Goal: Task Accomplishment & Management: Complete application form

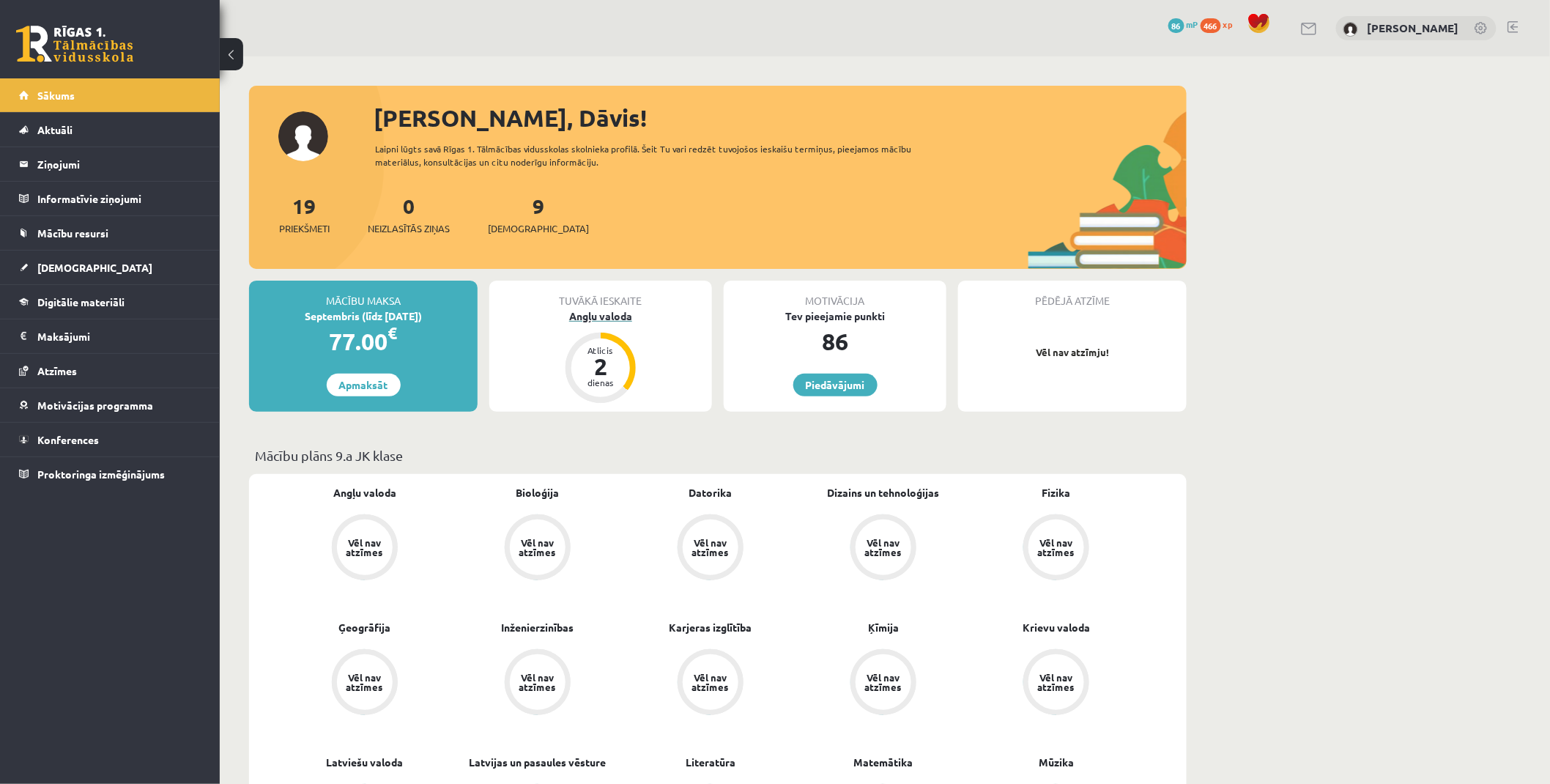
click at [629, 320] on div "Angļu valoda" at bounding box center [601, 316] width 222 height 16
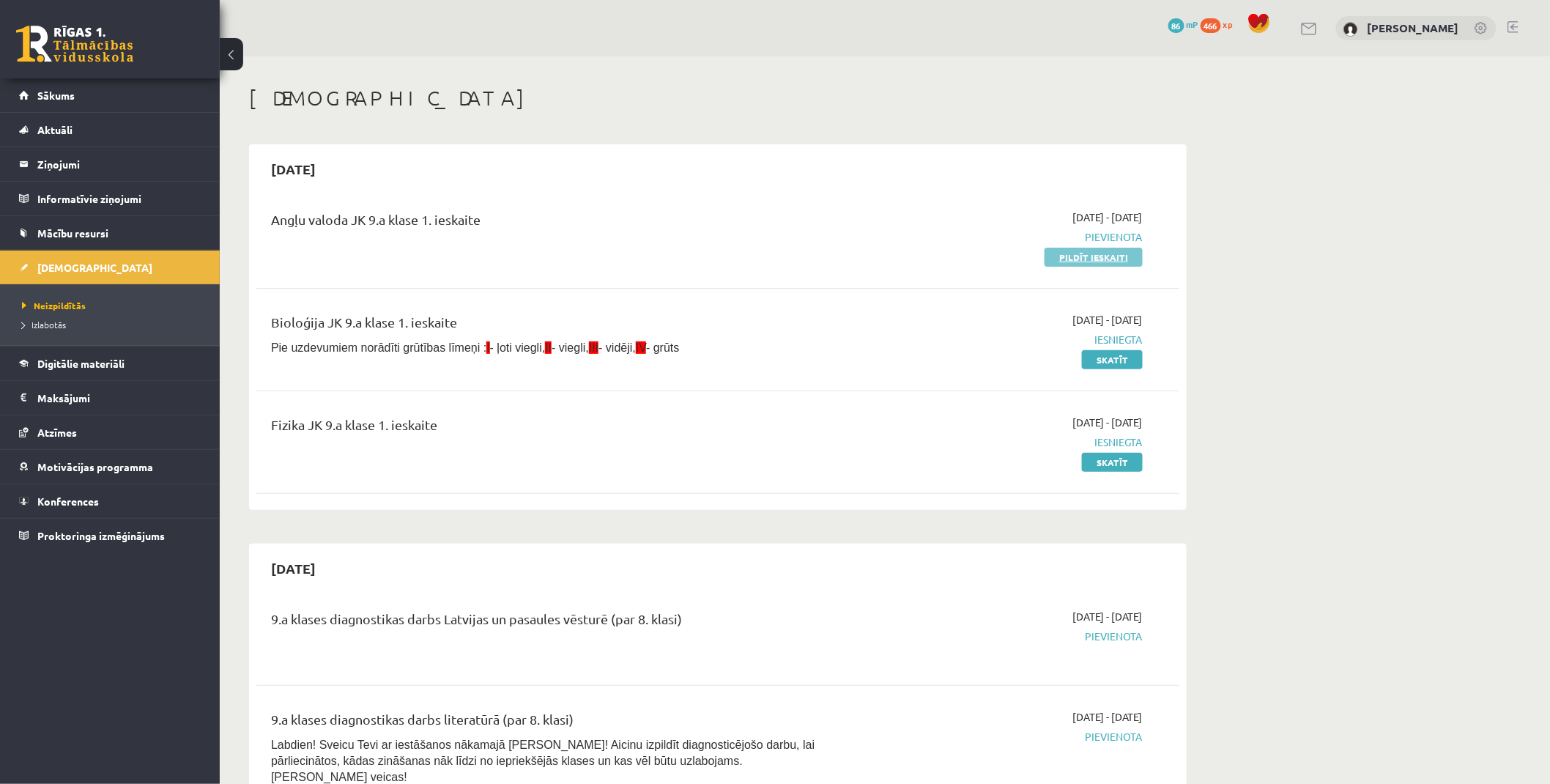
click at [1082, 252] on link "Pildīt ieskaiti" at bounding box center [1093, 257] width 98 height 19
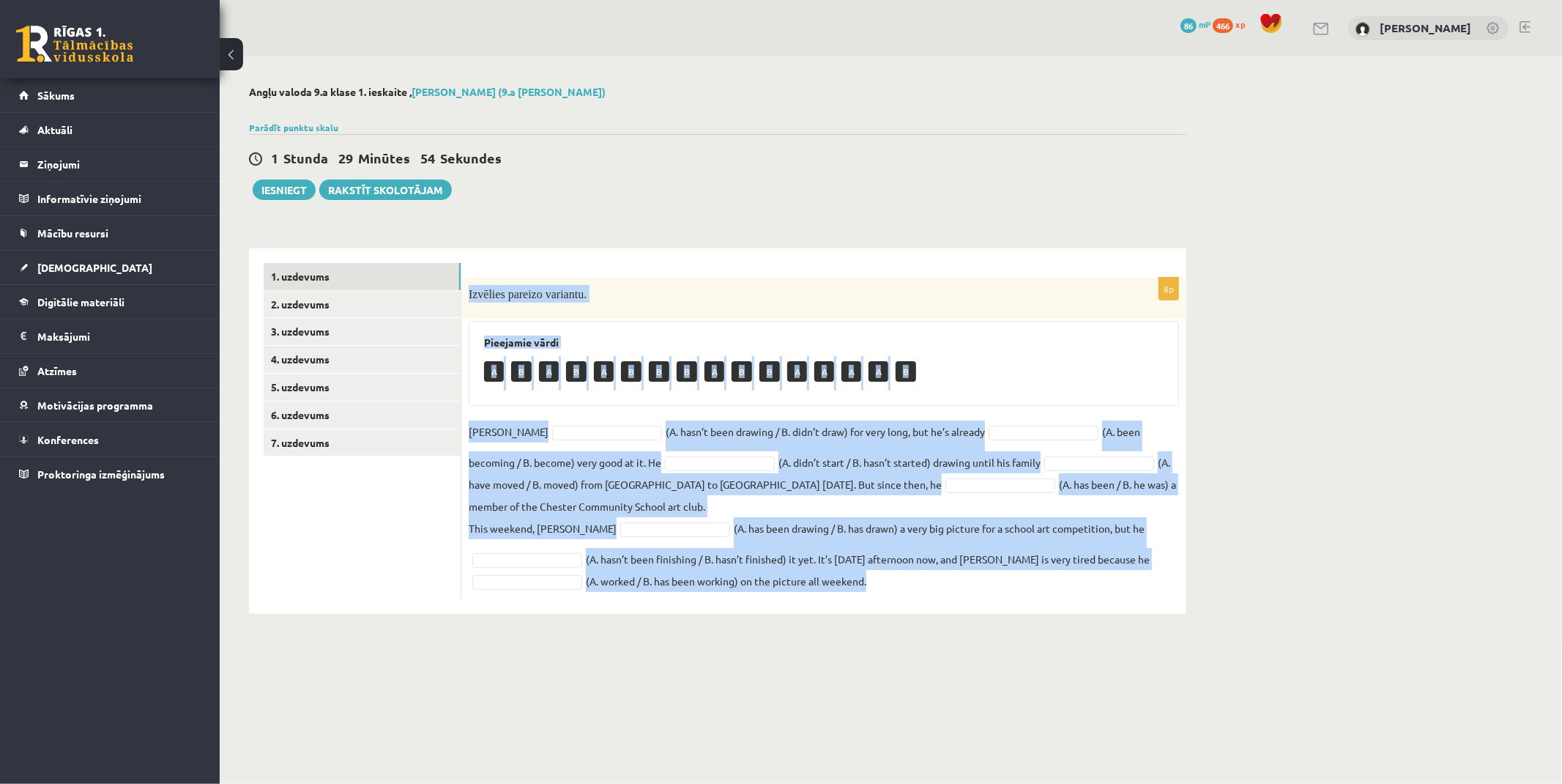
drag, startPoint x: 466, startPoint y: 289, endPoint x: 1138, endPoint y: 595, distance: 738.4
click at [1138, 595] on div "8p Izvēlies pareizo variantu. Pieejamie vārdi A B A B A B B B A B B A A A A B D…" at bounding box center [823, 438] width 725 height 321
copy div "Izvēlies pareizo variantu. Pieejamie vārdi A B A B A B B B A B B A A A A B Dann…"
click at [656, 320] on div "Pieejamie vārdi A B A B A B B B A B B A A A A B" at bounding box center [824, 363] width 710 height 85
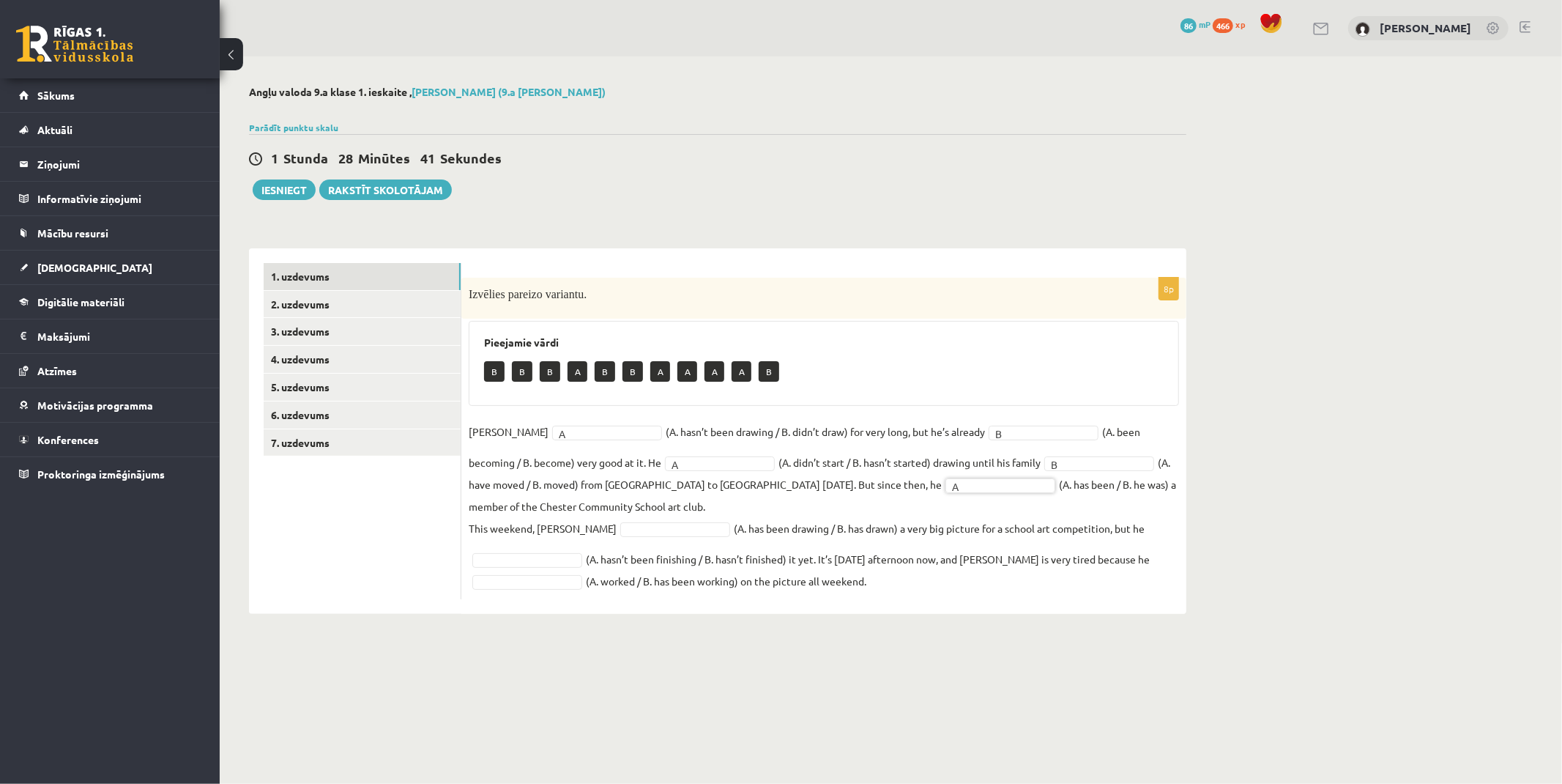
click at [392, 0] on html "0 Dāvanas 86 mP 466 xp Dāvis Bezpaļčikovs Sākums Aktuāli Kā mācīties eSKOLĀ Kon…" at bounding box center [781, 392] width 1562 height 784
click at [325, 300] on link "2. uzdevums" at bounding box center [362, 304] width 197 height 27
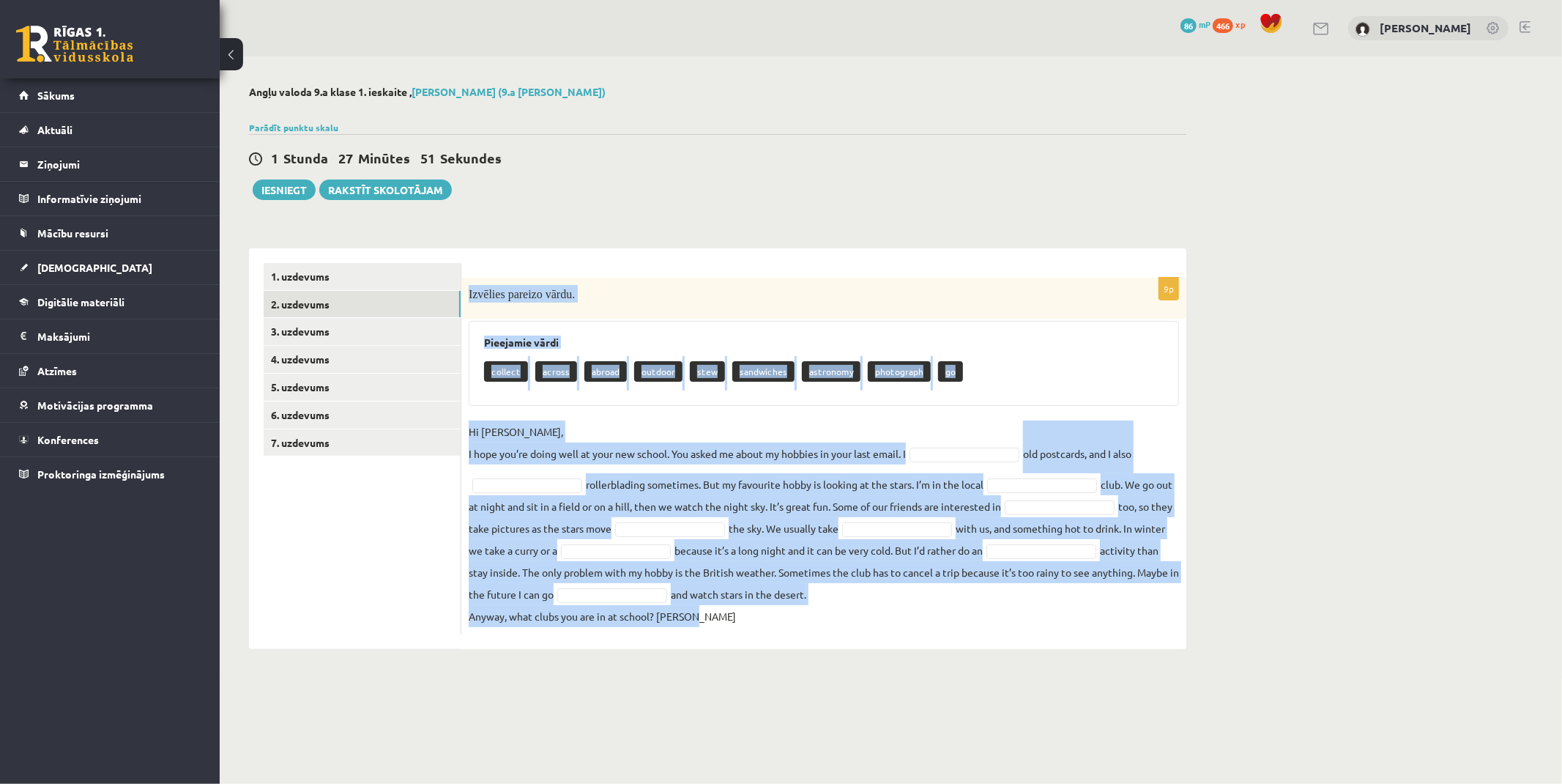
drag, startPoint x: 466, startPoint y: 287, endPoint x: 1087, endPoint y: 623, distance: 706.1
click at [1087, 629] on div "9p Izvēlies pareizo vārdu. Pieejamie vārdi collect across abroad outdoor stew s…" at bounding box center [823, 456] width 725 height 357
copy div "Izvēlies pareizo vārdu. Pieejamie vārdi collect across abroad outdoor stew sand…"
click at [1087, 623] on fieldset "Hi Gracie, I hope you’re doing well at your new school. You asked me about my h…" at bounding box center [824, 524] width 710 height 207
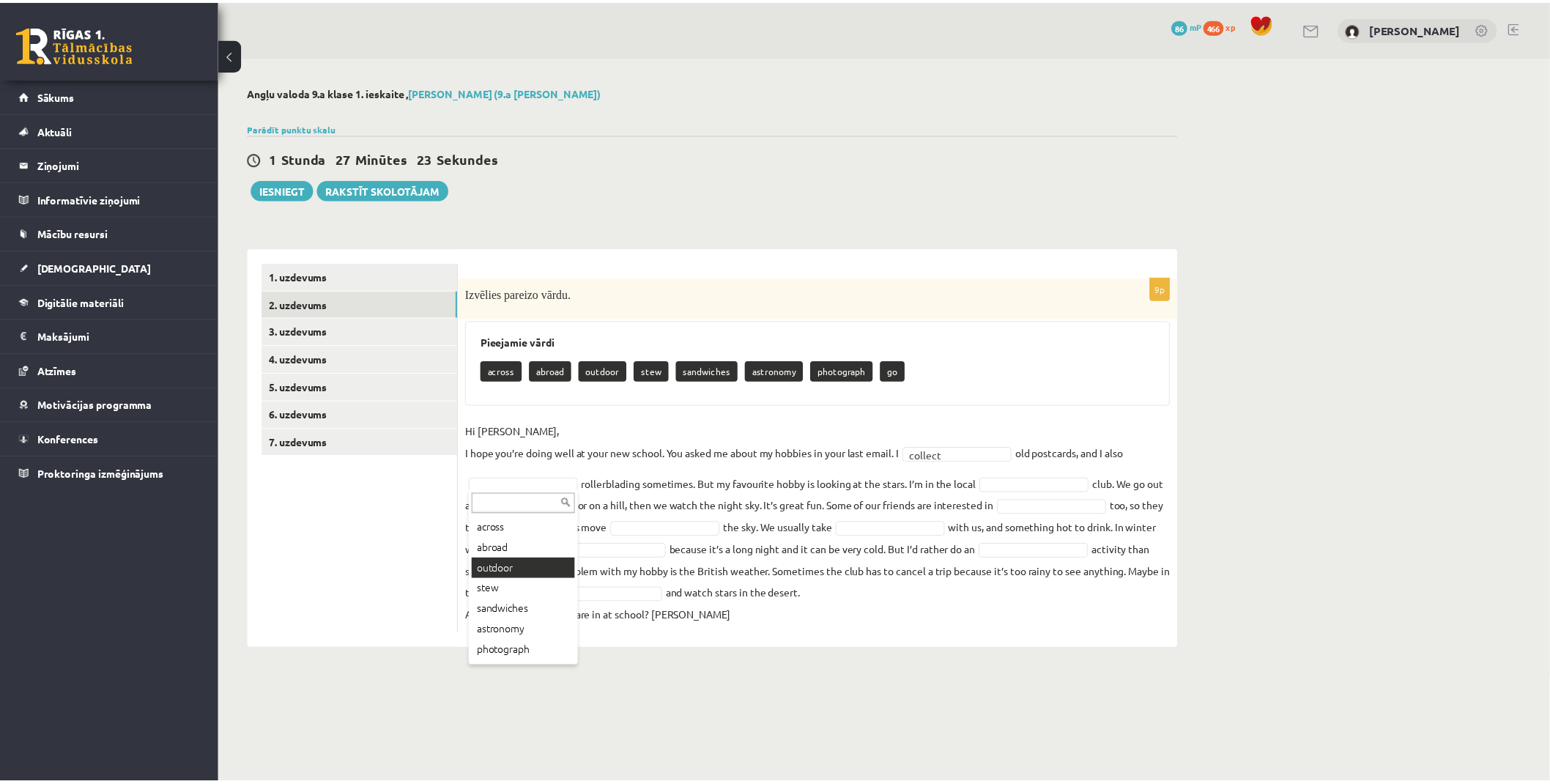
scroll to position [38, 0]
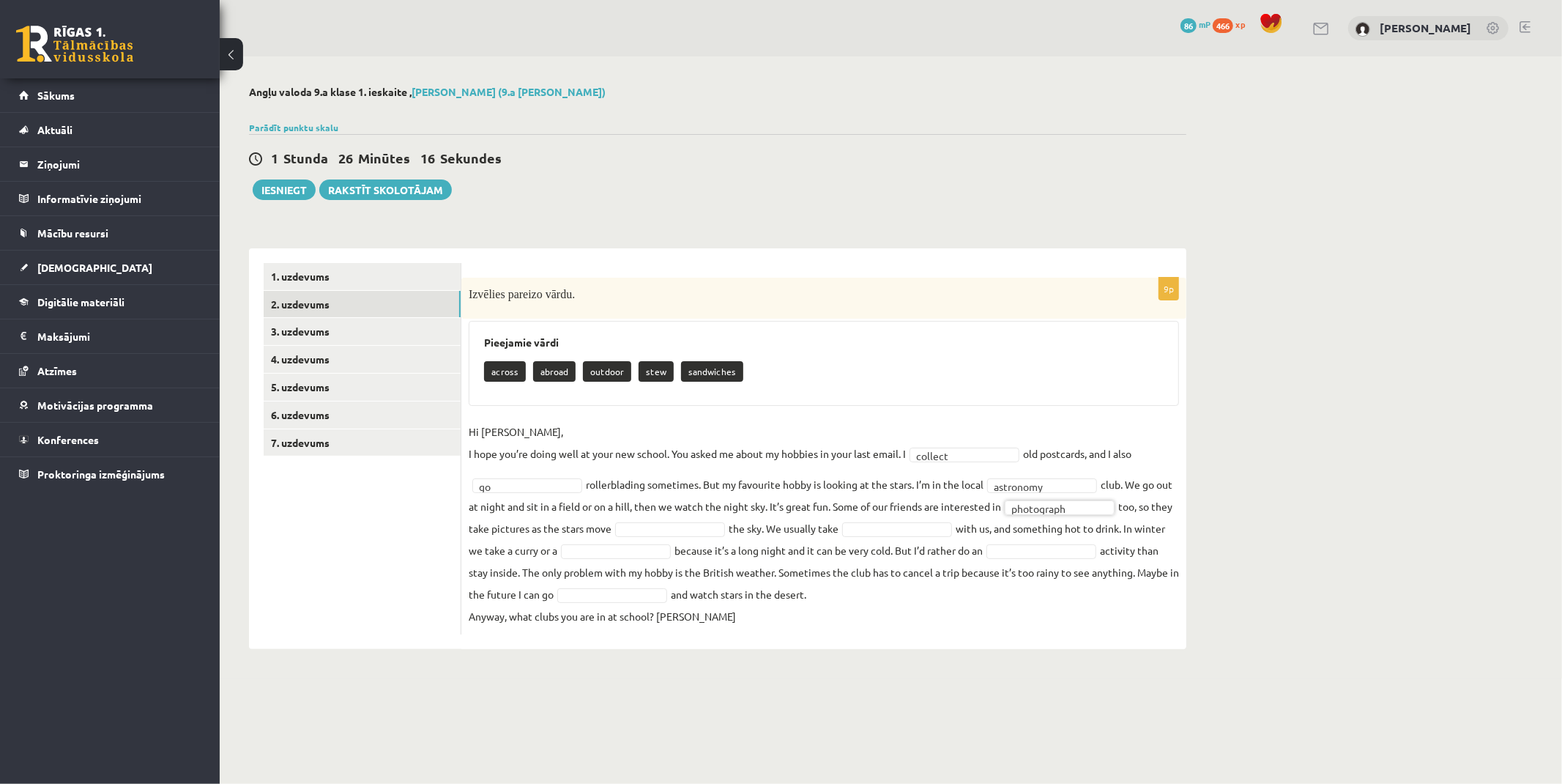
drag, startPoint x: 672, startPoint y: 523, endPoint x: 682, endPoint y: 529, distance: 11.7
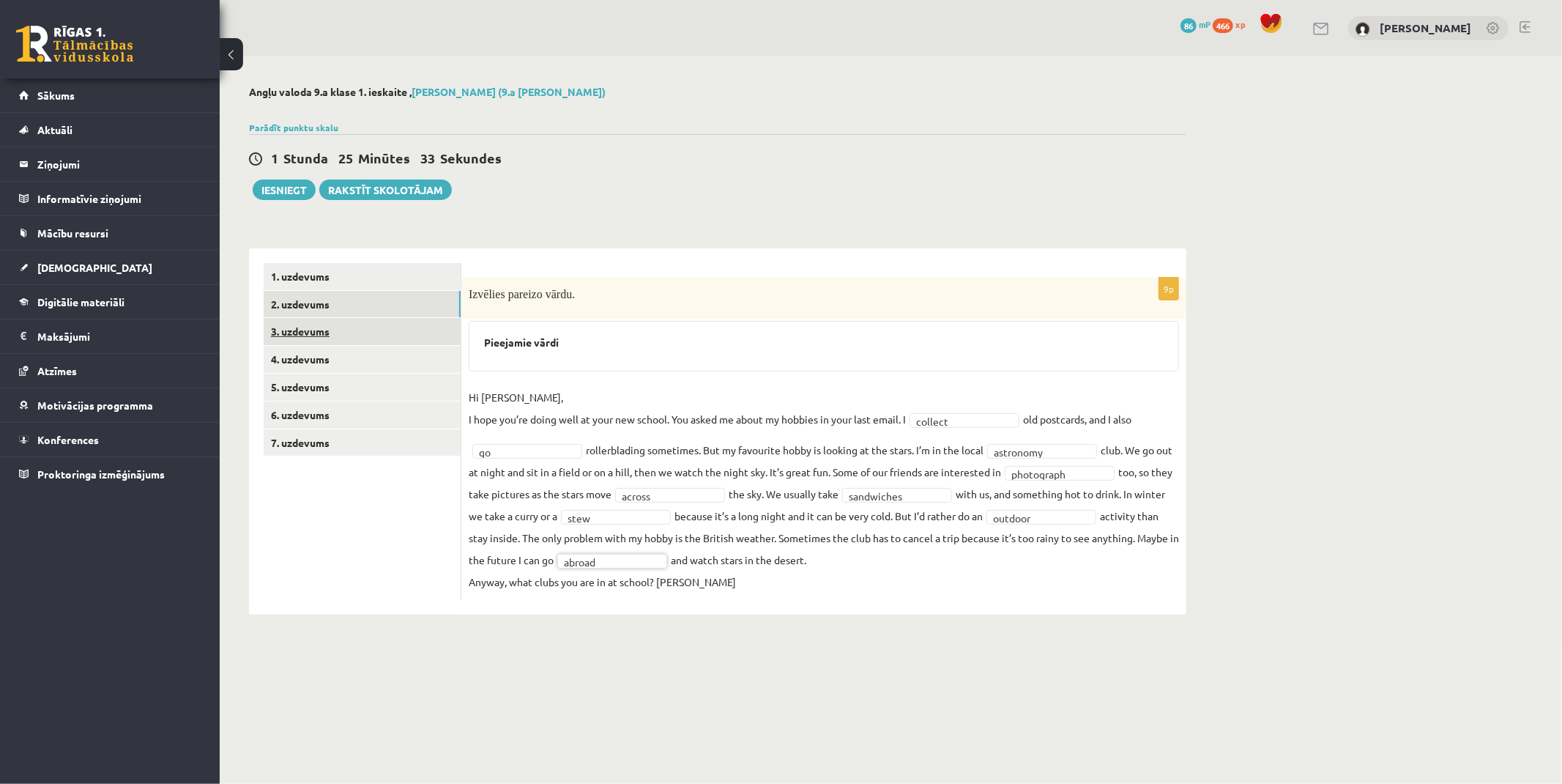
click at [316, 330] on link "3. uzdevums" at bounding box center [362, 331] width 197 height 27
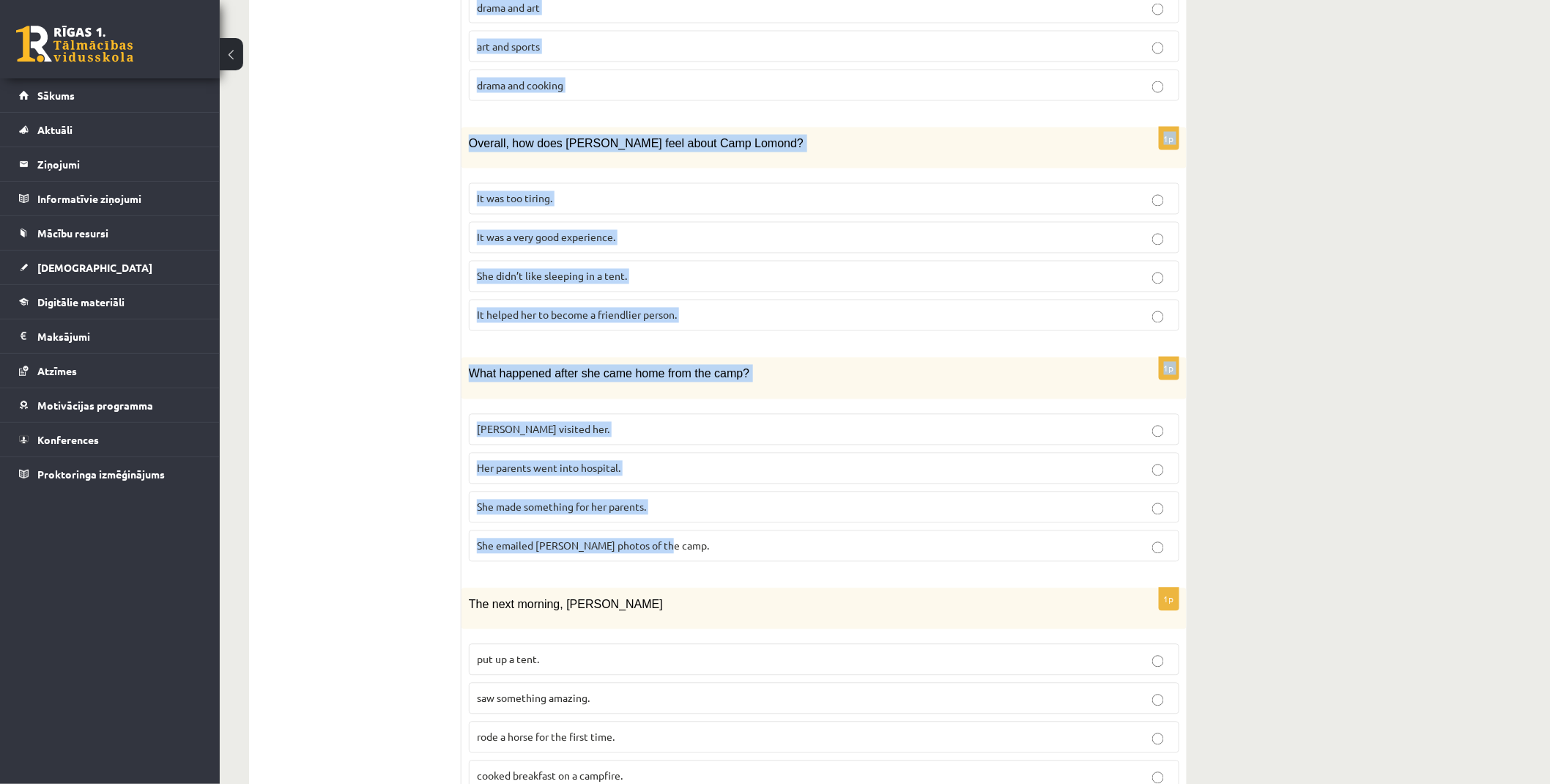
scroll to position [1038, 0]
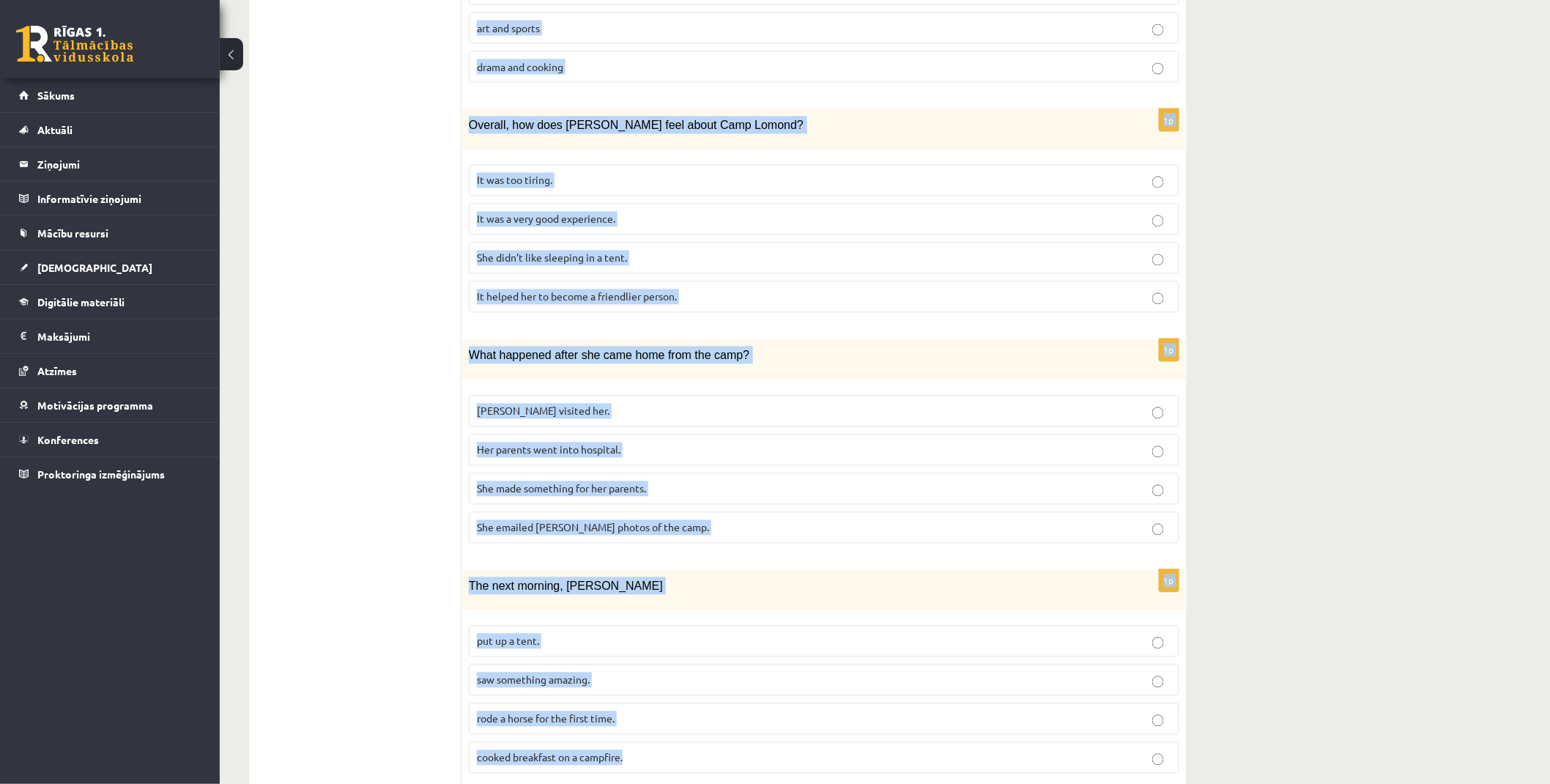
drag, startPoint x: 472, startPoint y: 108, endPoint x: 1173, endPoint y: 704, distance: 920.1
click at [1173, 704] on div "Lasi tekstu un izvēlies pareizo variantu. A Scottish summer camp Summer camps a…" at bounding box center [823, 5] width 725 height 1590
copy form "Lasi tekstu un izvēlies pareizo variantu. A Scottish summer camp Summer camps a…"
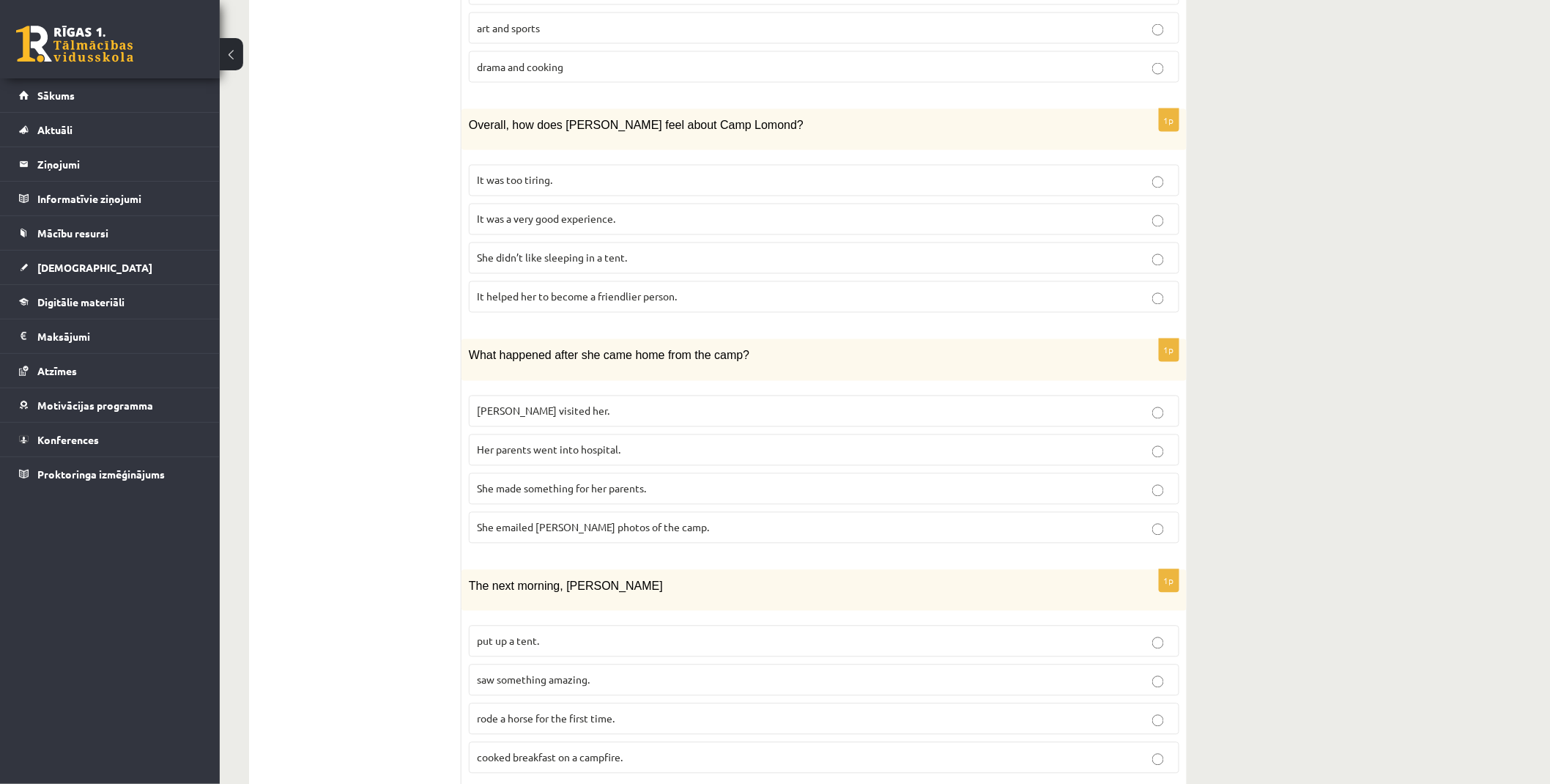
click at [421, 306] on ul "1. uzdevums 2. uzdevums 3. uzdevums 4. uzdevums 5. uzdevums 6. uzdevums 7. uzde…" at bounding box center [363, 5] width 198 height 1560
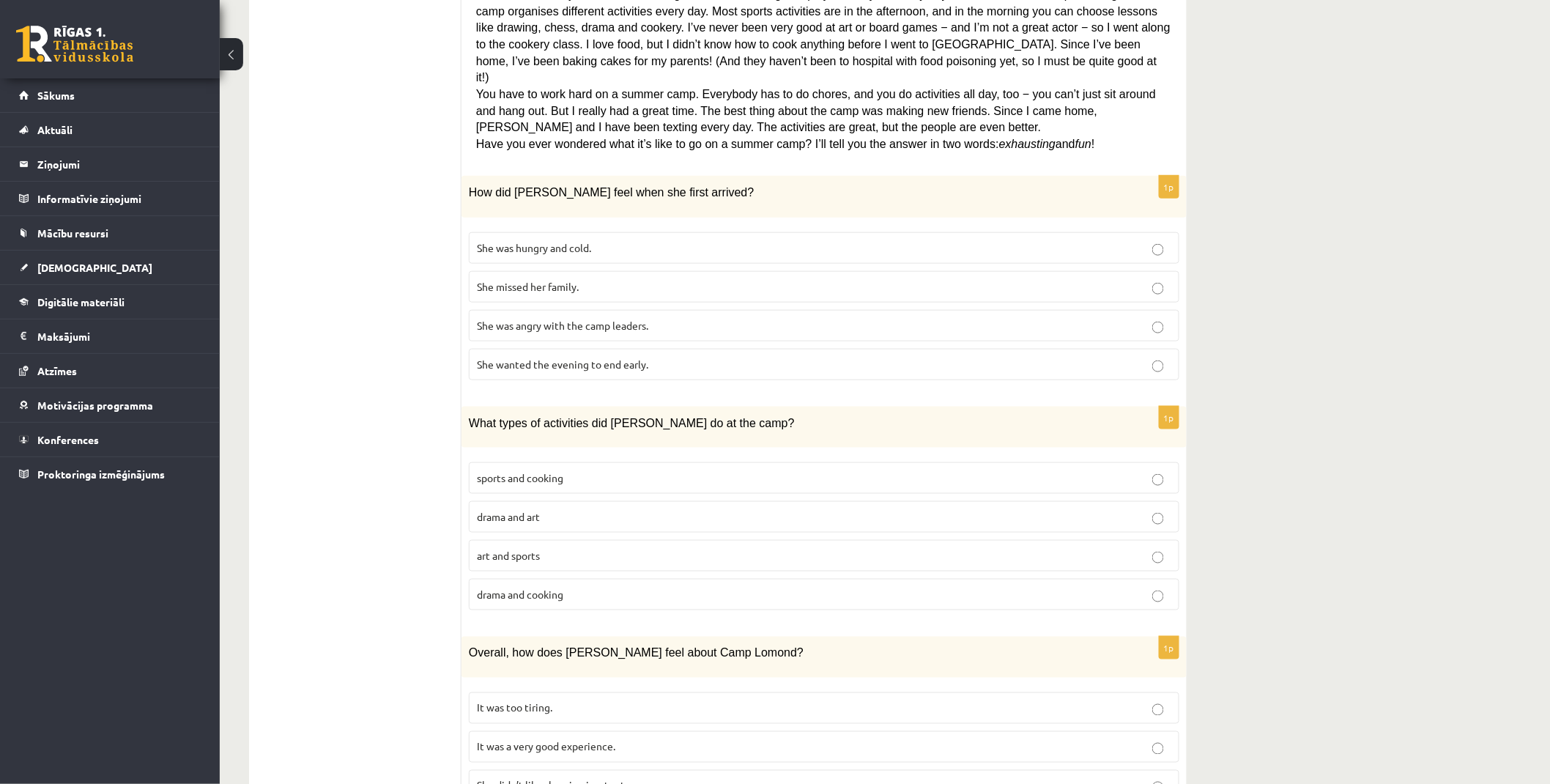
drag, startPoint x: 425, startPoint y: 312, endPoint x: 416, endPoint y: 176, distance: 136.3
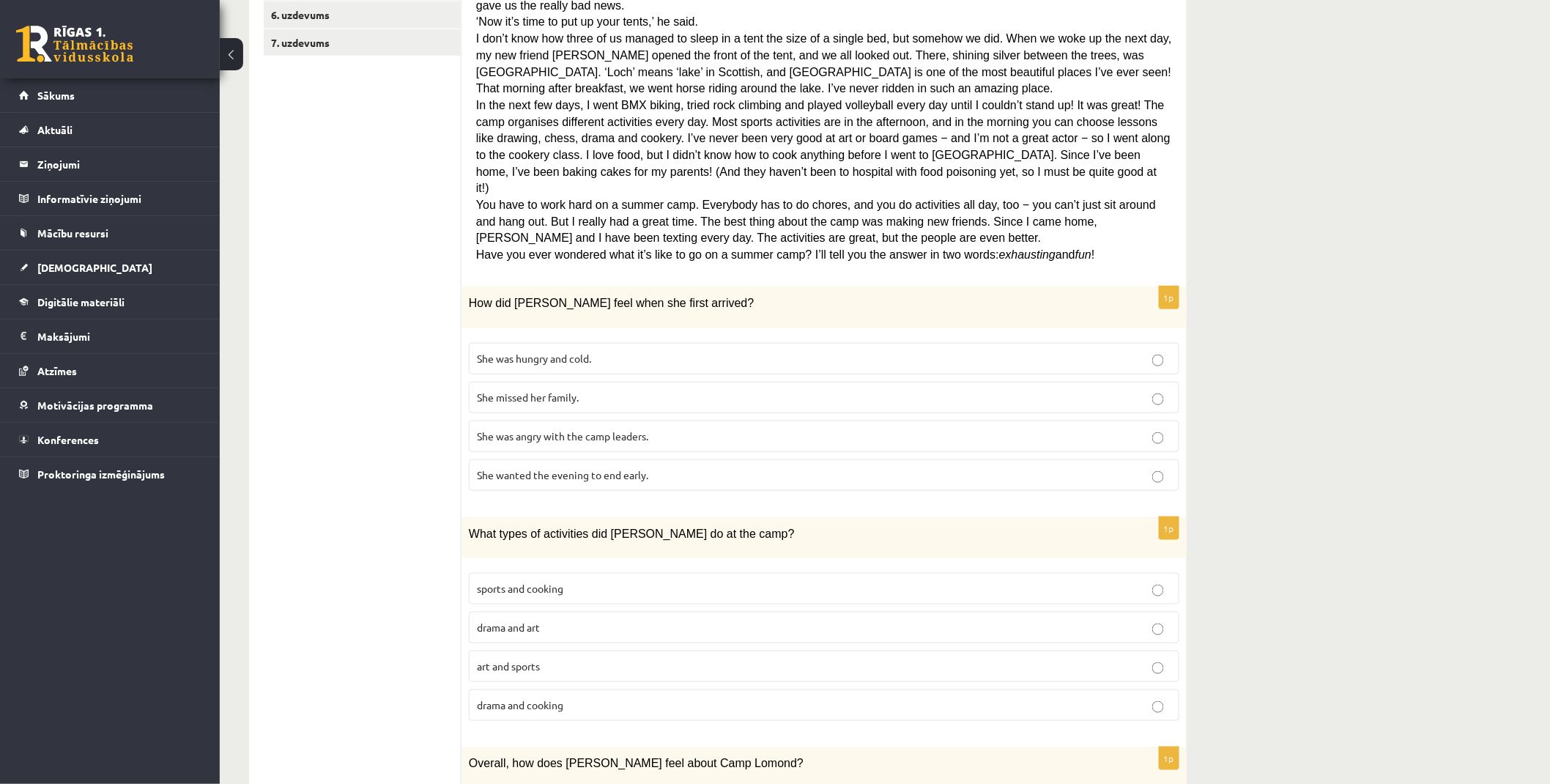
scroll to position [372, 0]
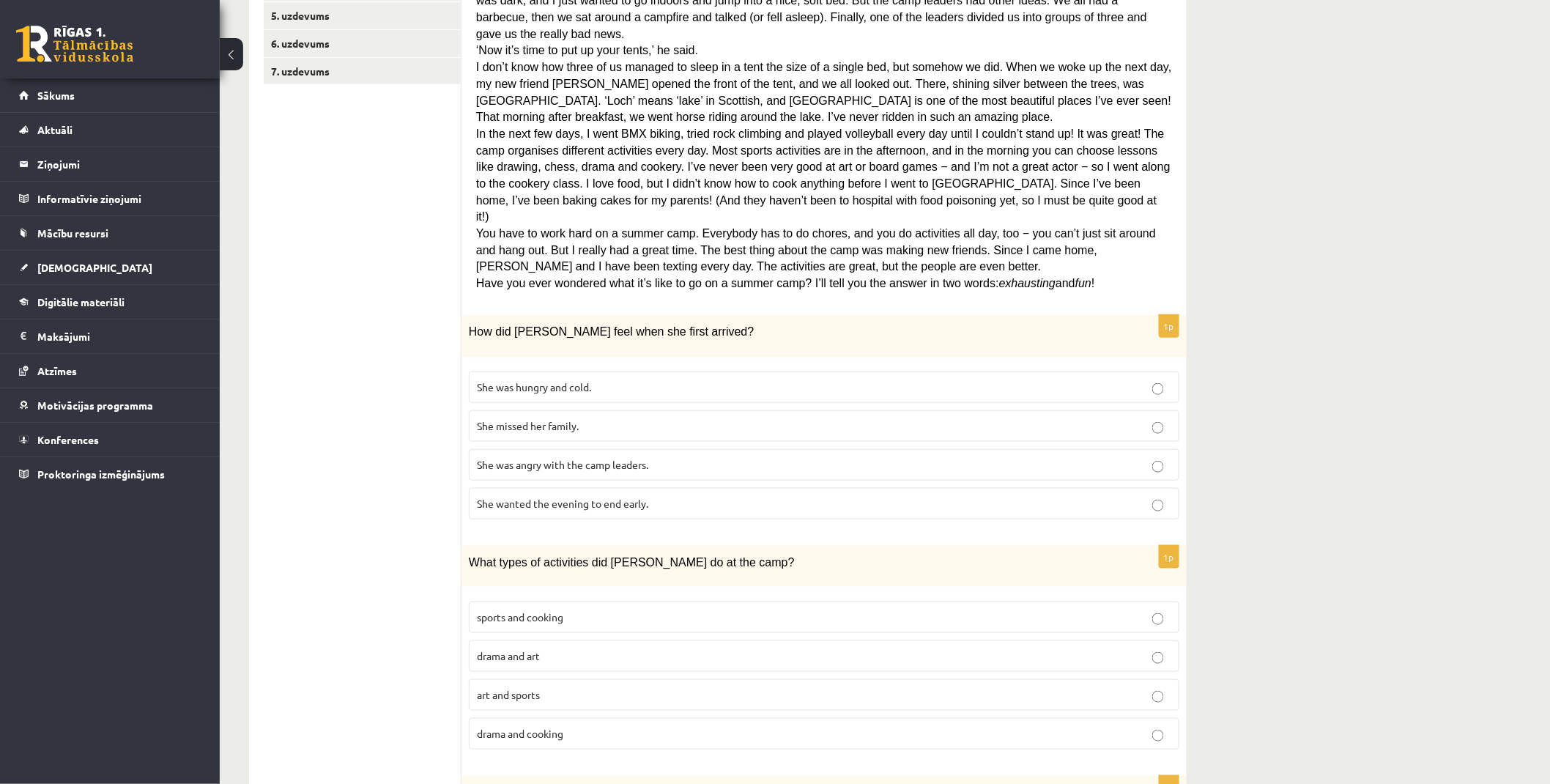
click at [596, 497] on span "She wanted the evening to end early." at bounding box center [562, 503] width 171 height 13
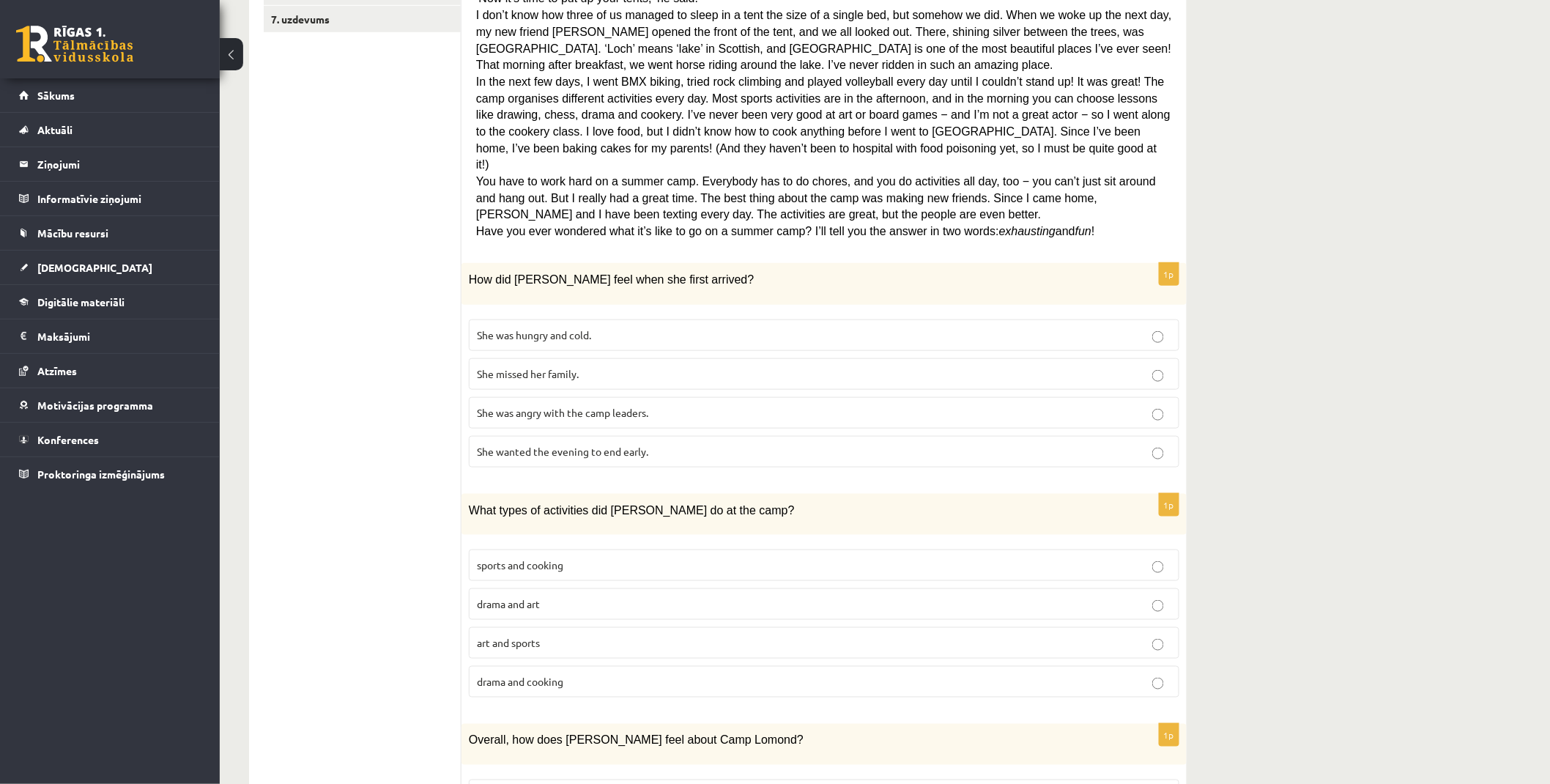
scroll to position [452, 0]
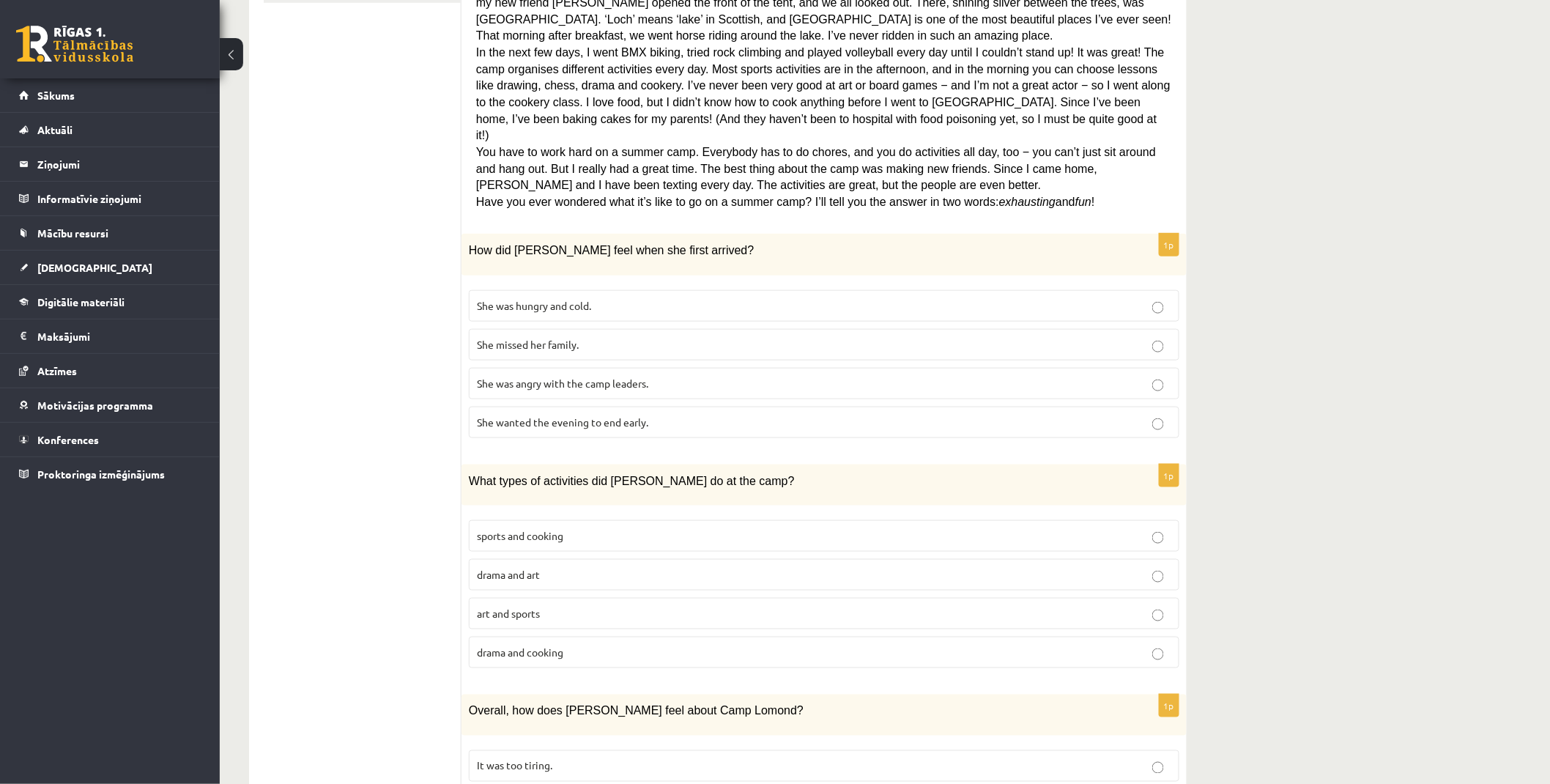
click at [558, 529] on span "sports and cooking" at bounding box center [520, 535] width 87 height 13
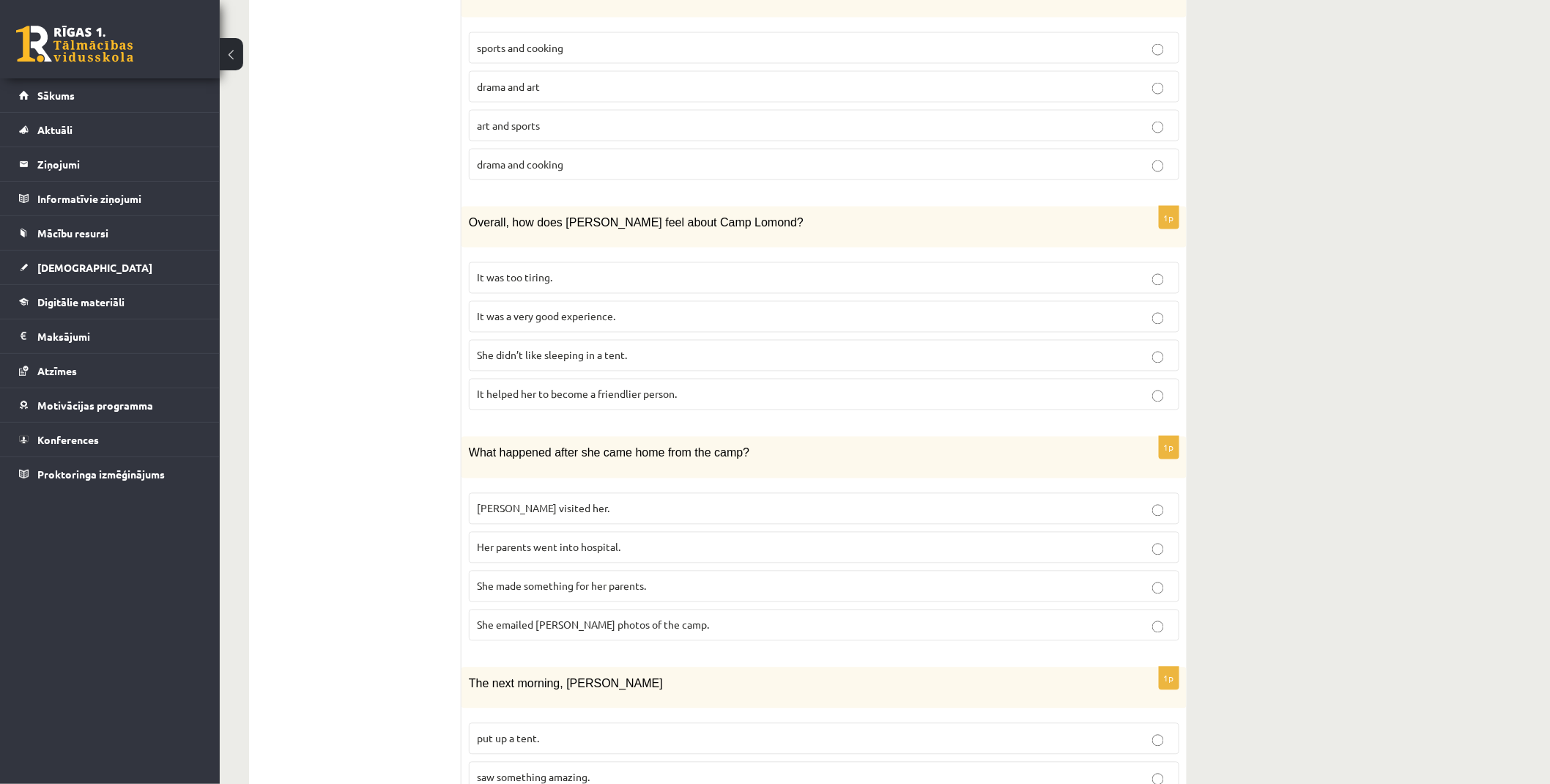
scroll to position [941, 0]
click at [525, 308] on p "It was a very good experience." at bounding box center [824, 316] width 695 height 16
click at [552, 578] on span "She made something for her parents." at bounding box center [561, 584] width 169 height 13
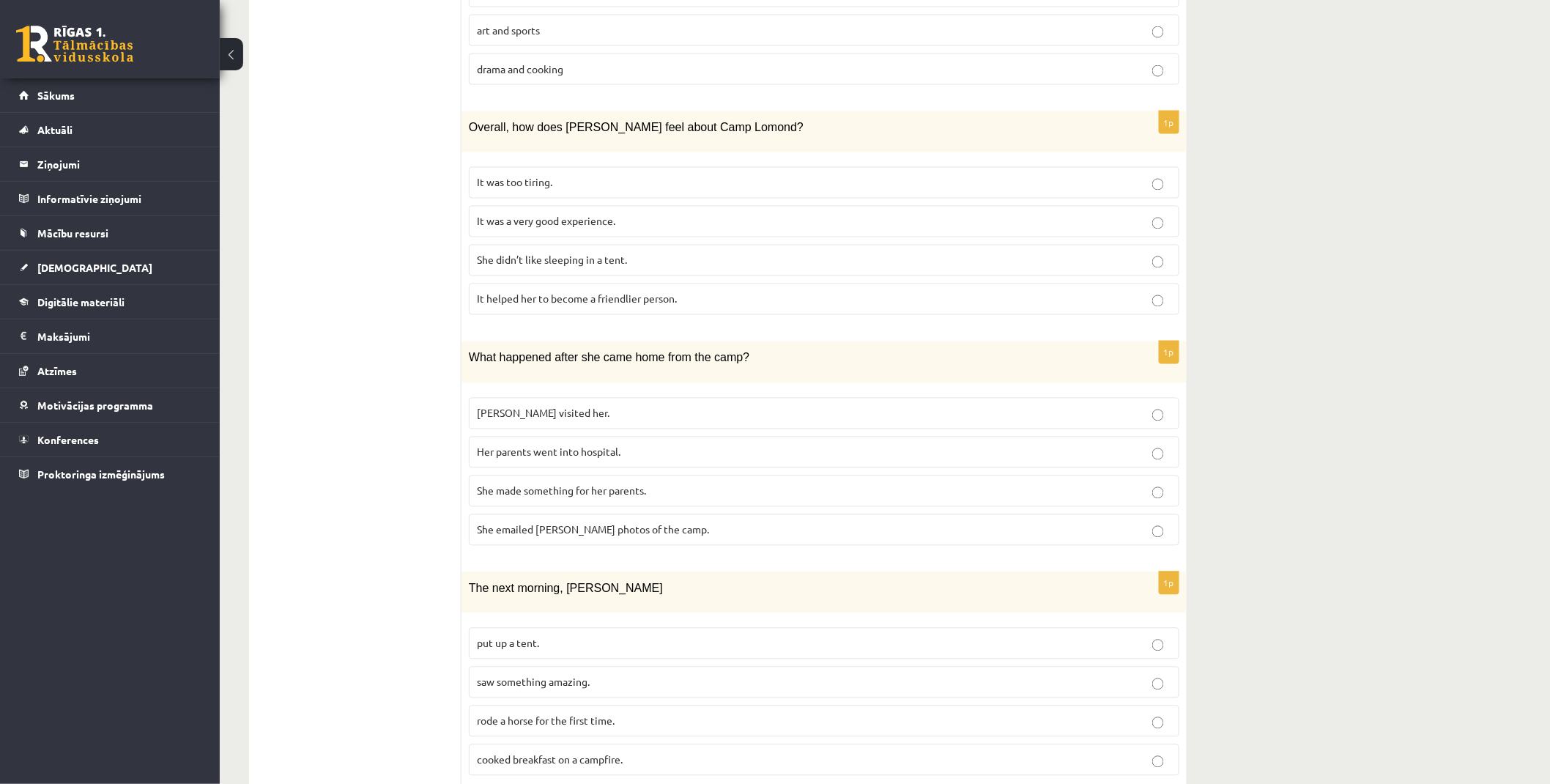
scroll to position [1038, 0]
click at [557, 673] on span "saw something amazing." at bounding box center [533, 679] width 113 height 13
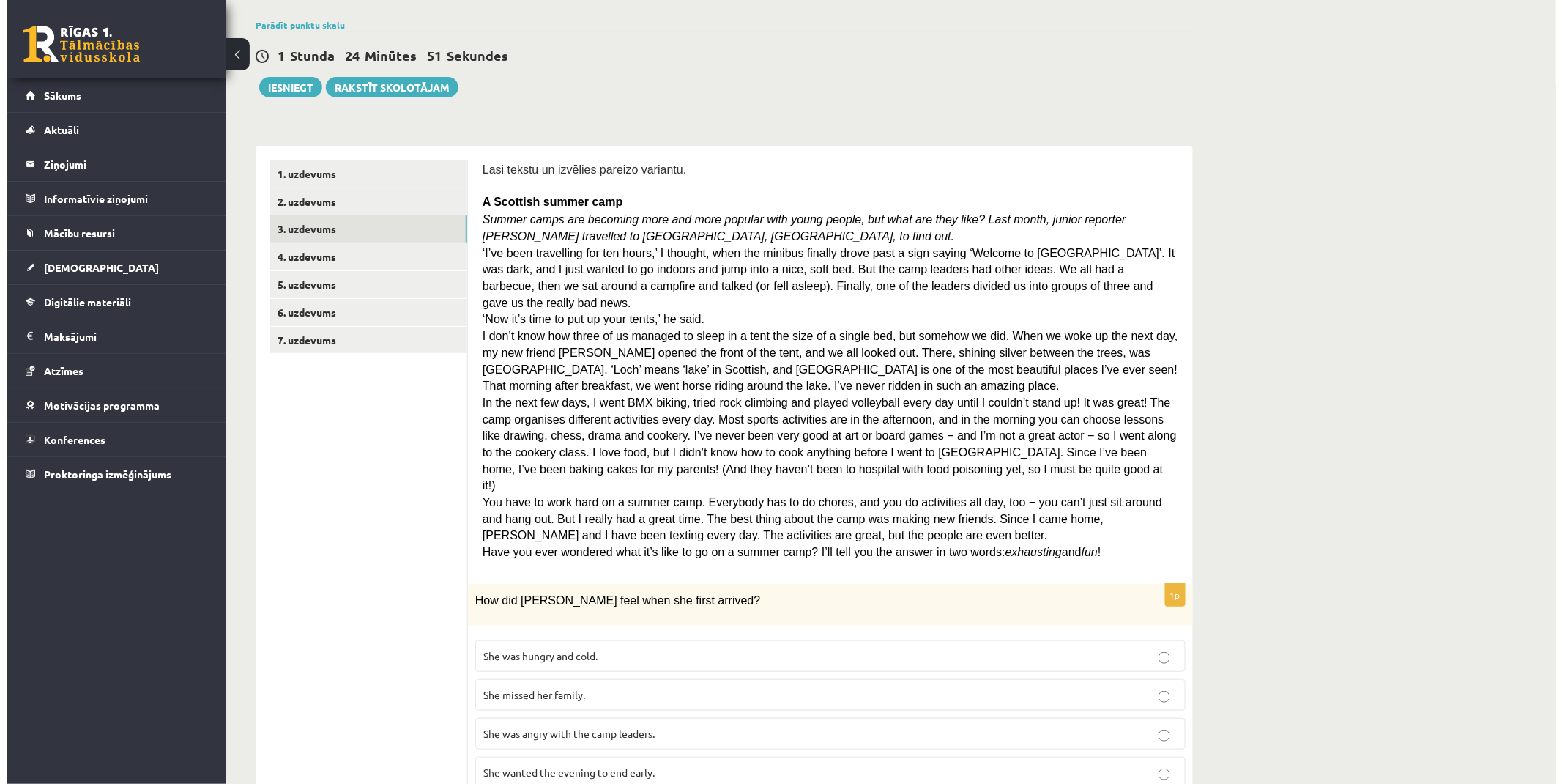
scroll to position [0, 0]
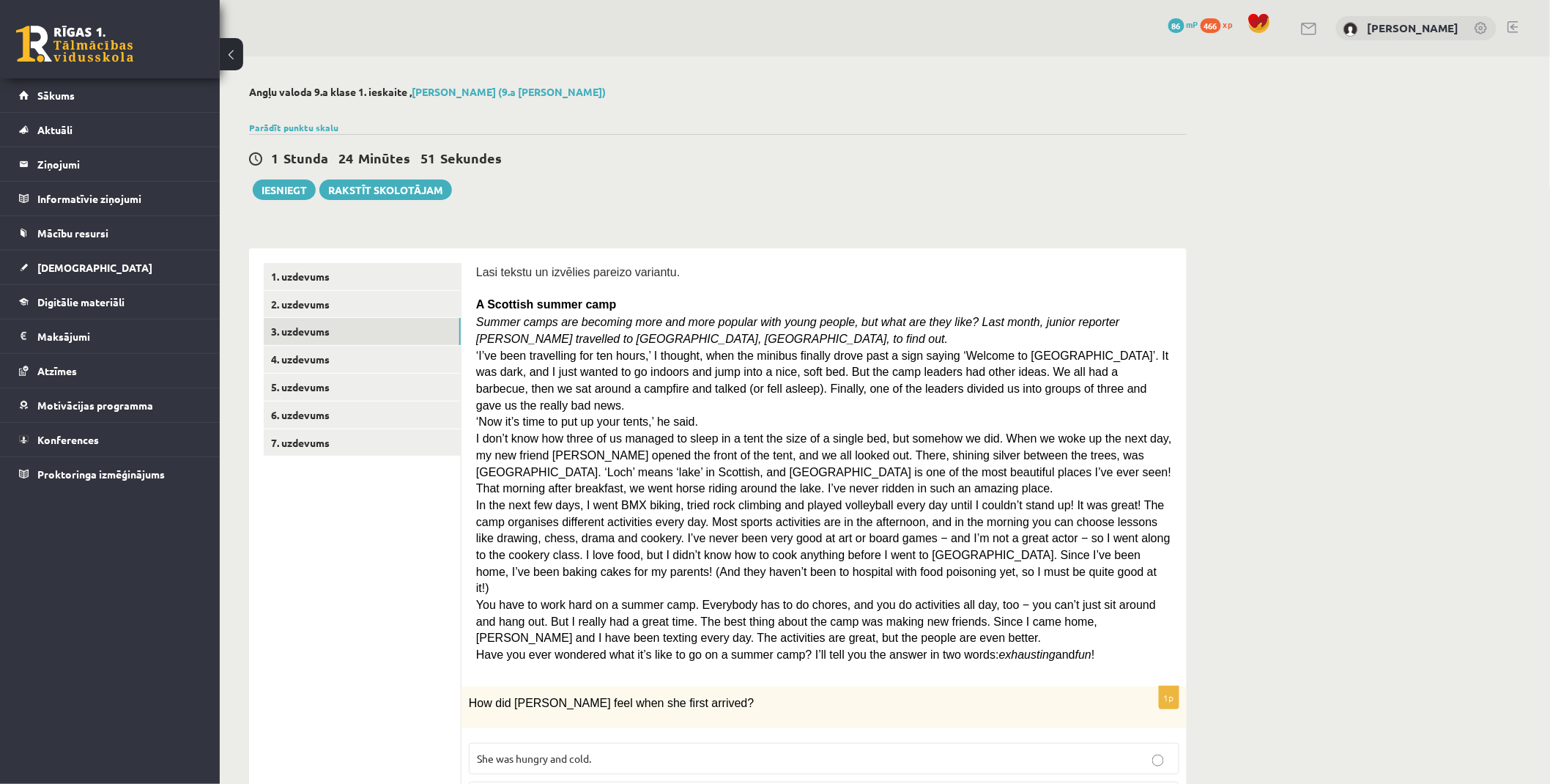
drag, startPoint x: 325, startPoint y: 504, endPoint x: 335, endPoint y: 412, distance: 92.5
click at [310, 361] on link "4. uzdevums" at bounding box center [362, 359] width 197 height 27
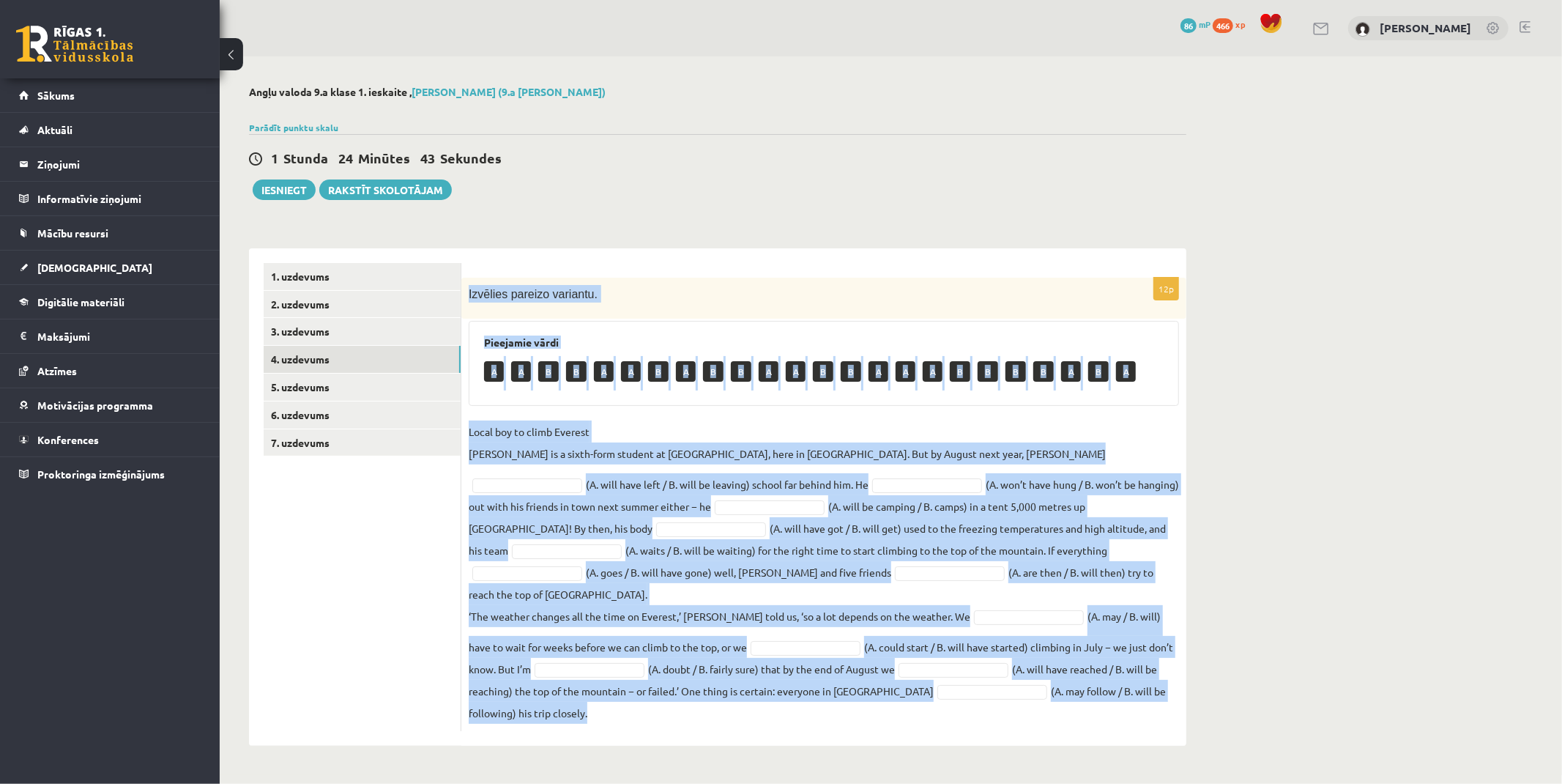
drag, startPoint x: 465, startPoint y: 288, endPoint x: 1174, endPoint y: 686, distance: 813.1
click at [1174, 686] on div "12p Izvēlies pareizo variantu. Pieejamie vārdi A A B B A A B A B B A A B B A A …" at bounding box center [823, 504] width 725 height 453
copy div "Izvēlies pareizo variantu. Pieejamie vārdi A A B B A A B A B B A A B B A A A B …"
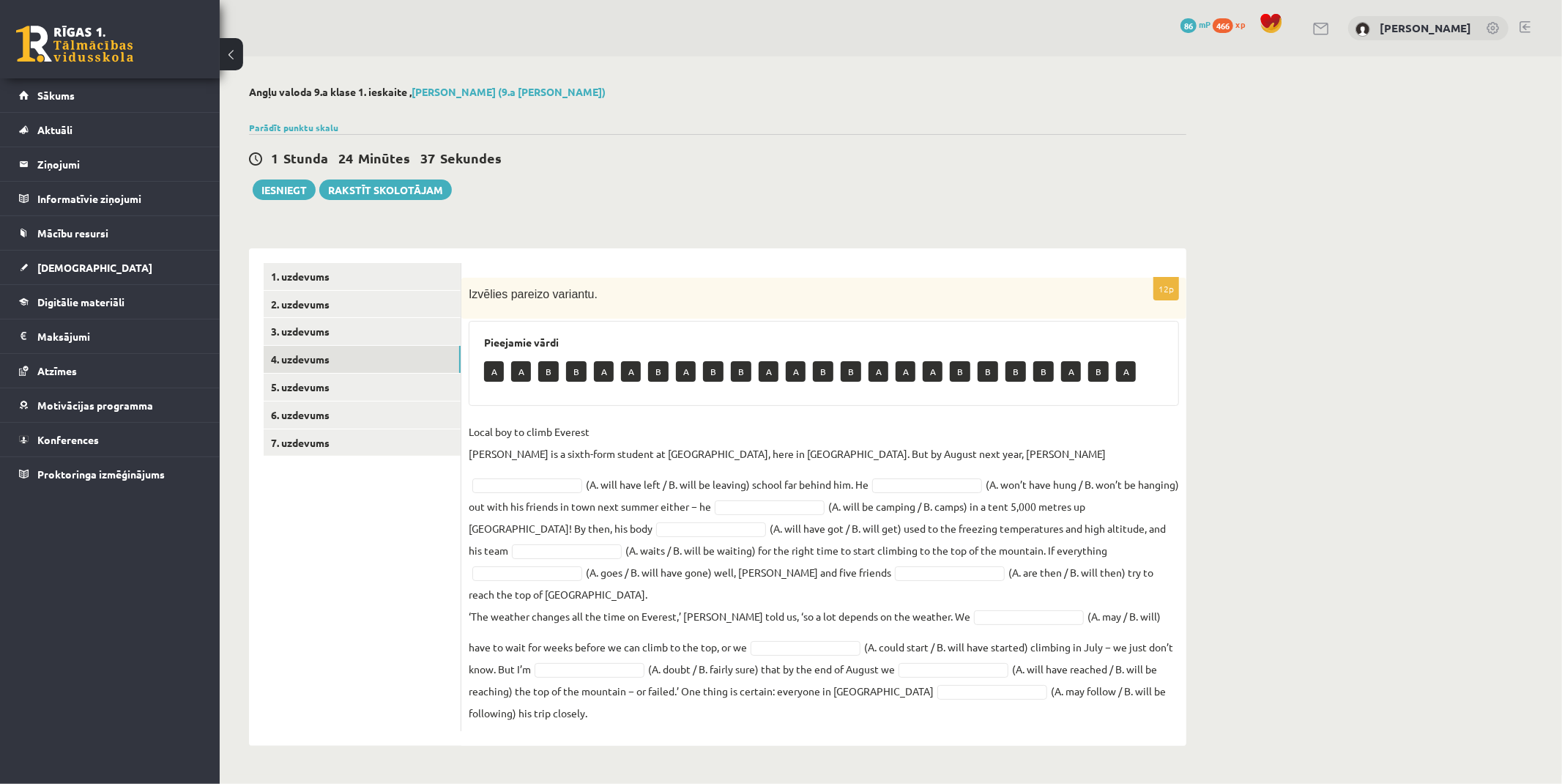
click at [458, 498] on ul "1. uzdevums 2. uzdevums 3. uzdevums 4. uzdevums 5. uzdevums 6. uzdevums 7. uzde…" at bounding box center [363, 497] width 198 height 468
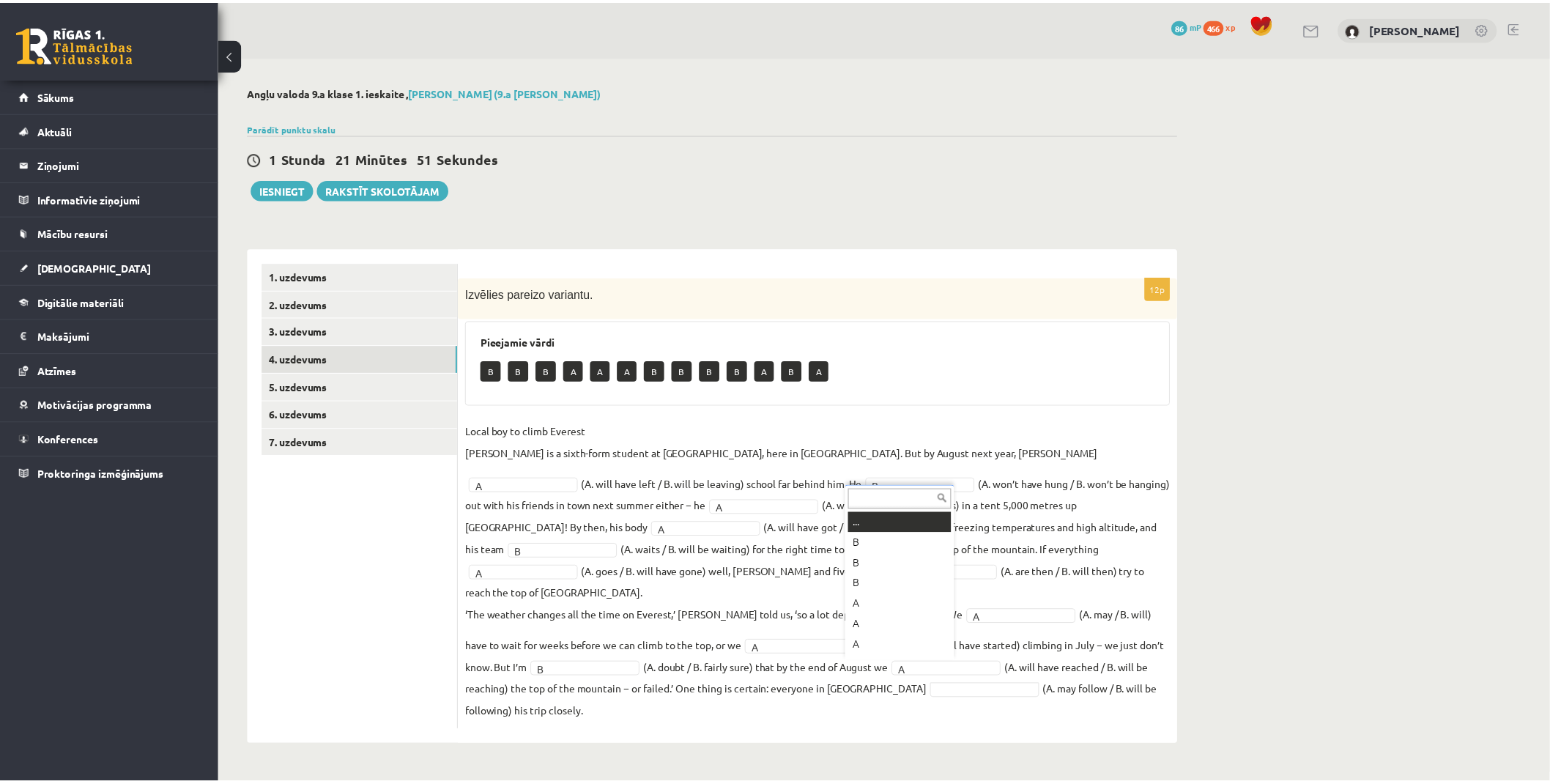
scroll to position [16, 0]
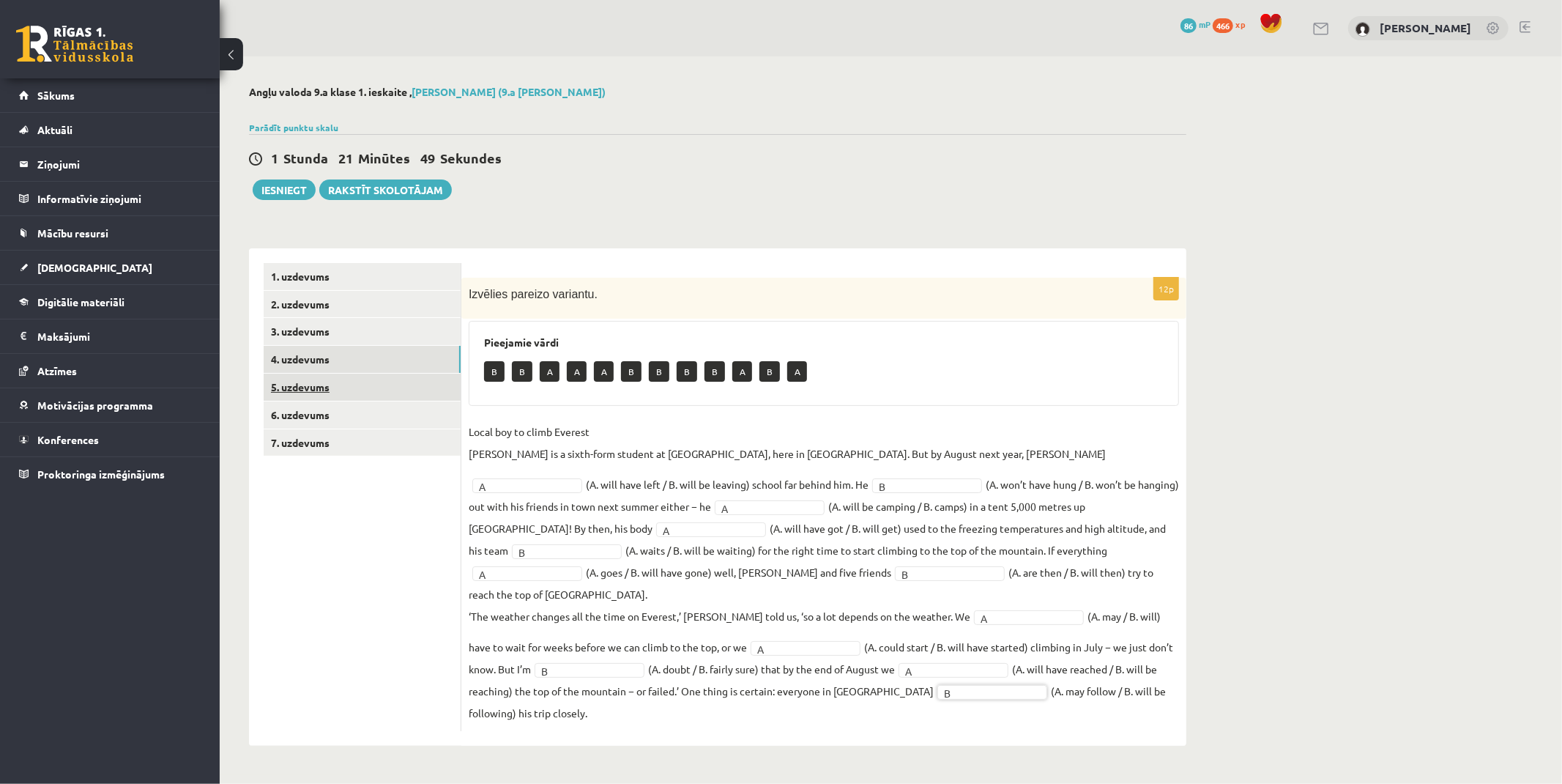
click at [310, 379] on link "5. uzdevums" at bounding box center [362, 386] width 197 height 27
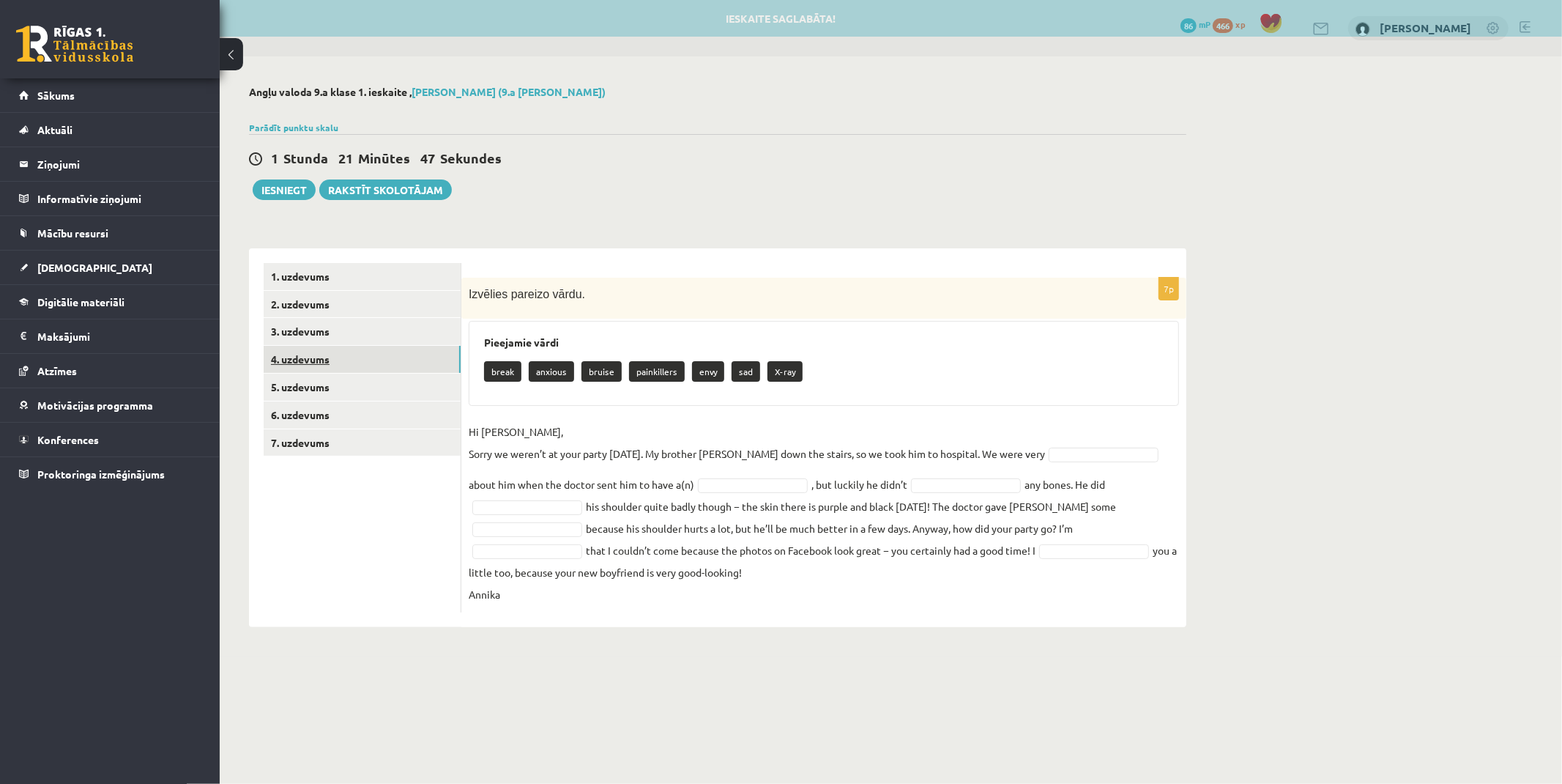
click at [316, 346] on link "4. uzdevums" at bounding box center [362, 359] width 197 height 27
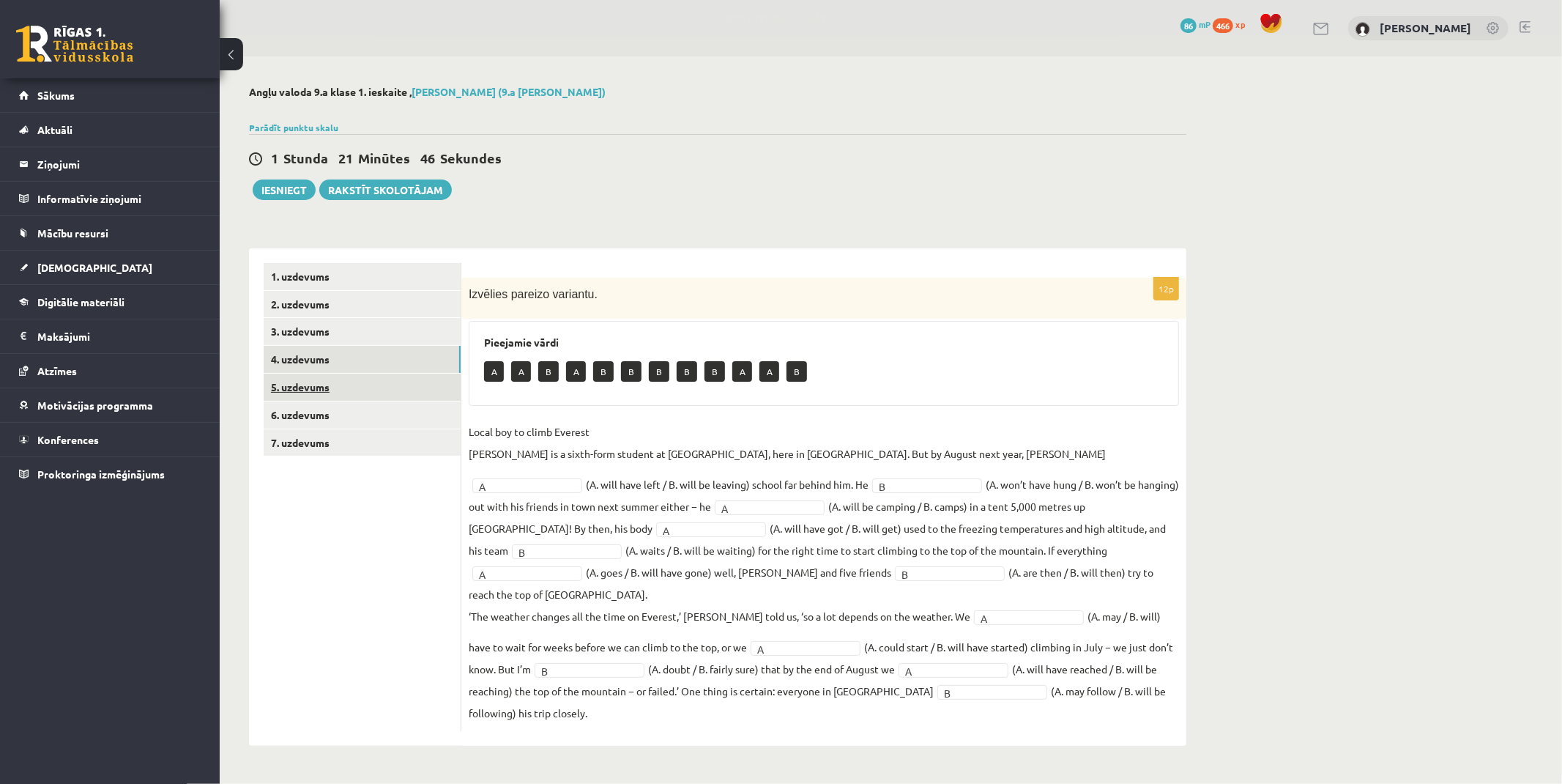
click at [324, 384] on link "5. uzdevums" at bounding box center [362, 386] width 197 height 27
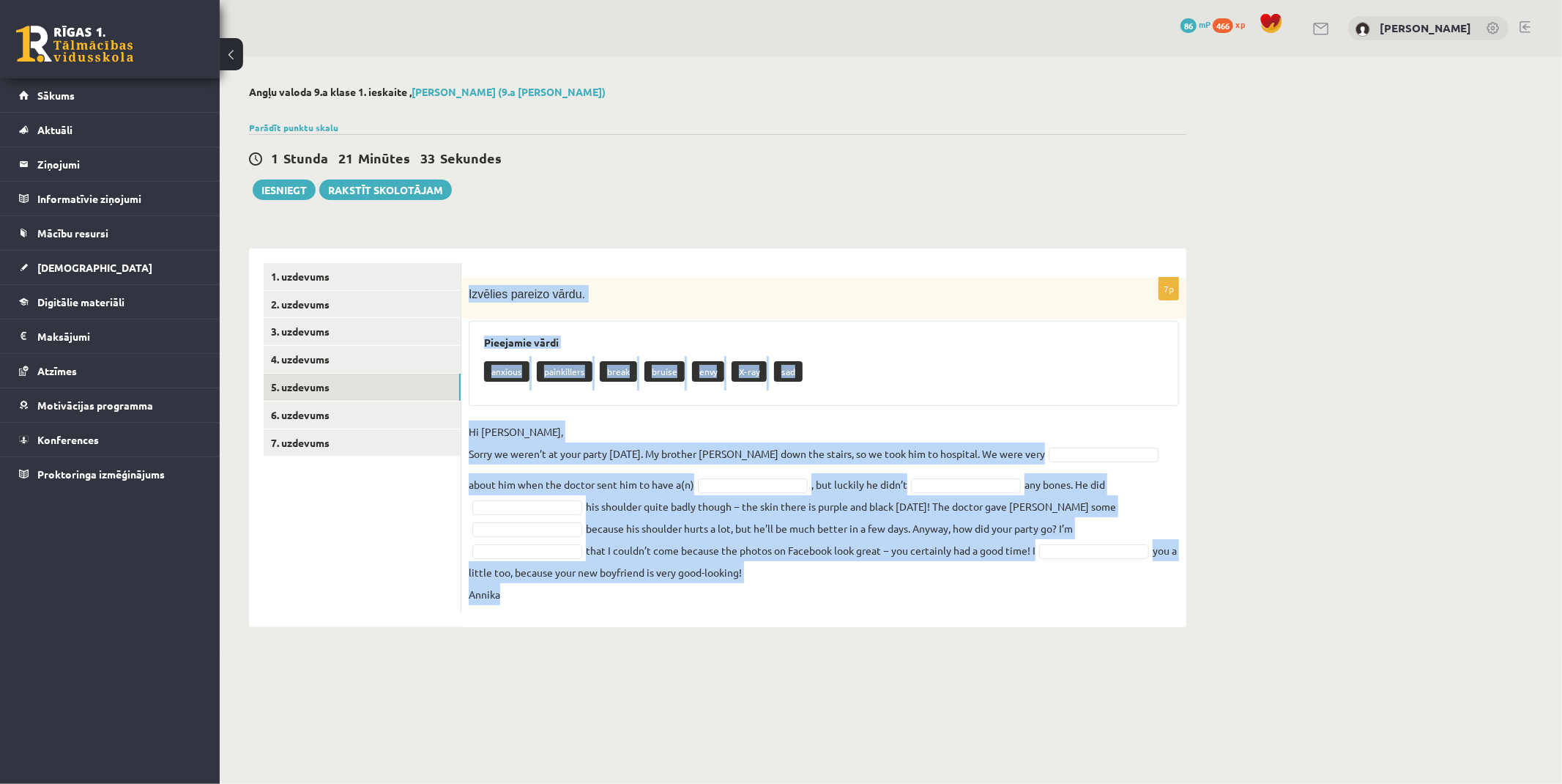
drag, startPoint x: 464, startPoint y: 292, endPoint x: 847, endPoint y: 597, distance: 489.6
click at [847, 597] on div "7p Izvēlies pareizo vārdu. Pieejamie vārdi anxious painkillers break bruise env…" at bounding box center [823, 445] width 725 height 335
copy div "Izvēlies pareizo vārdu. Pieejamie vārdi anxious painkillers break bruise envy X…"
click at [845, 599] on fieldset "Hi Jenny, Sorry we weren’t at your party yesterday. My brother Kevin fell down …" at bounding box center [824, 512] width 710 height 185
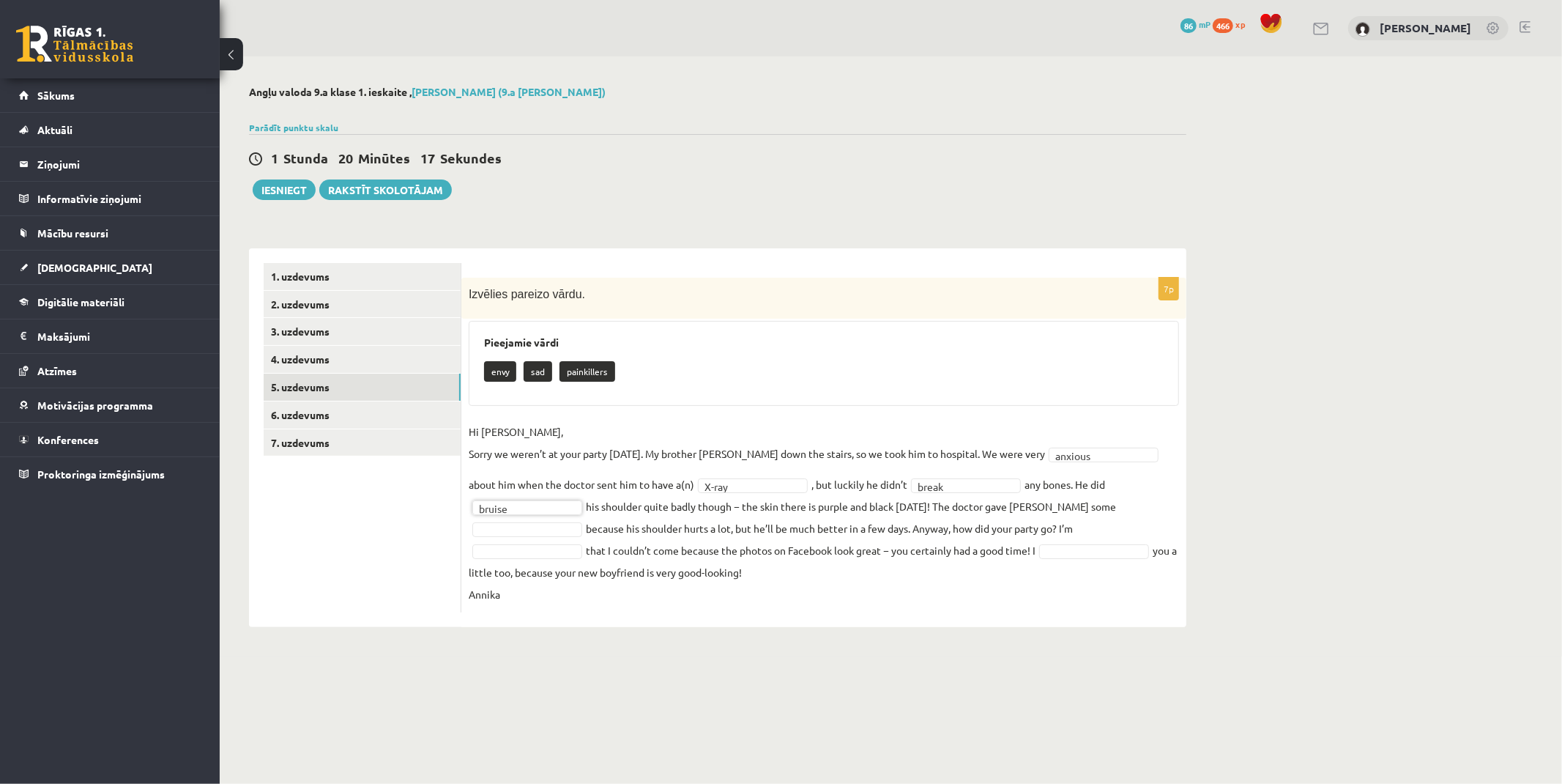
click at [518, 518] on fieldset "Hi Jenny, Sorry we weren’t at your party yesterday. My brother Kevin fell down …" at bounding box center [824, 512] width 710 height 185
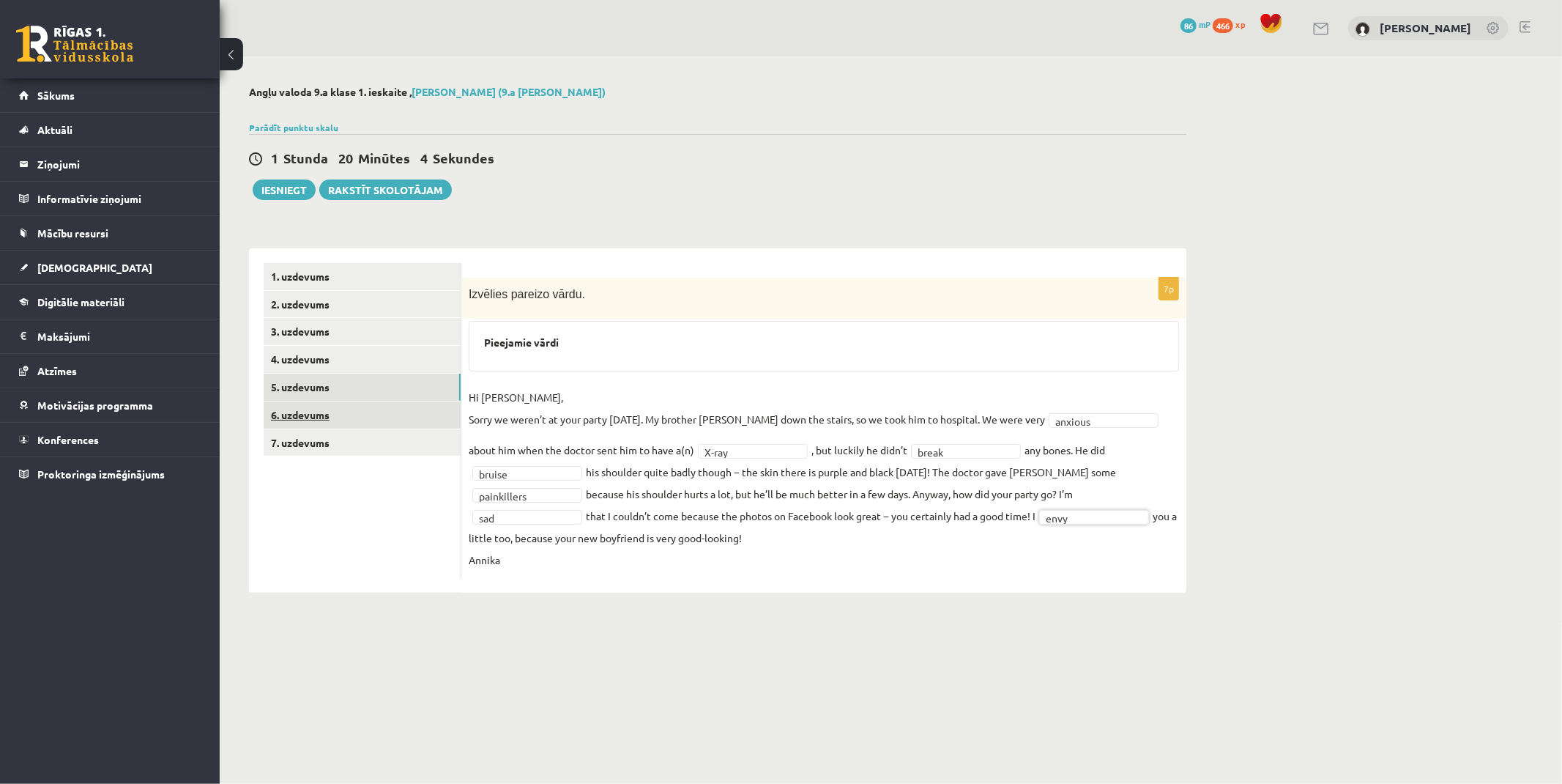
click at [328, 413] on link "6. uzdevums" at bounding box center [362, 414] width 197 height 27
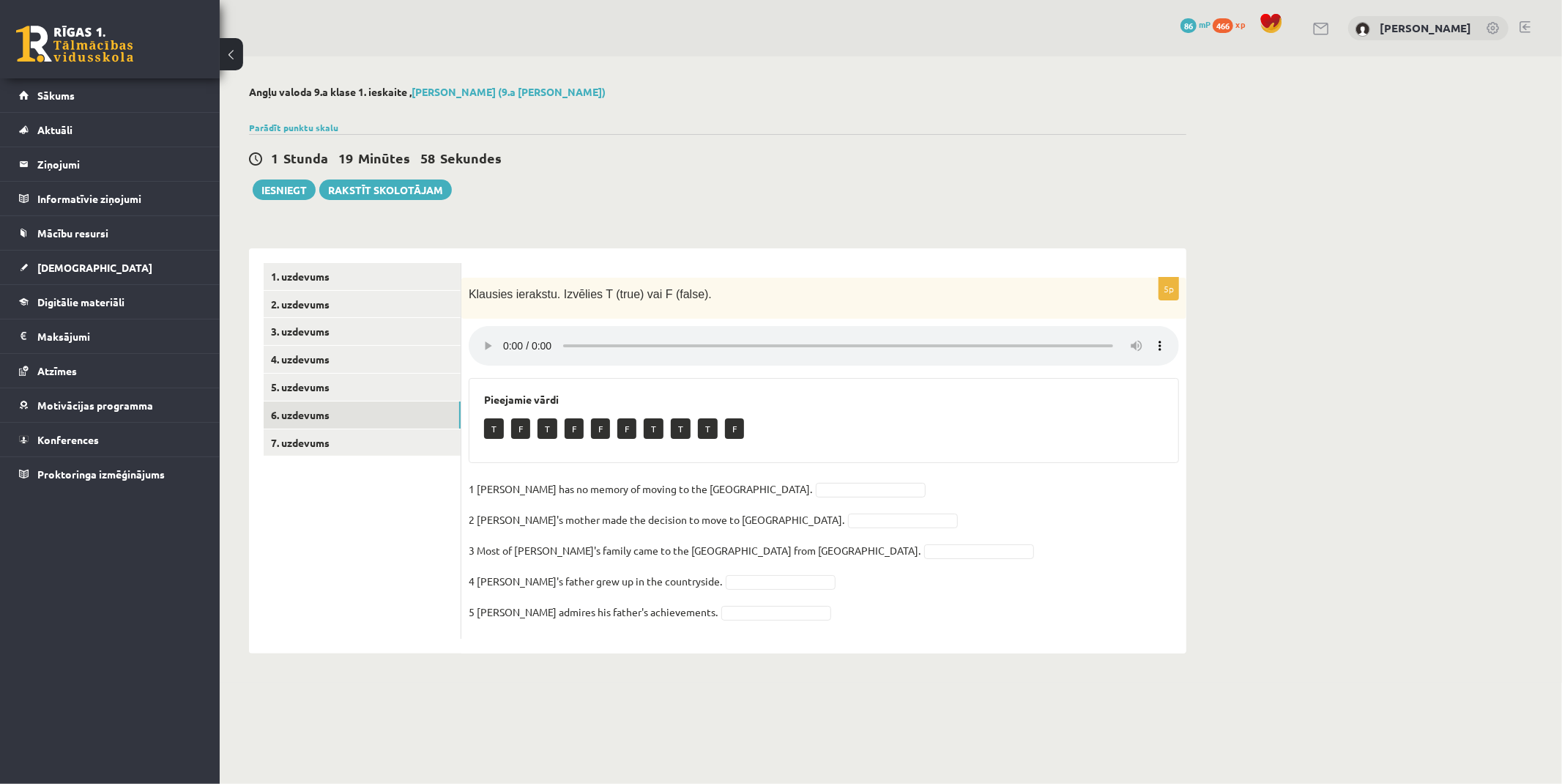
click at [1159, 371] on div "5p Klausies ierakstu. Izvēlies T (true) vai F (false). Pieejamie vārdi T F T F …" at bounding box center [823, 458] width 725 height 361
drag, startPoint x: 752, startPoint y: 548, endPoint x: 752, endPoint y: 563, distance: 15.0
click at [299, 445] on link "7. uzdevums" at bounding box center [362, 442] width 197 height 27
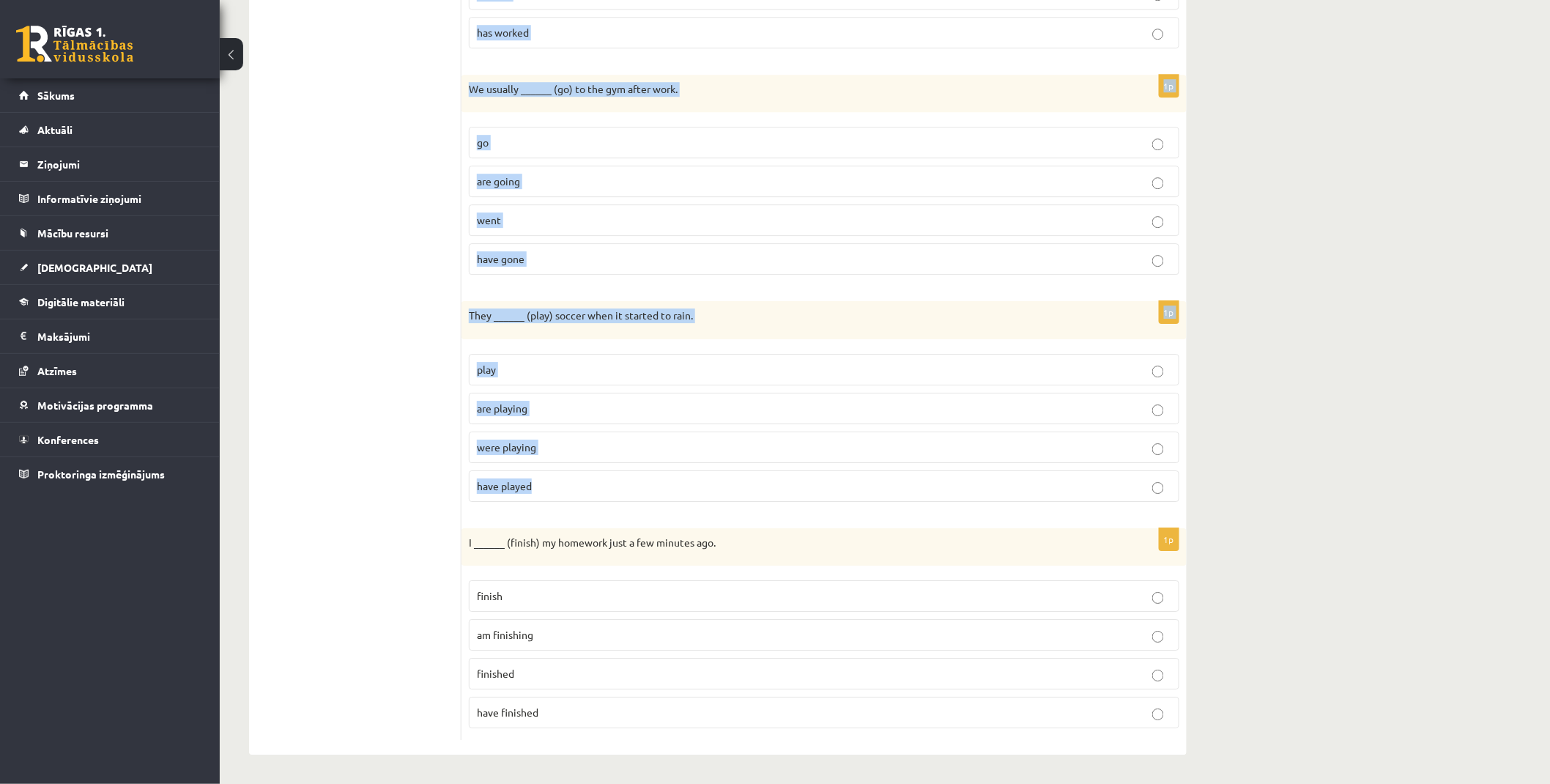
scroll to position [1791, 0]
drag, startPoint x: 466, startPoint y: 287, endPoint x: 874, endPoint y: 706, distance: 584.8
copy form "They ______ (visit) their grandparents every summer. visit are visiting visited…"
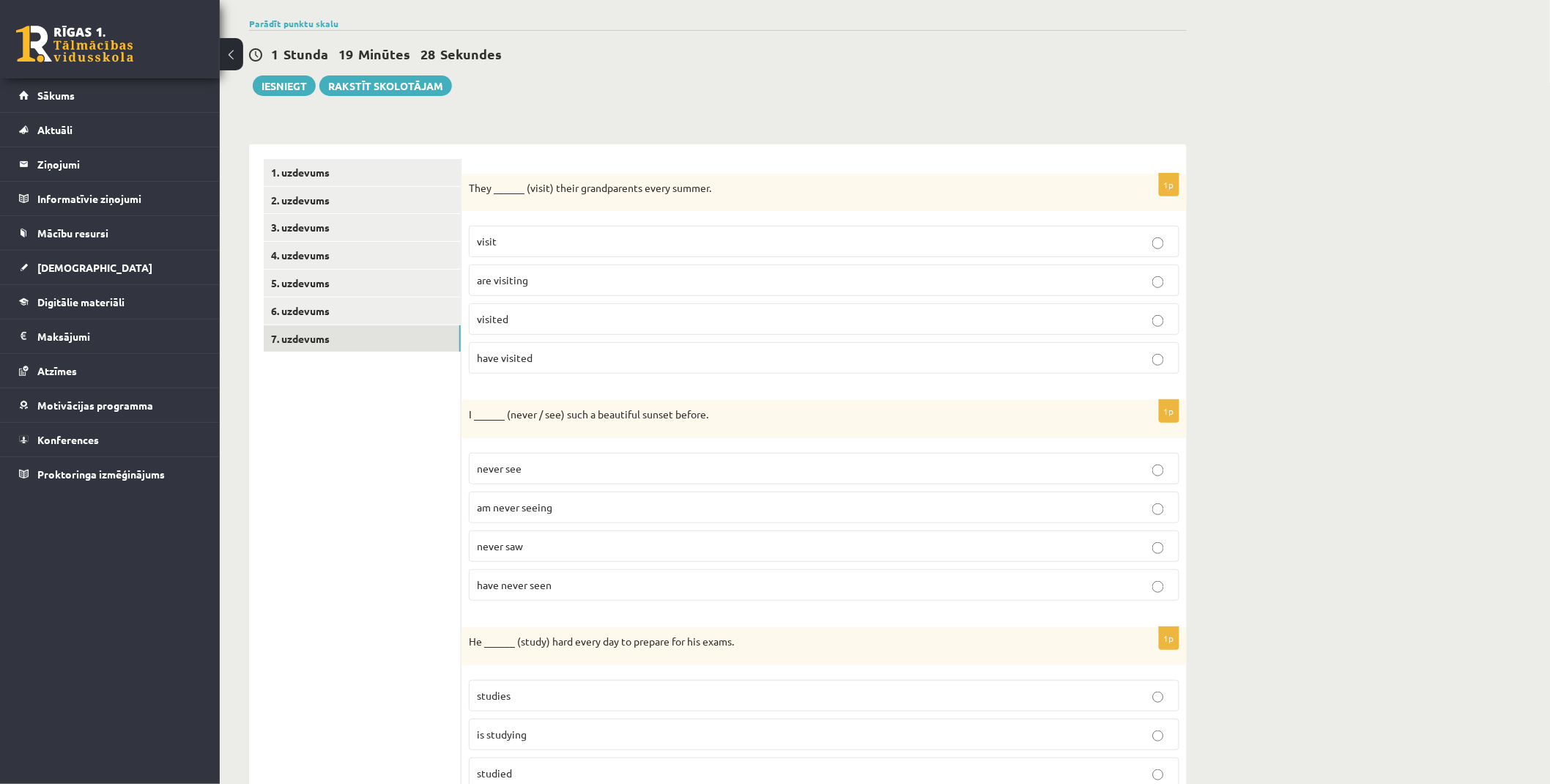
scroll to position [0, 0]
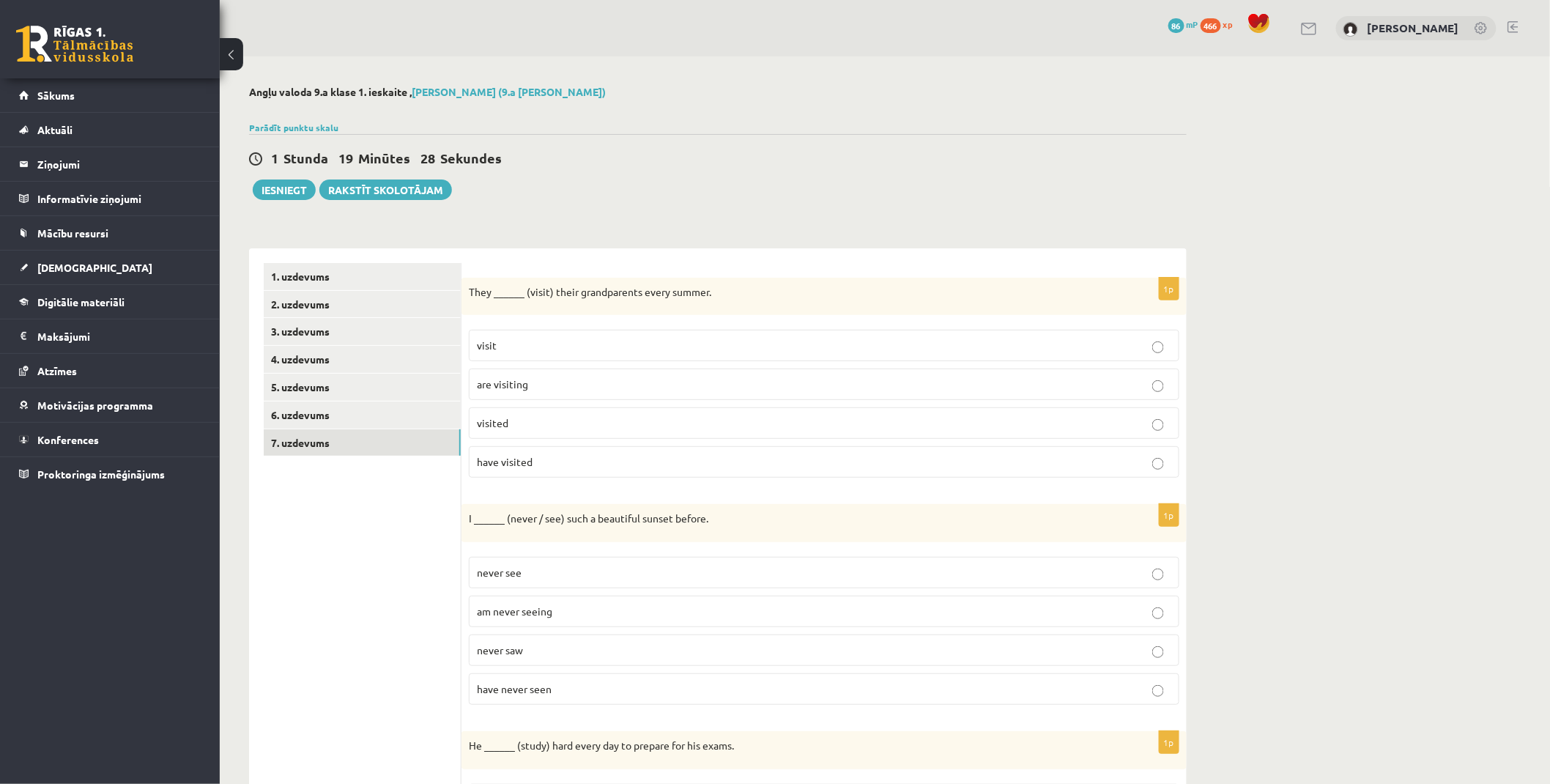
drag, startPoint x: 408, startPoint y: 317, endPoint x: 386, endPoint y: 124, distance: 194.2
click at [538, 341] on p "visit" at bounding box center [824, 346] width 695 height 16
click at [578, 685] on p "have never seen" at bounding box center [824, 689] width 695 height 16
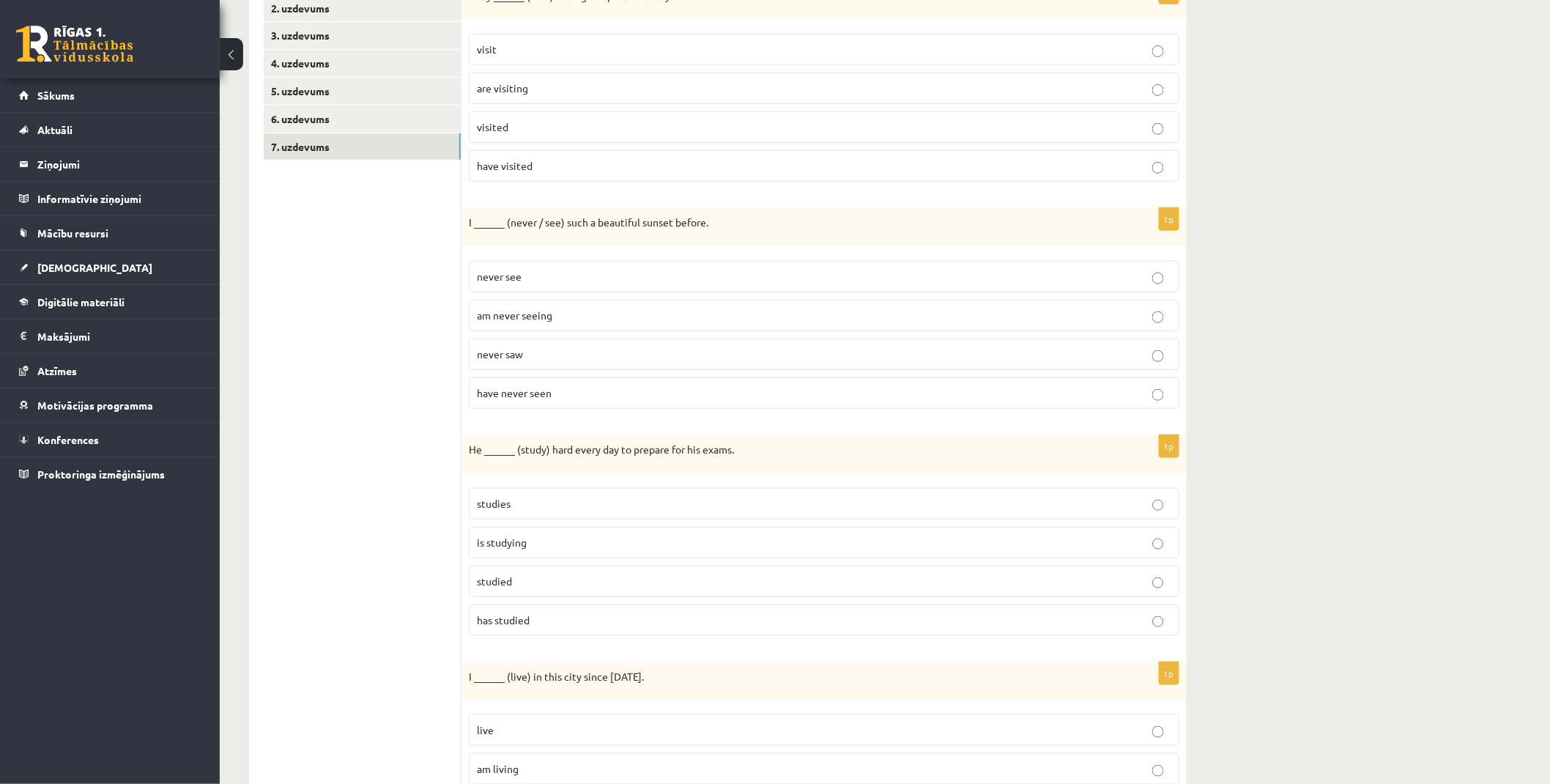
scroll to position [326, 0]
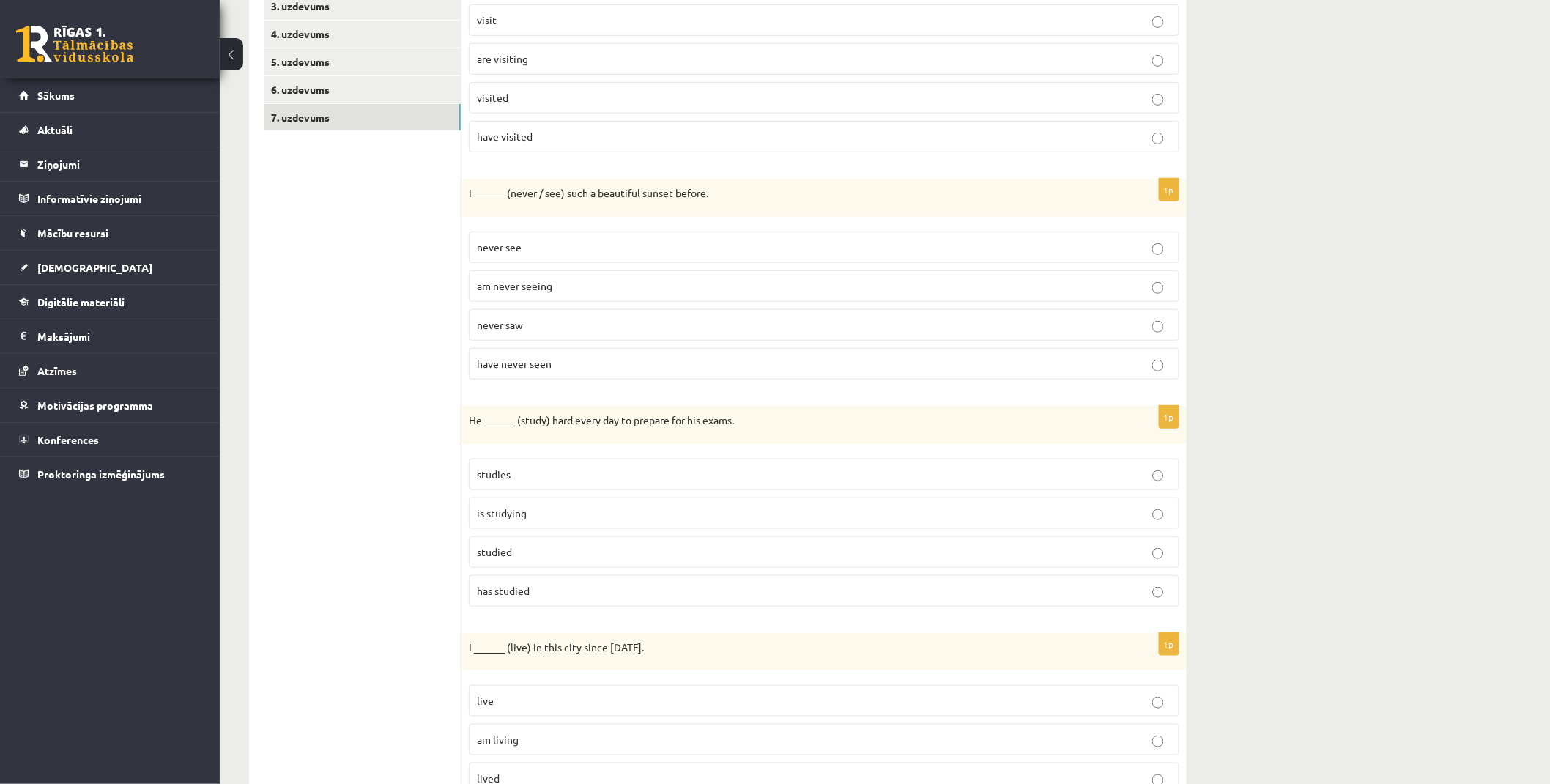
click at [568, 463] on label "studies" at bounding box center [824, 474] width 710 height 31
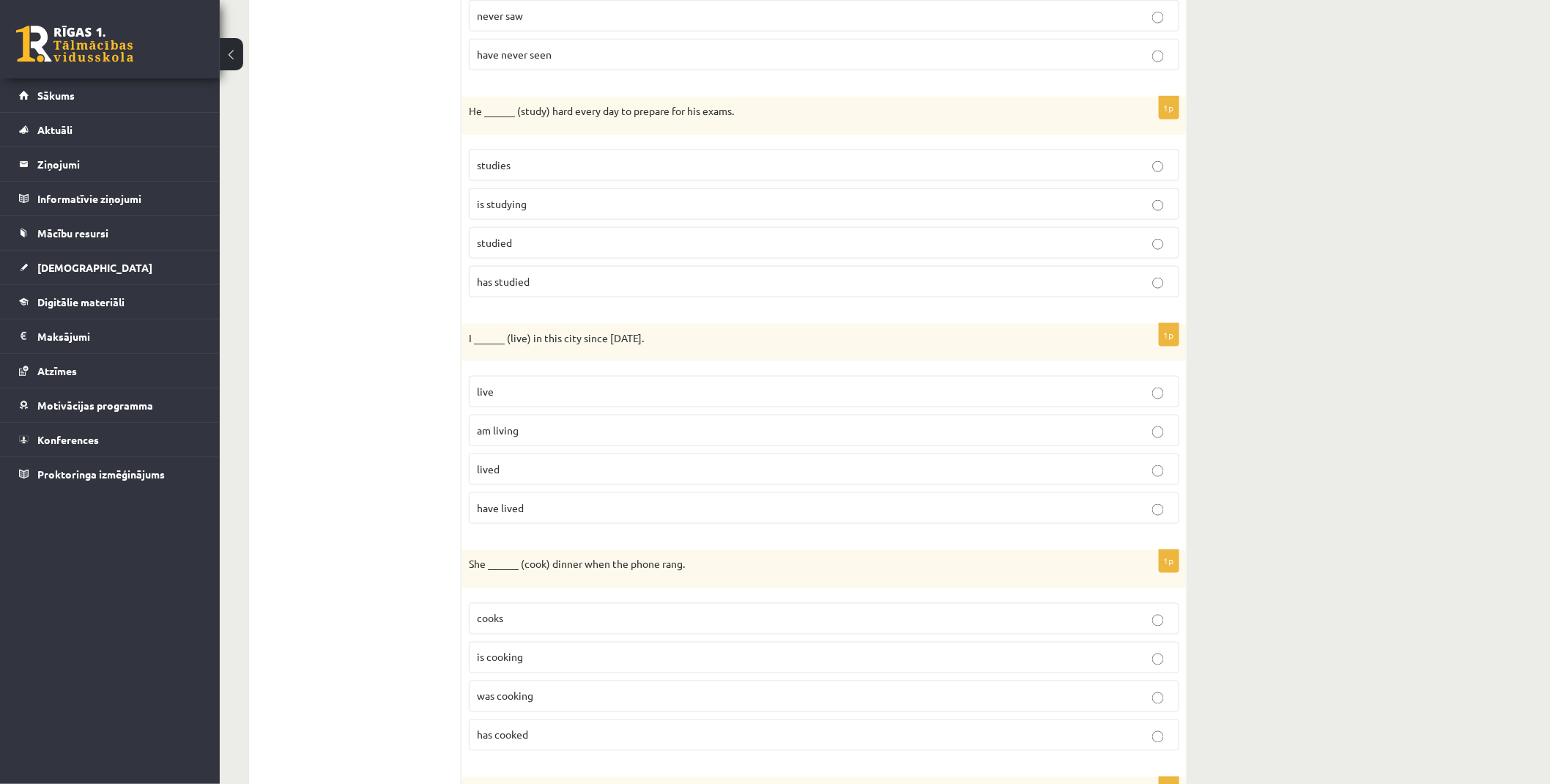
scroll to position [650, 0]
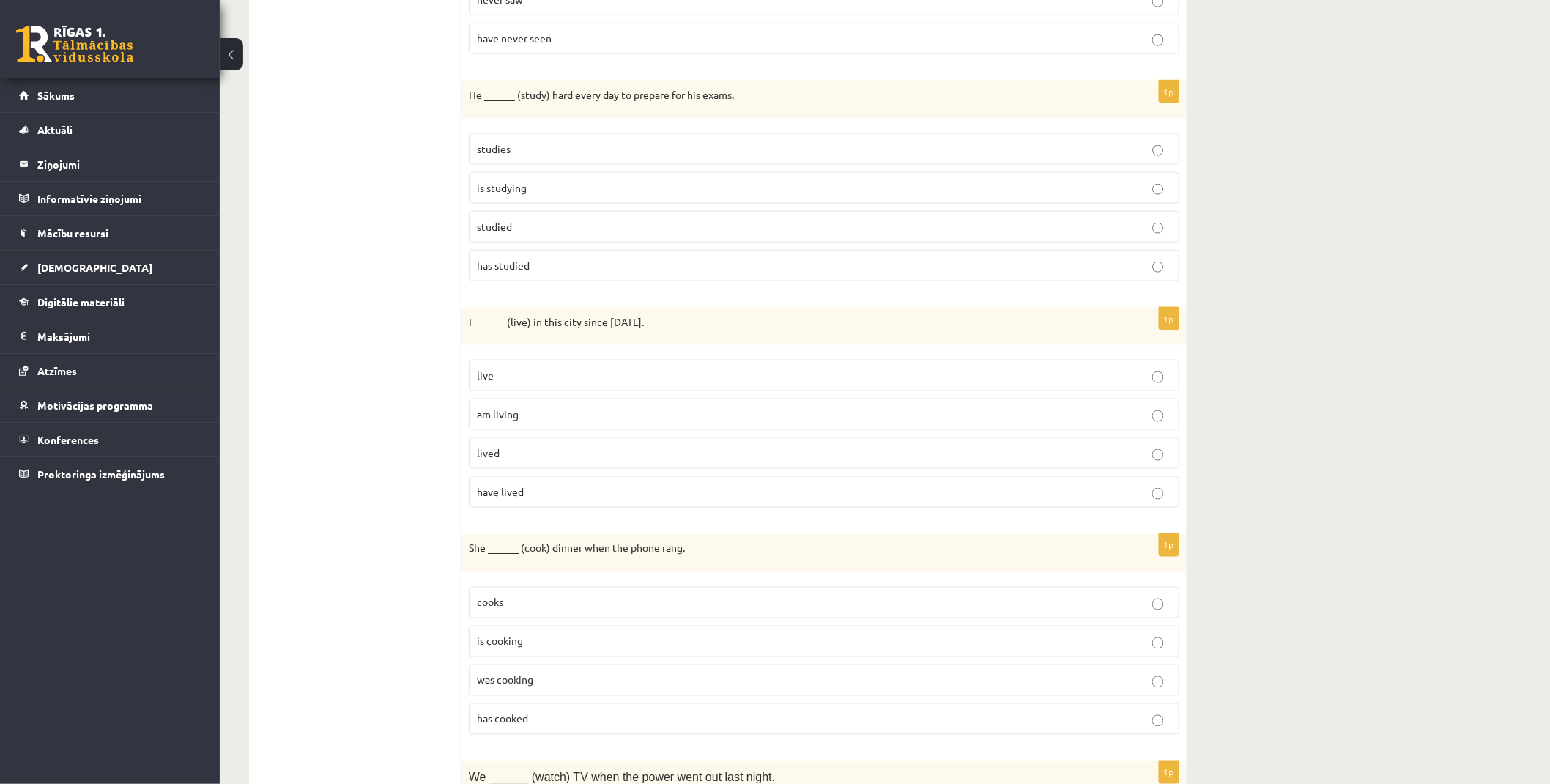
click at [508, 495] on span "have lived" at bounding box center [500, 491] width 47 height 13
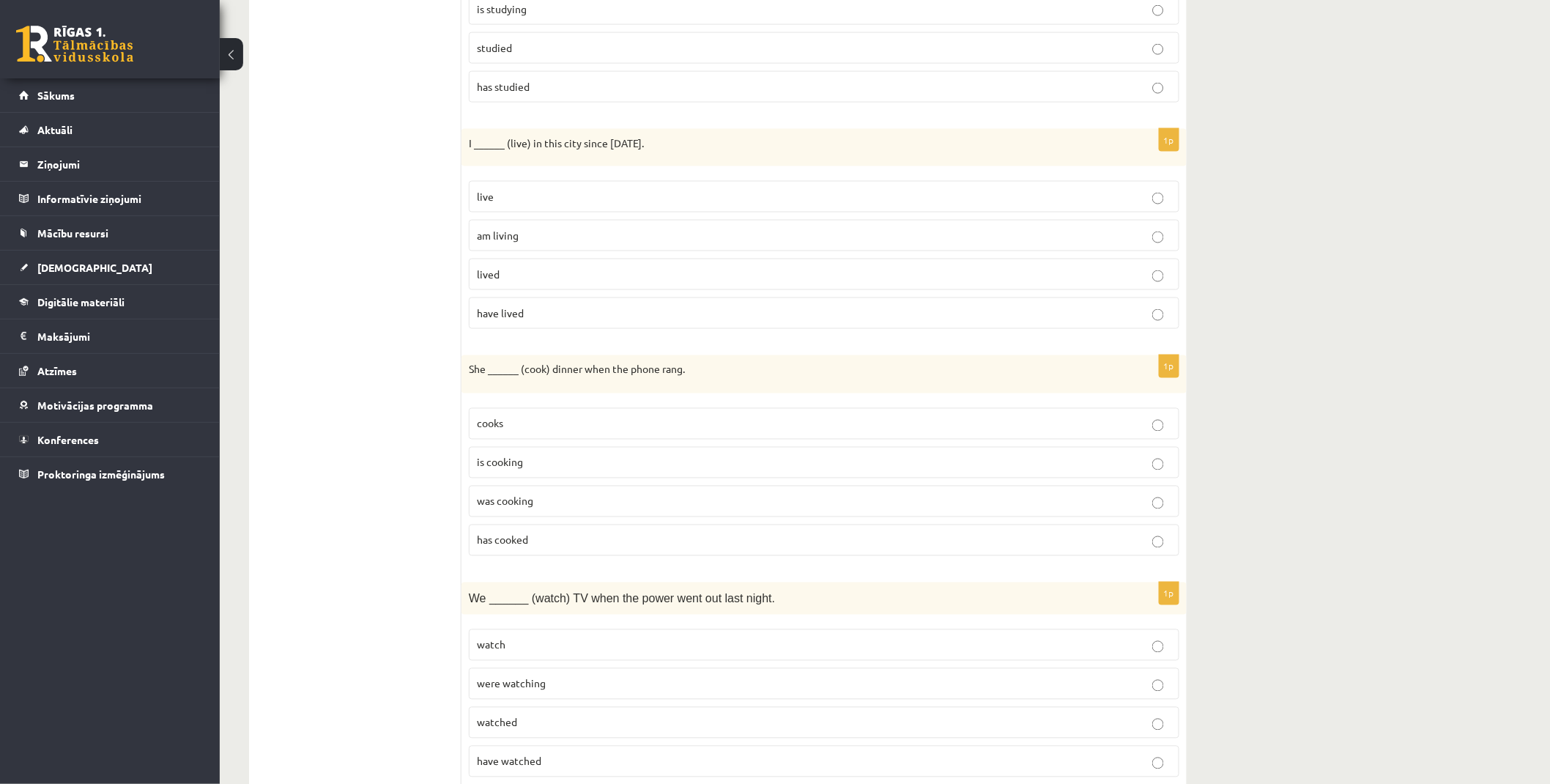
scroll to position [895, 0]
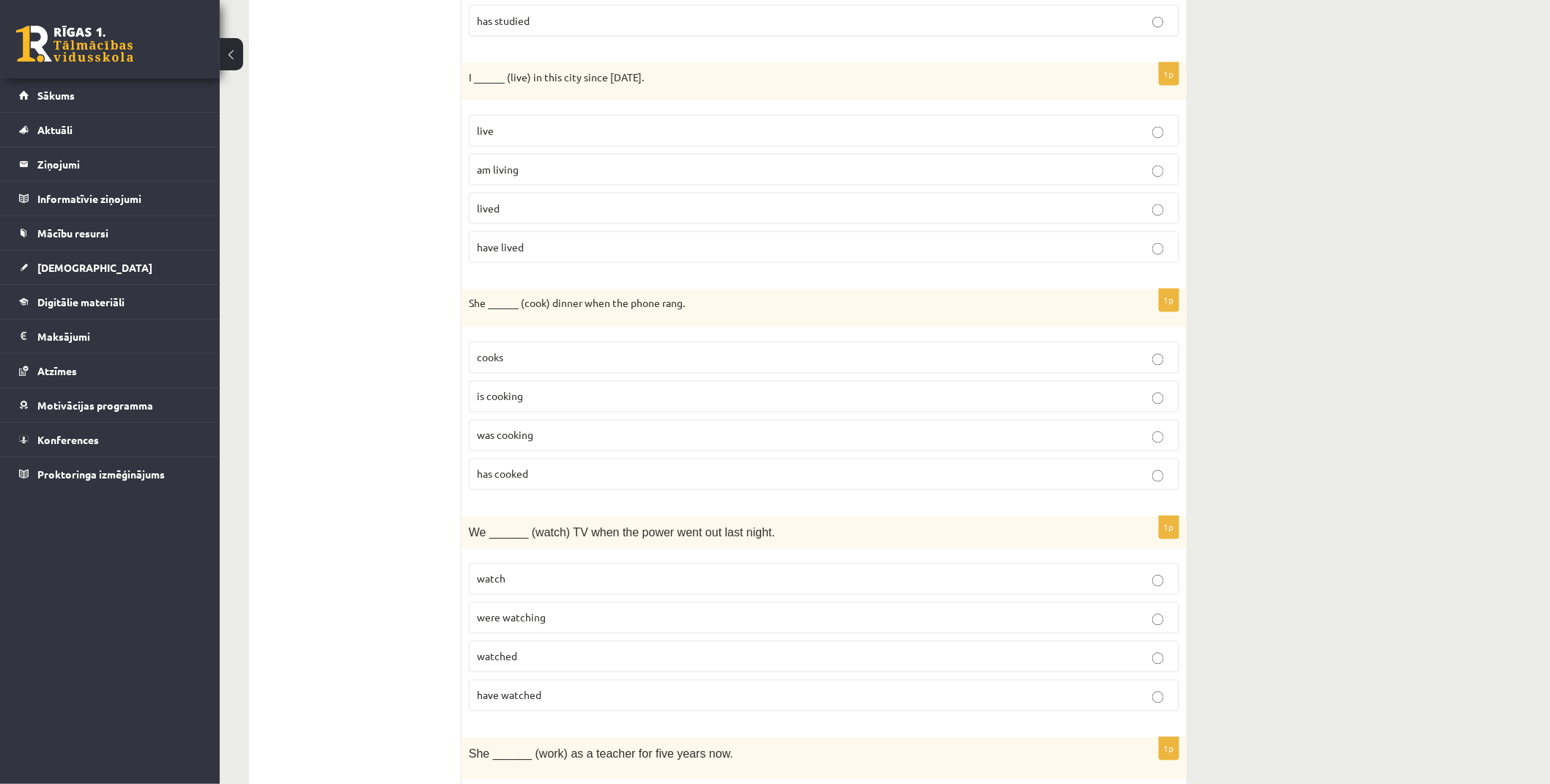
click at [525, 438] on span "was cooking" at bounding box center [505, 434] width 56 height 13
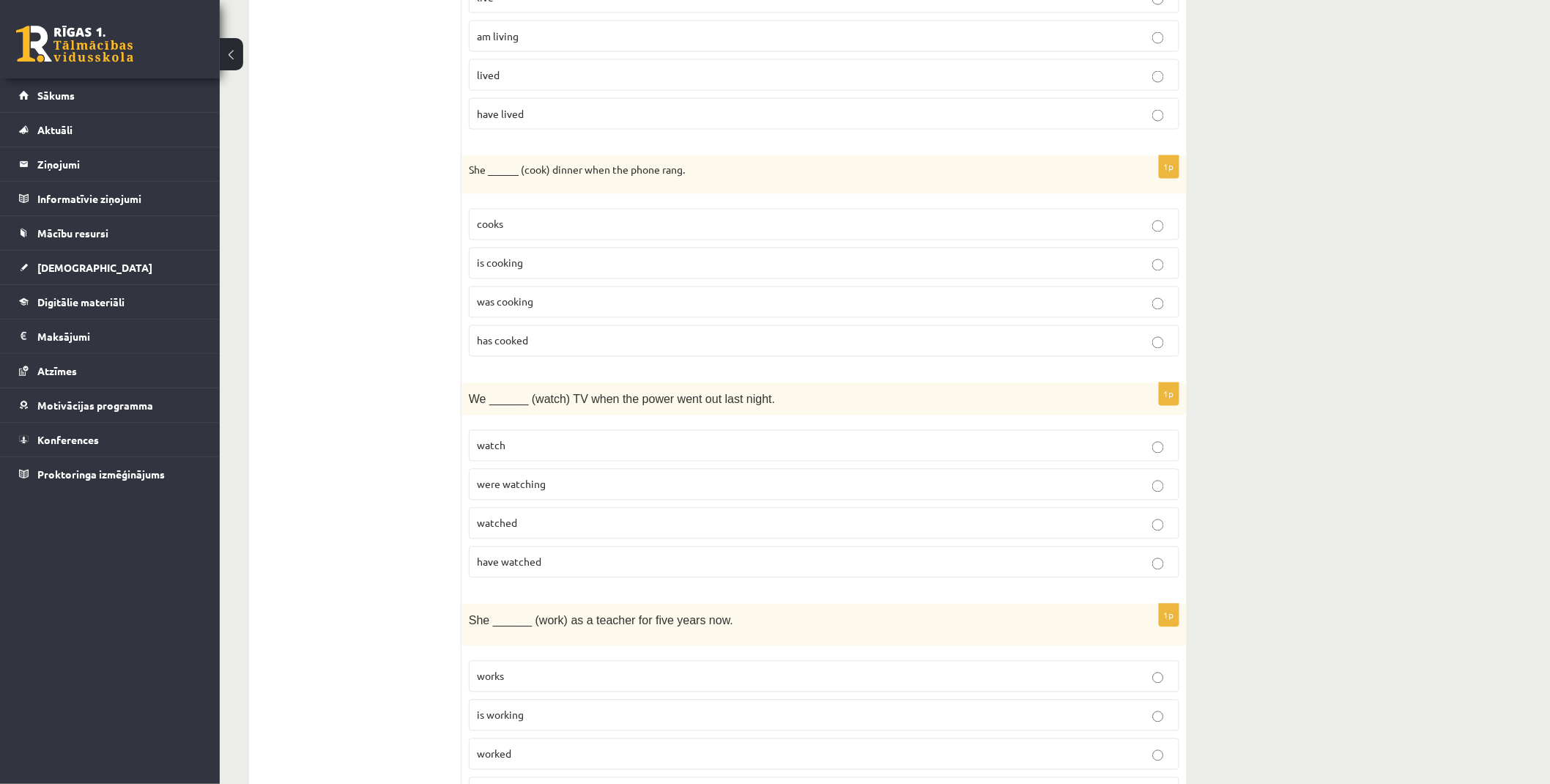
scroll to position [1057, 0]
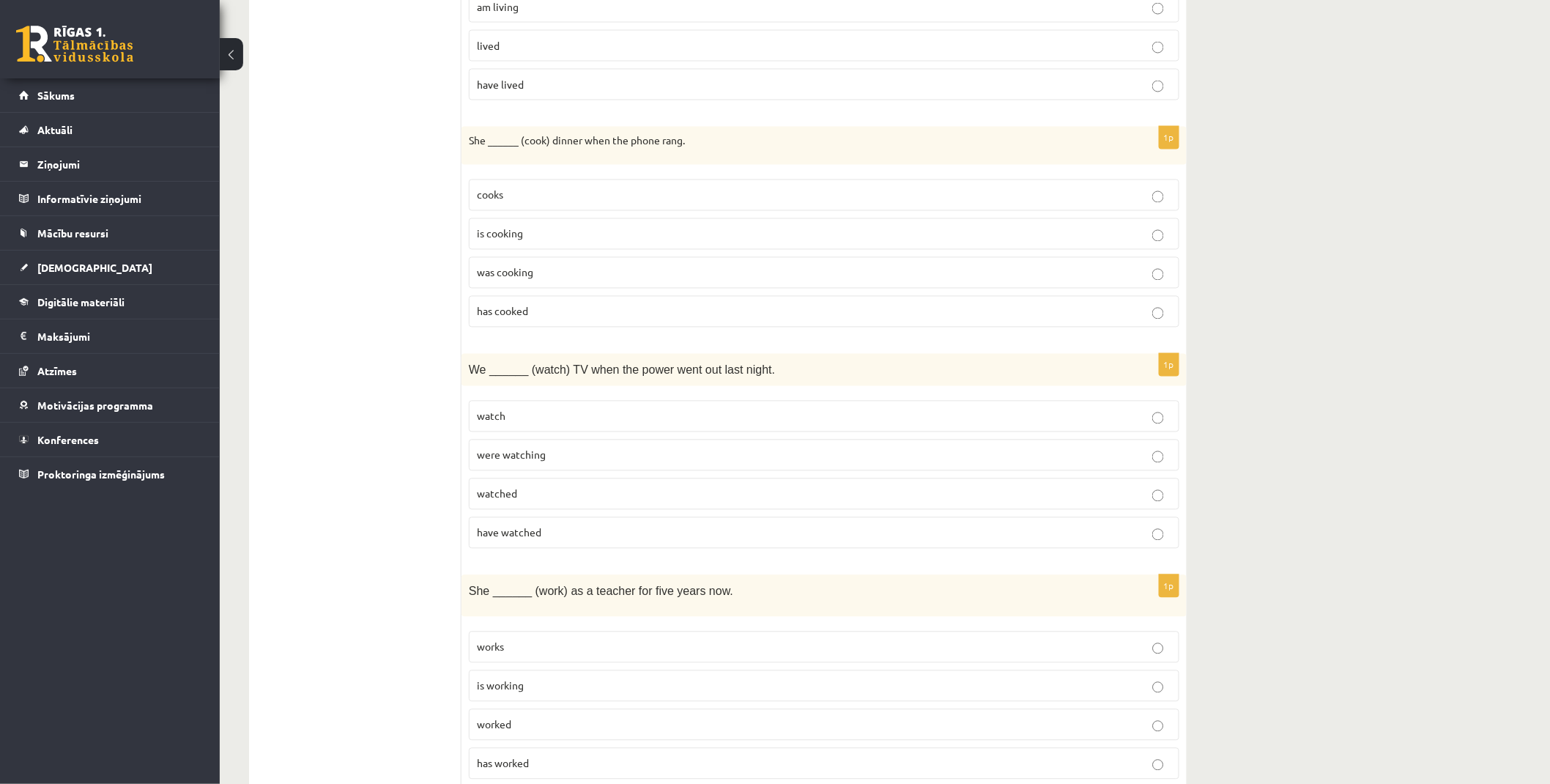
click at [541, 465] on label "were watching" at bounding box center [824, 455] width 710 height 31
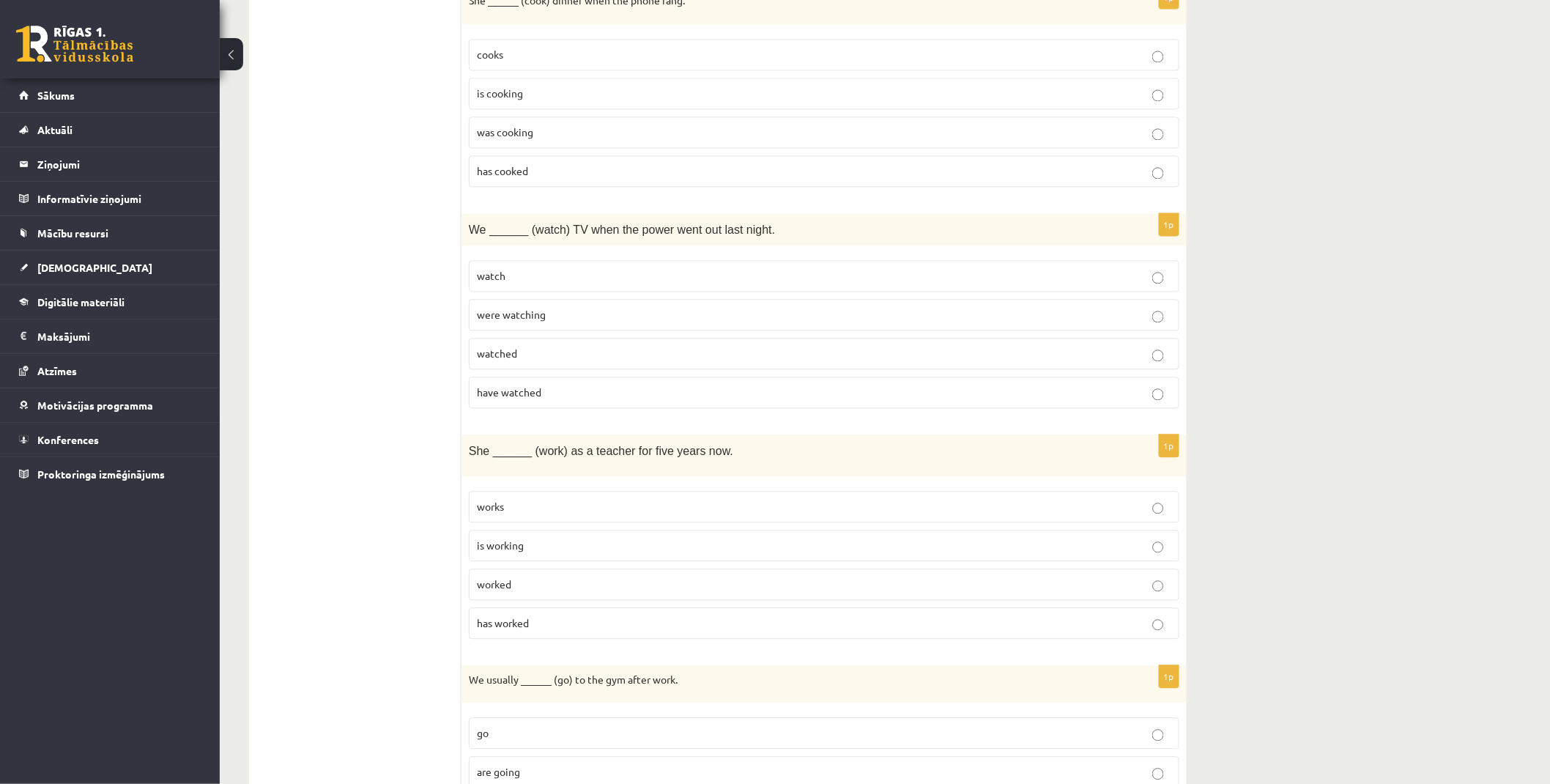
scroll to position [1220, 0]
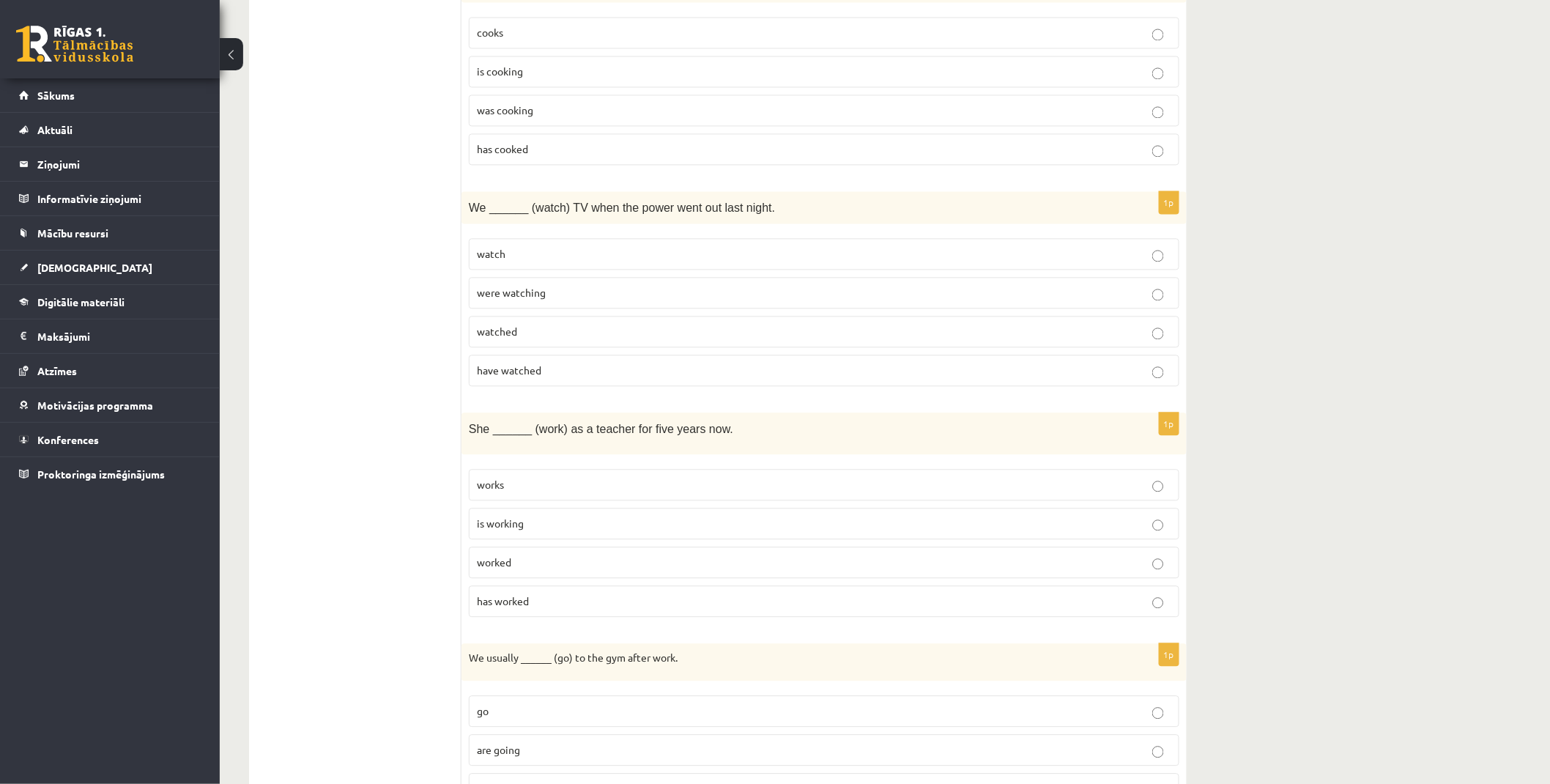
click at [518, 601] on span "has worked" at bounding box center [503, 600] width 52 height 13
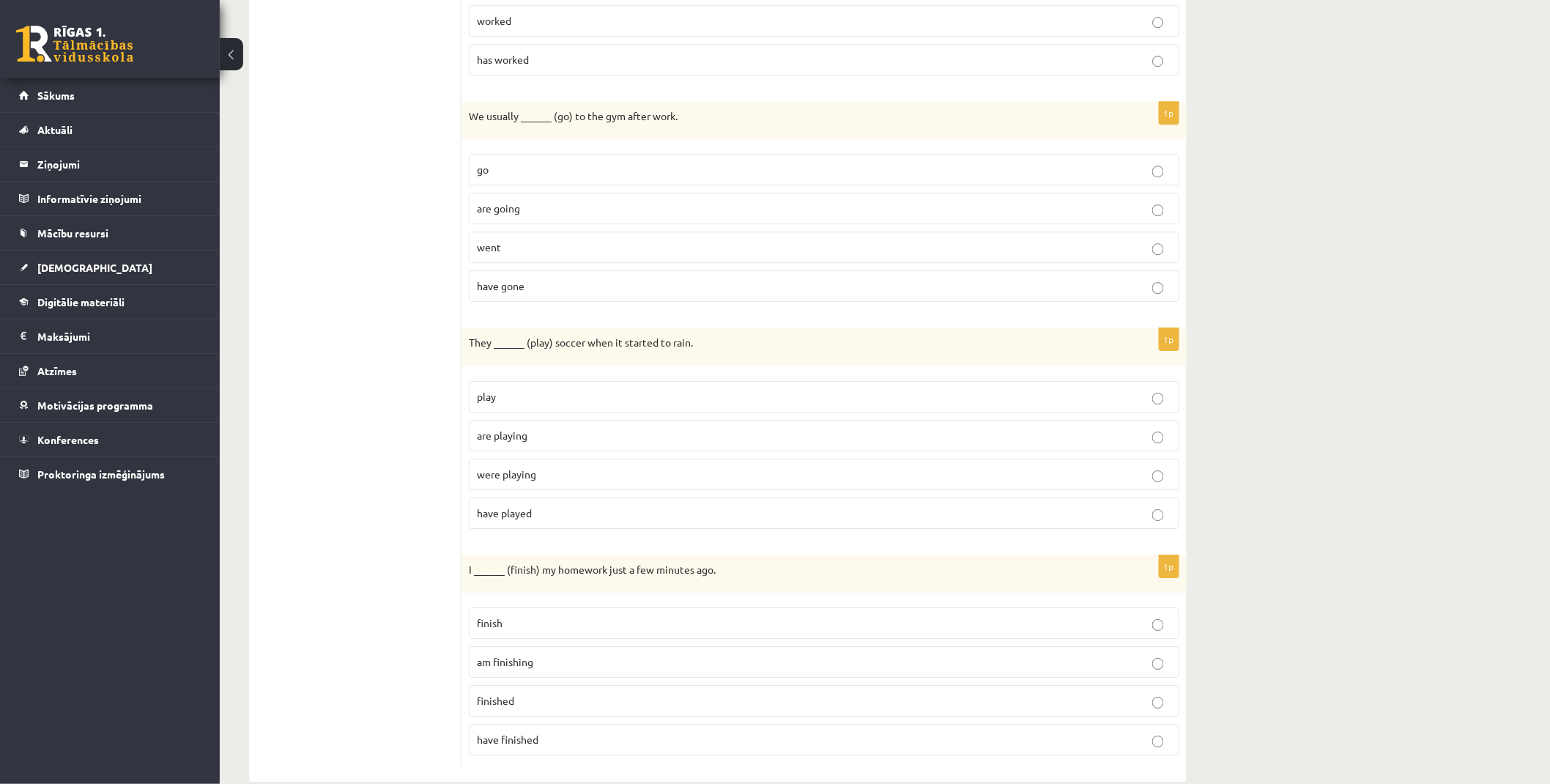
scroll to position [1790, 0]
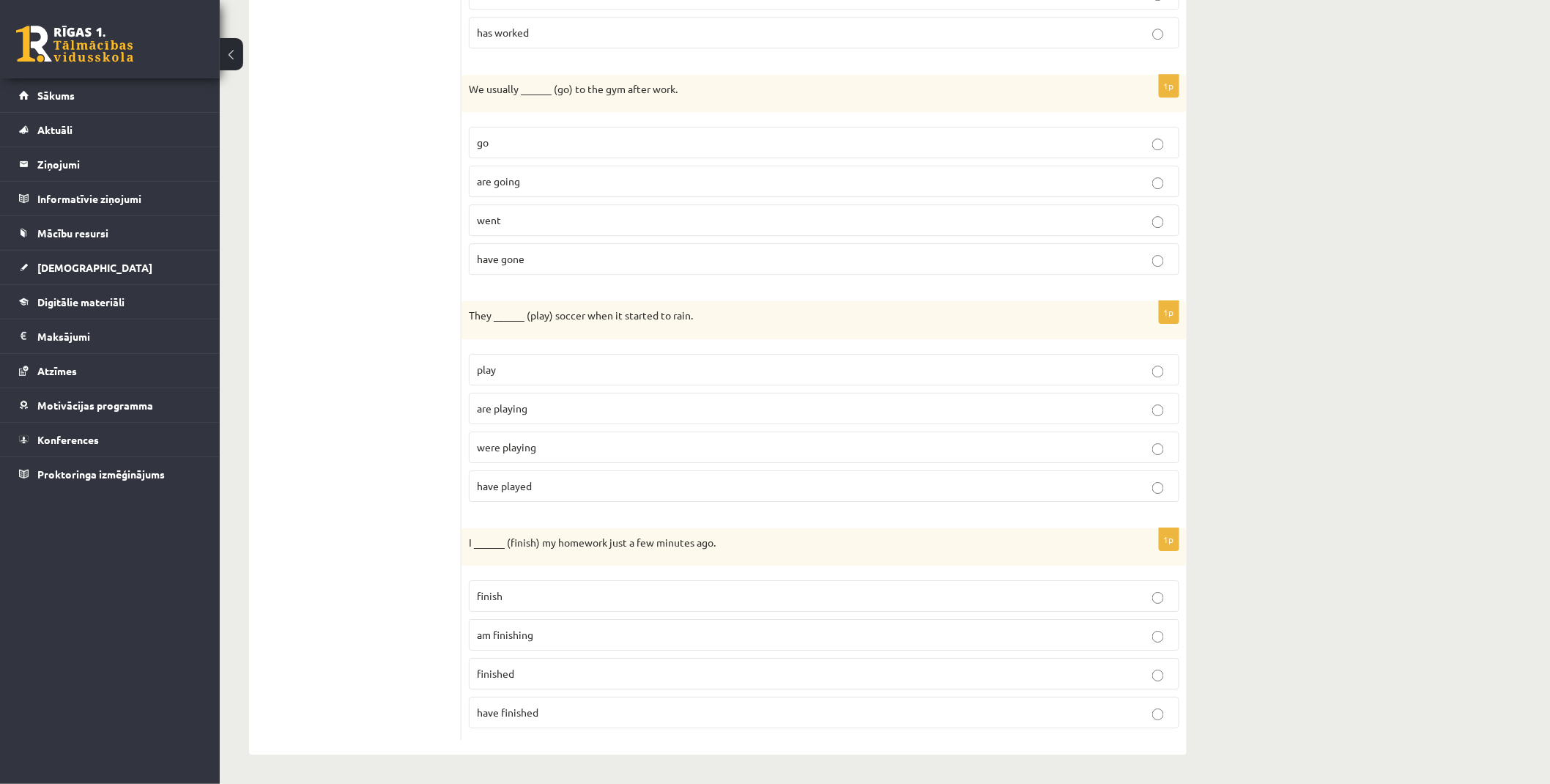
click at [521, 125] on fieldset "go are going went have gone" at bounding box center [824, 200] width 710 height 160
click at [520, 125] on fieldset "go are going went have gone" at bounding box center [824, 200] width 710 height 160
click at [510, 128] on label "go" at bounding box center [824, 142] width 710 height 31
click at [545, 449] on p "were playing" at bounding box center [824, 447] width 695 height 16
click at [502, 596] on span "finish" at bounding box center [490, 595] width 26 height 13
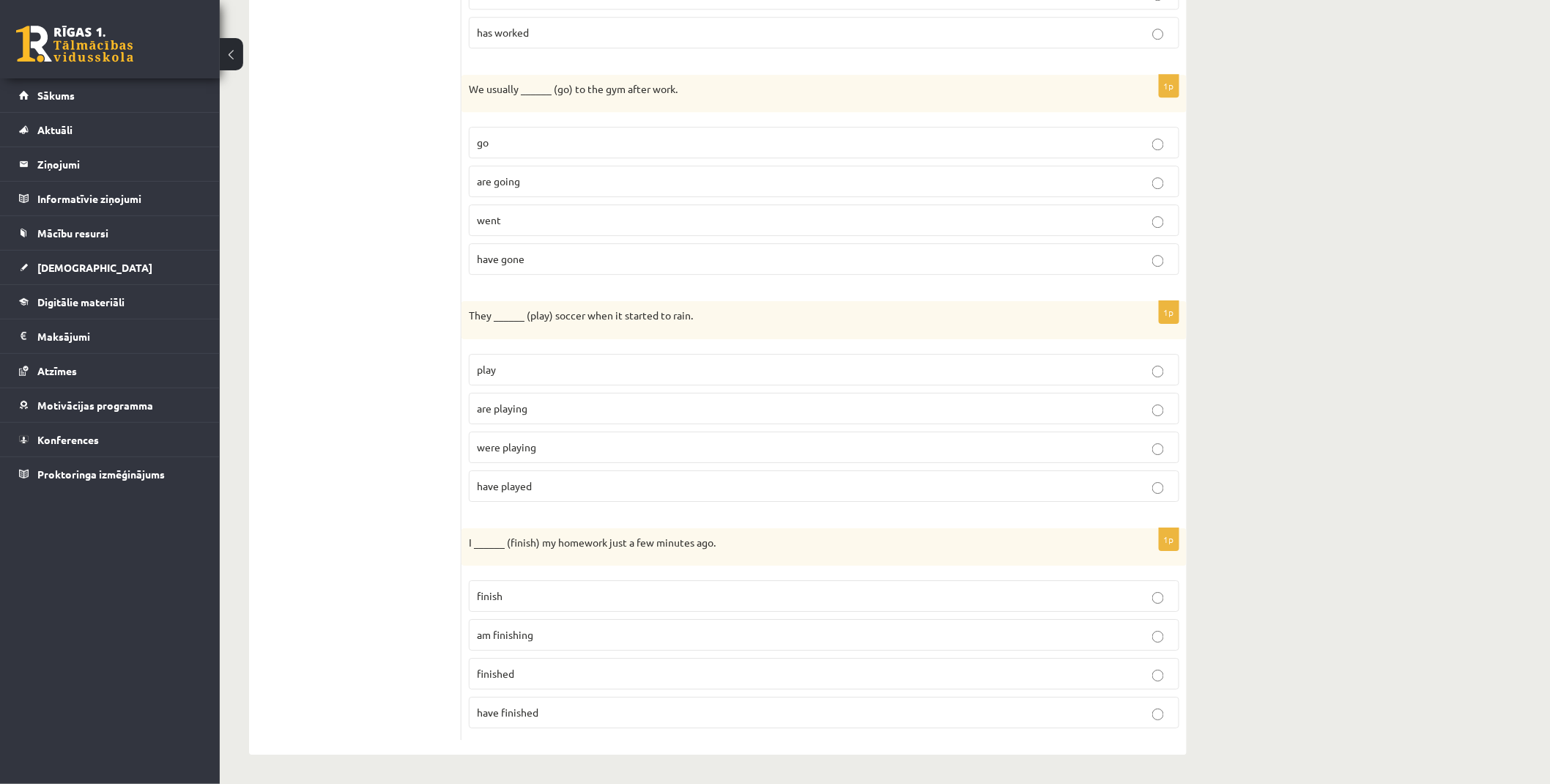
click at [555, 720] on p "have finished" at bounding box center [824, 713] width 695 height 16
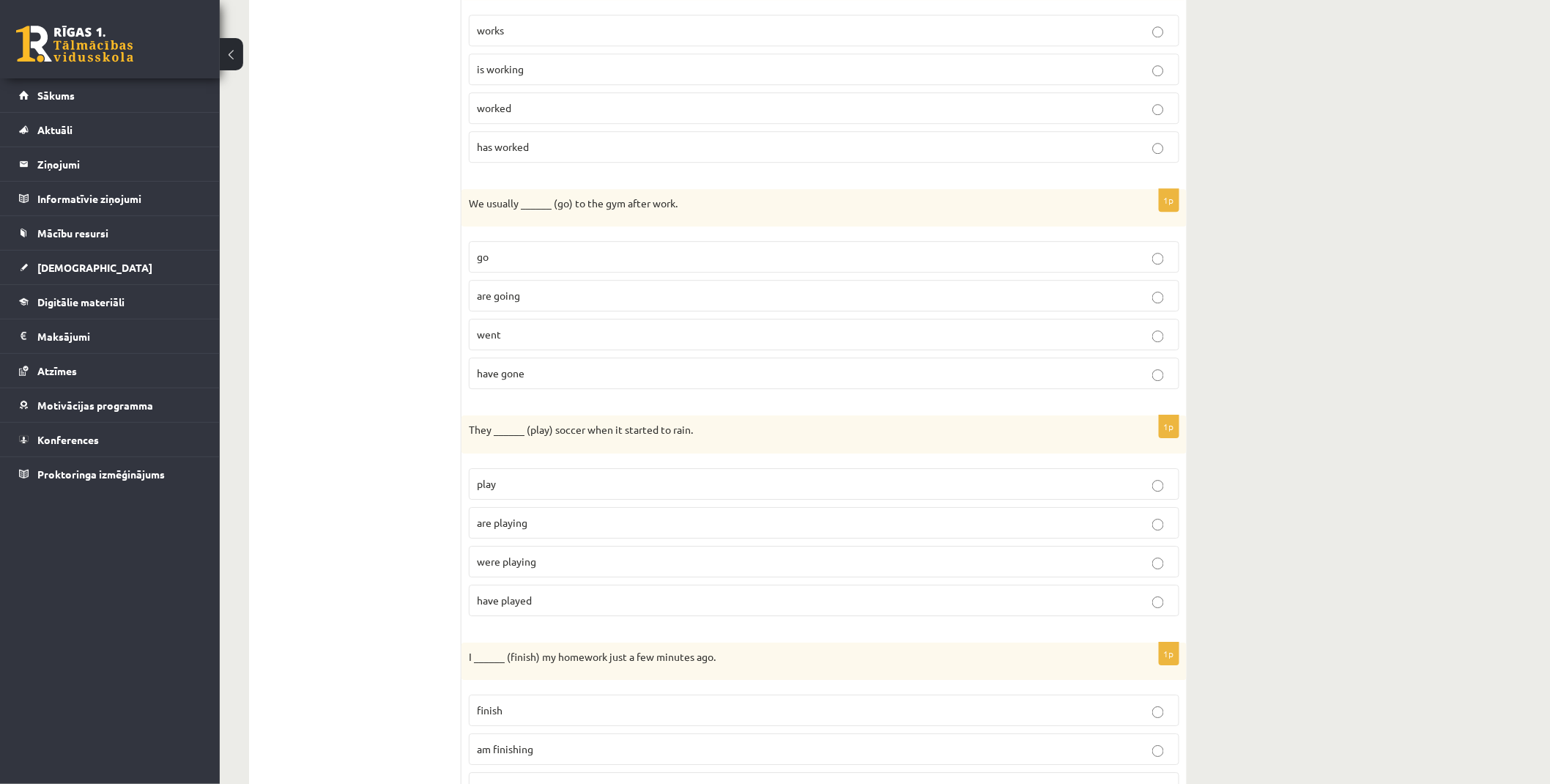
scroll to position [0, 0]
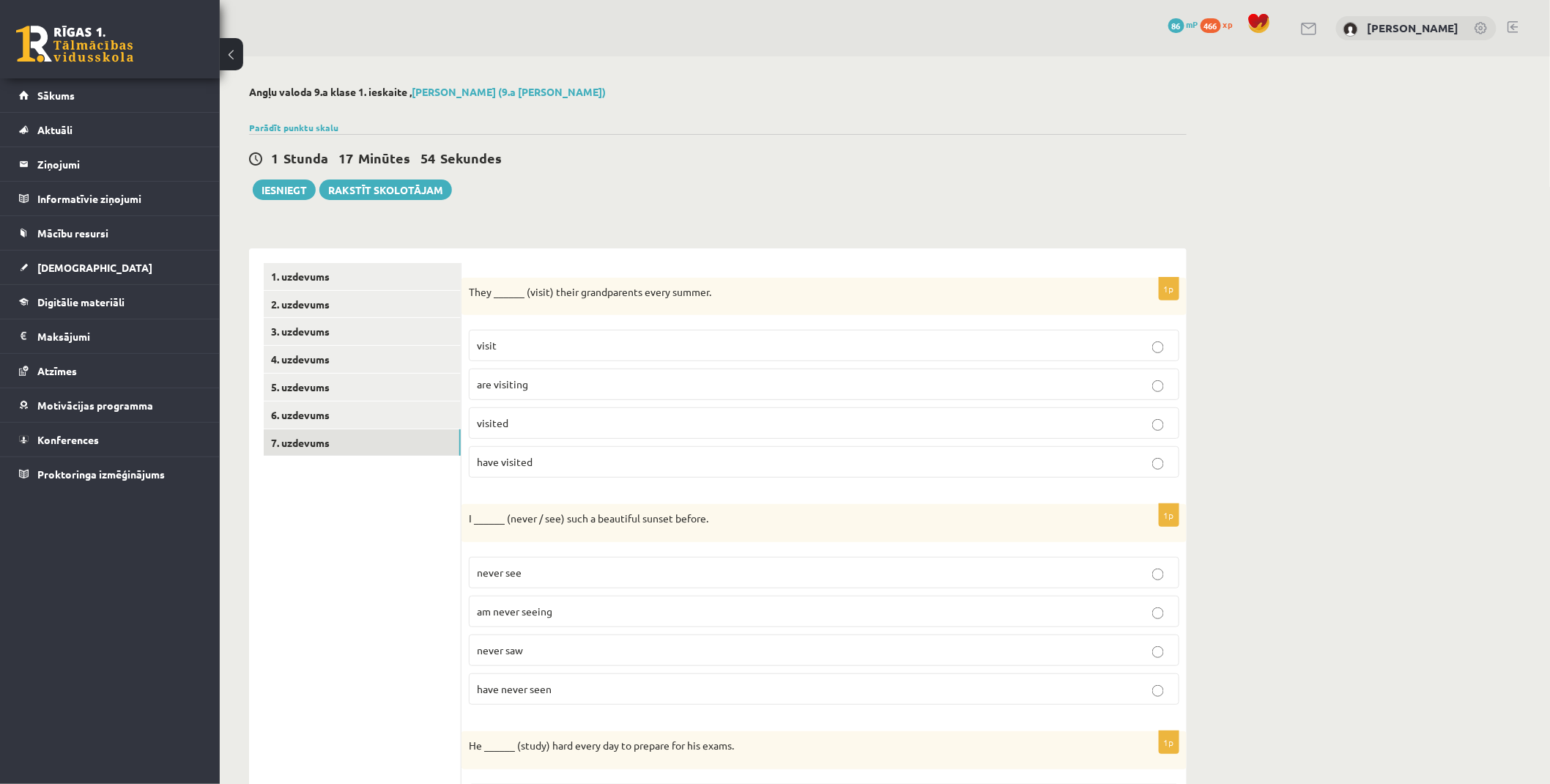
drag, startPoint x: 432, startPoint y: 584, endPoint x: 390, endPoint y: 258, distance: 328.7
click at [301, 194] on button "Iesniegt" at bounding box center [284, 190] width 63 height 21
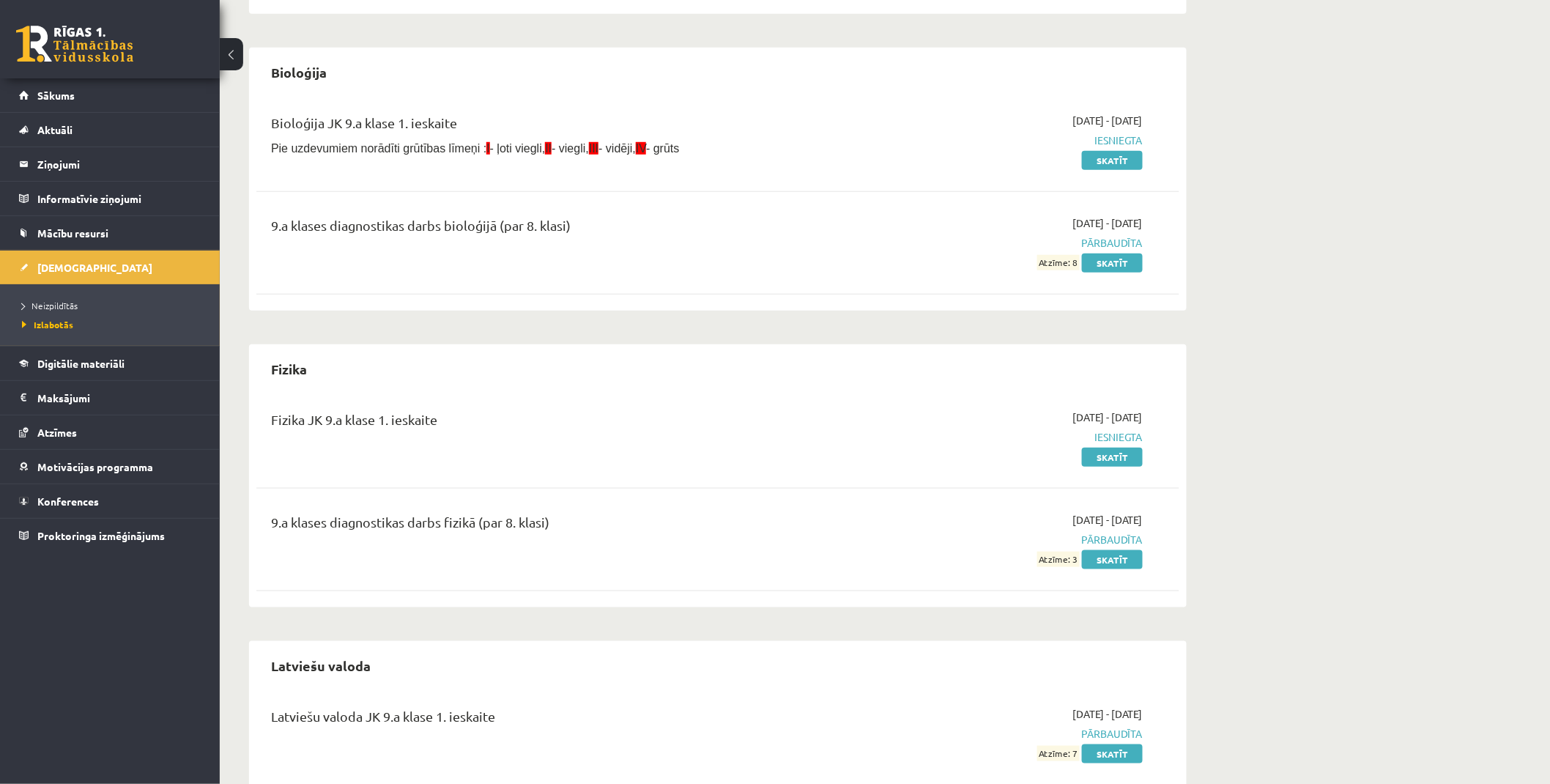
scroll to position [406, 0]
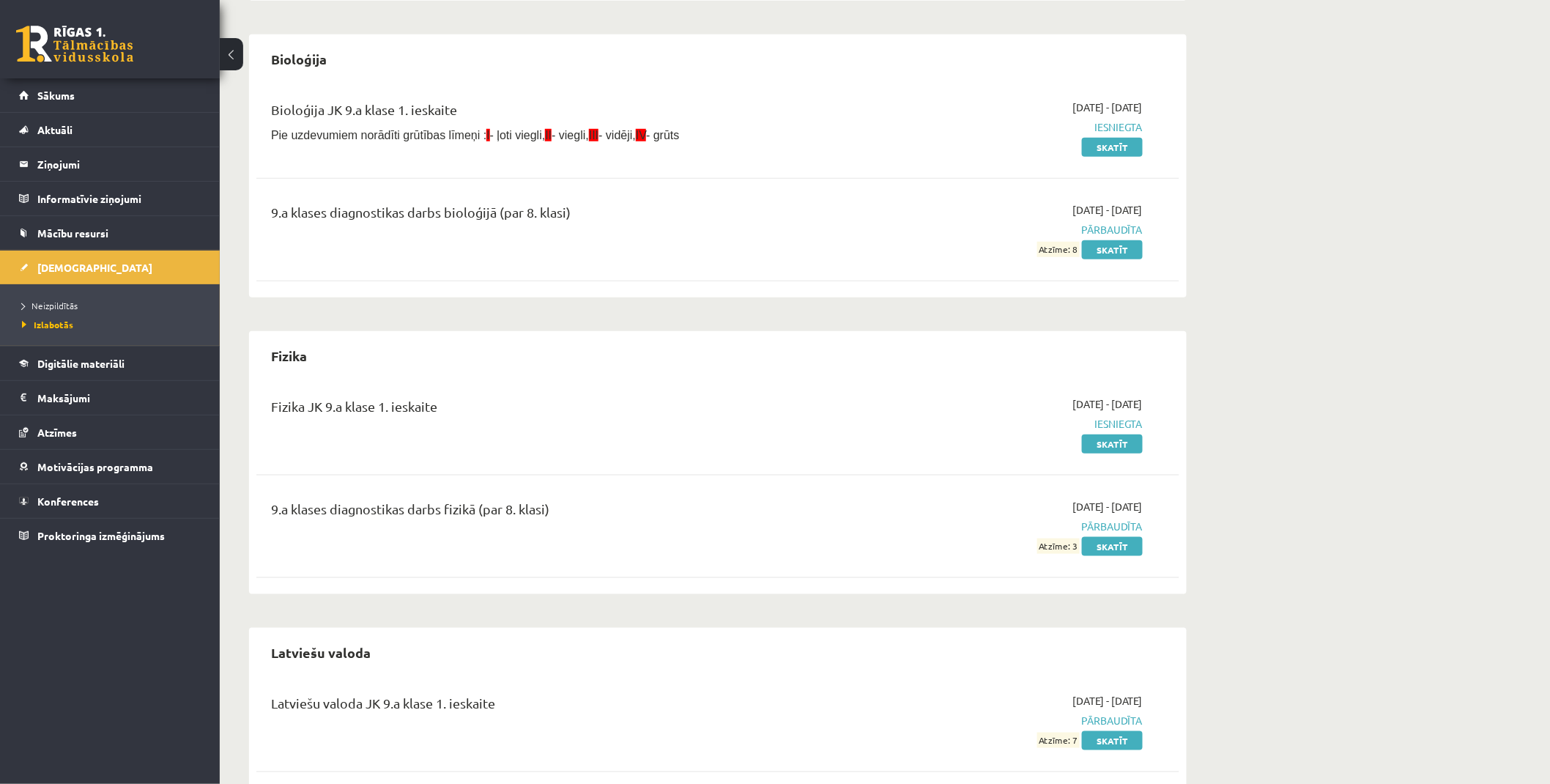
click at [67, 37] on link at bounding box center [75, 44] width 117 height 36
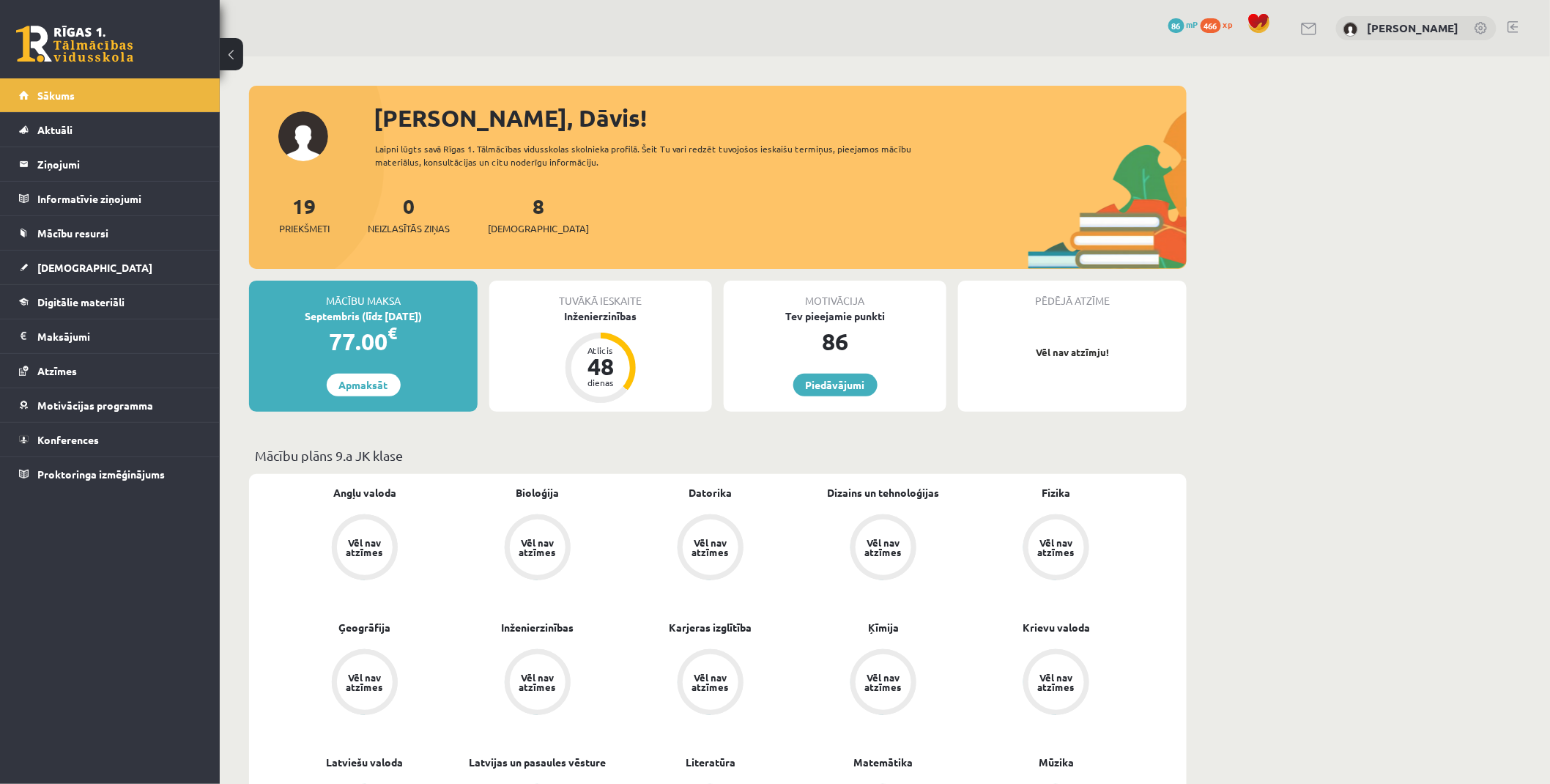
scroll to position [82, 0]
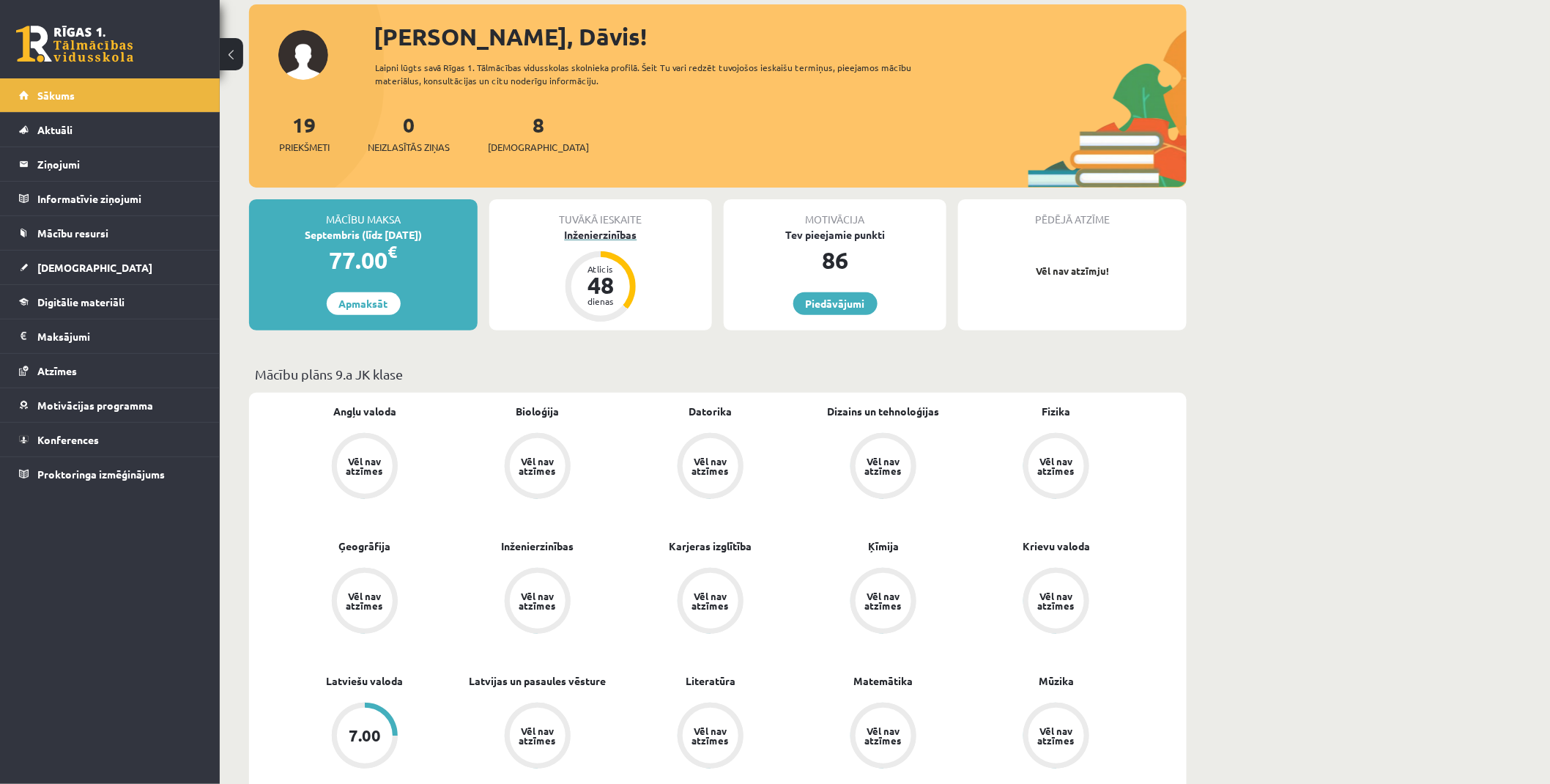
click at [617, 239] on div "Inženierzinības" at bounding box center [601, 235] width 222 height 16
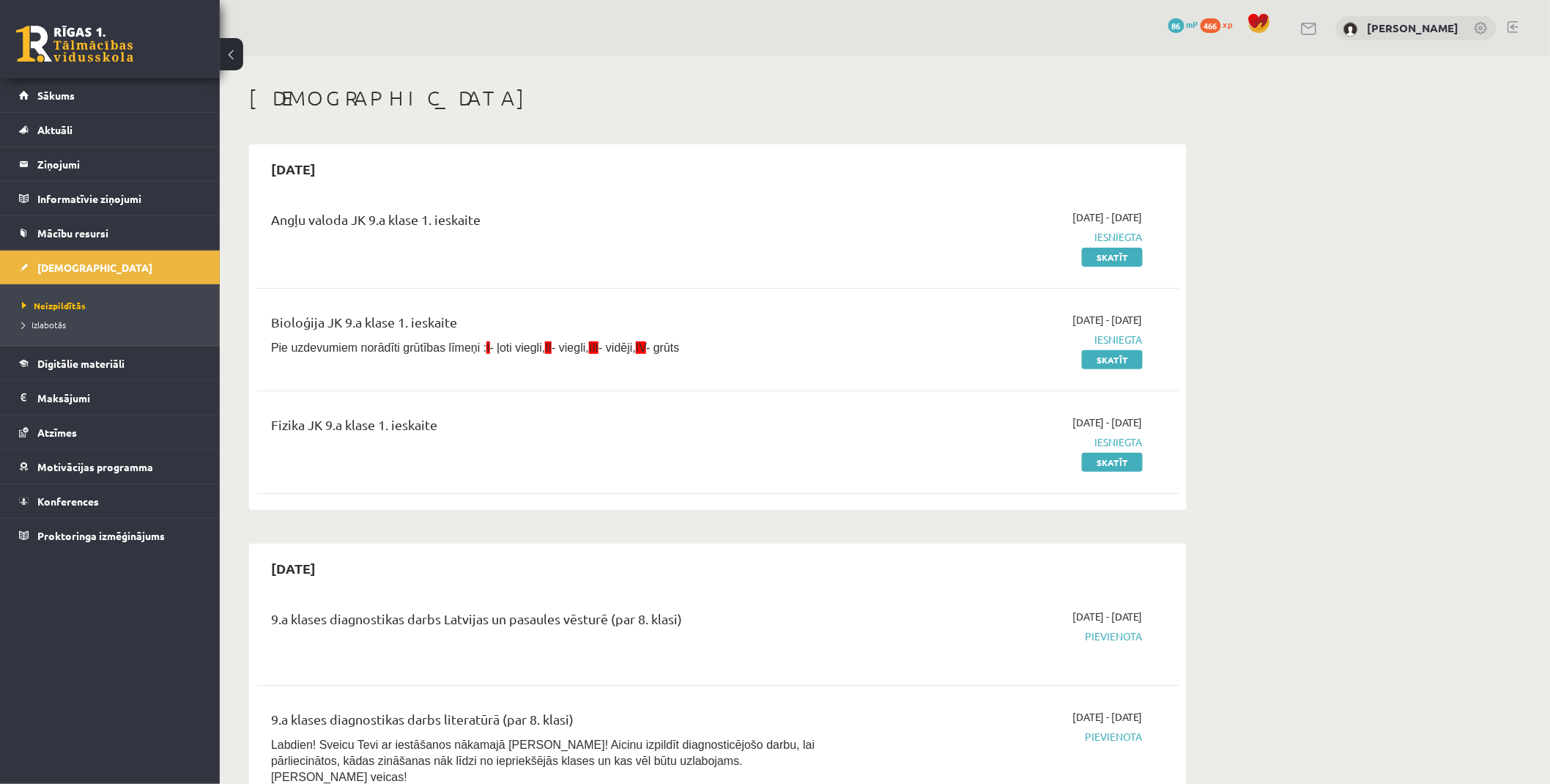
drag, startPoint x: 968, startPoint y: 377, endPoint x: 938, endPoint y: 288, distance: 93.9
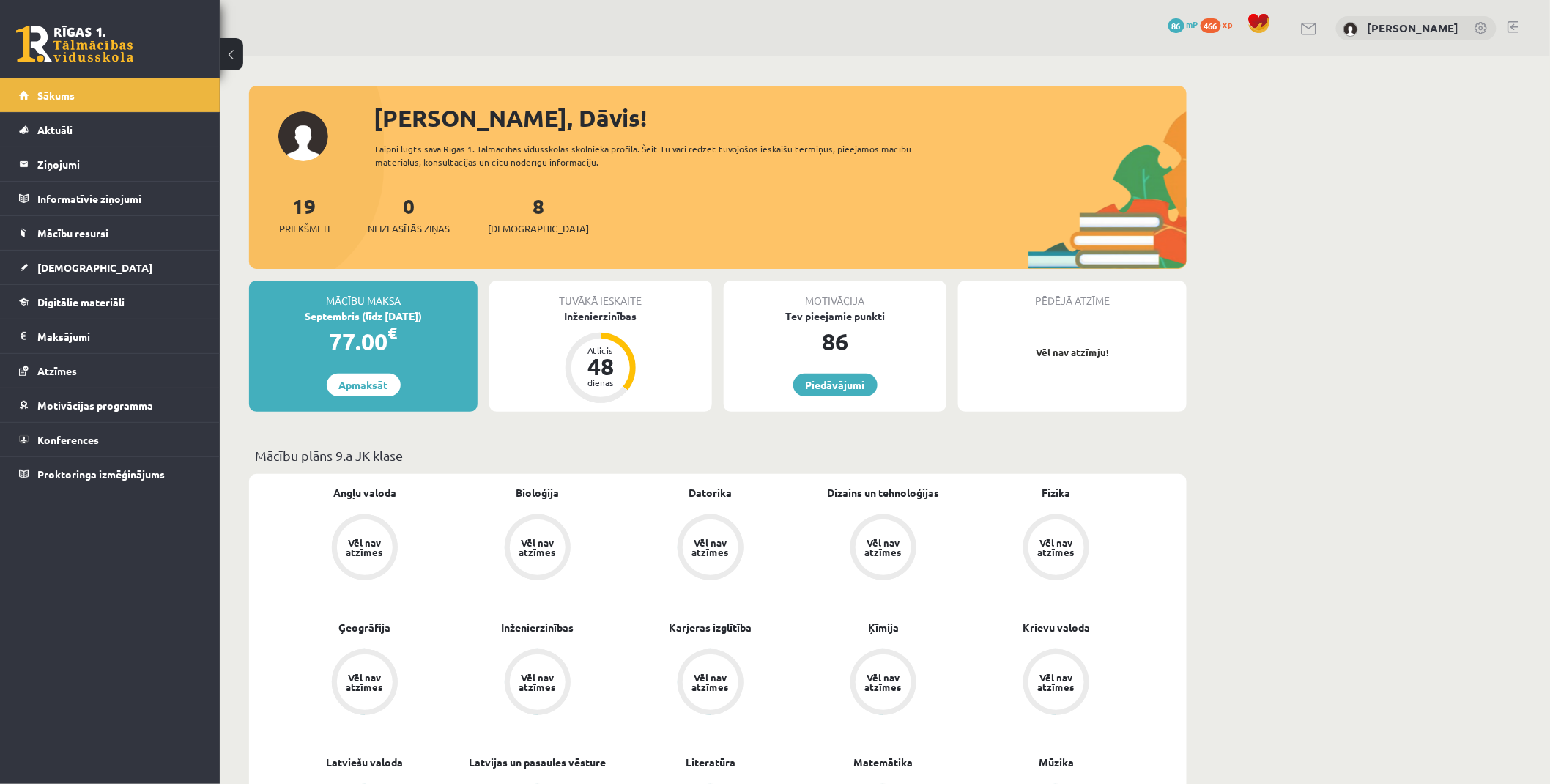
drag, startPoint x: 1224, startPoint y: 434, endPoint x: 1239, endPoint y: 280, distance: 154.7
click at [391, 385] on link "Apmaksāt" at bounding box center [363, 385] width 74 height 23
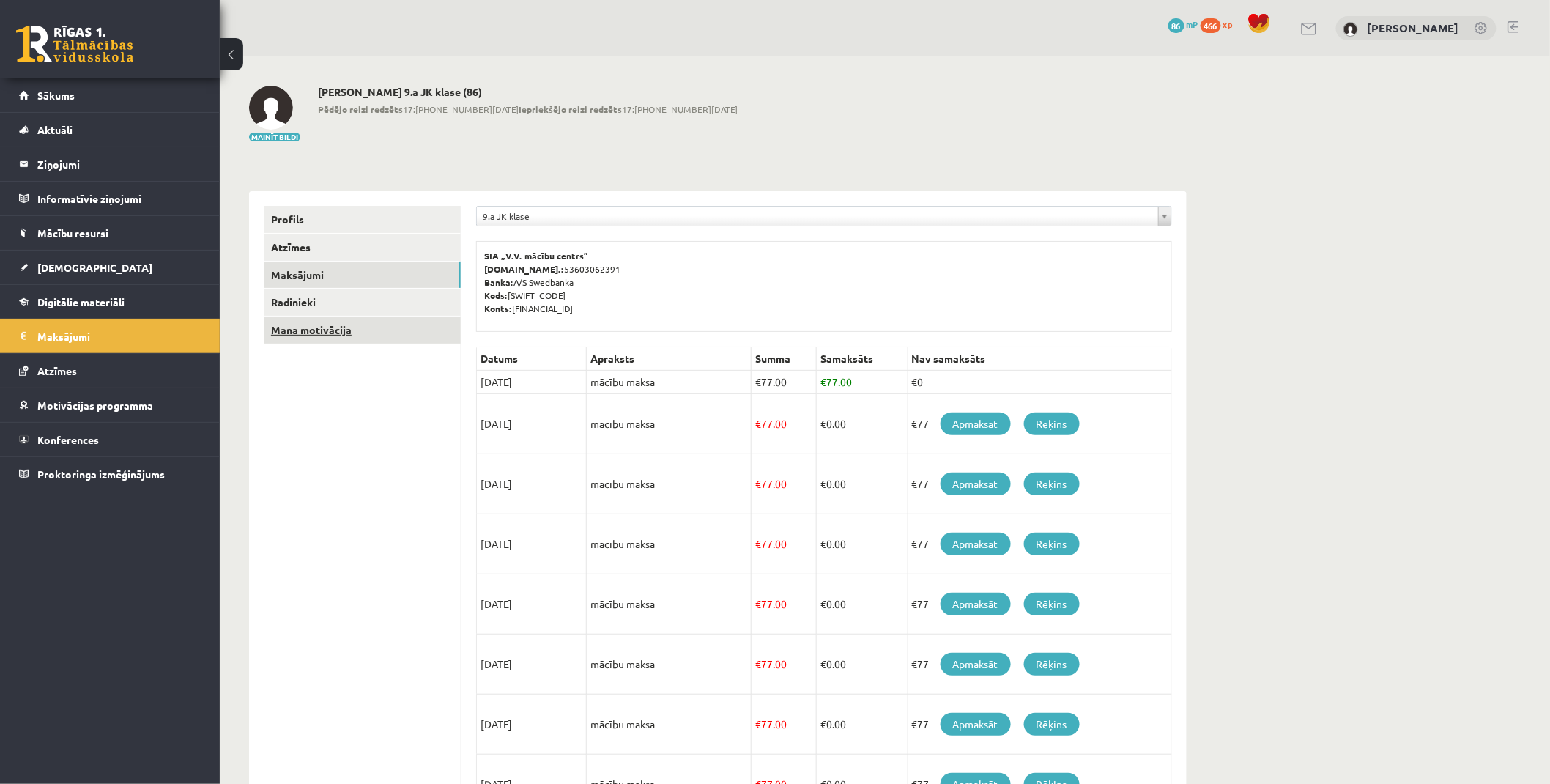
drag, startPoint x: 407, startPoint y: 407, endPoint x: 386, endPoint y: 328, distance: 81.7
click at [291, 214] on link "Profils" at bounding box center [362, 219] width 197 height 27
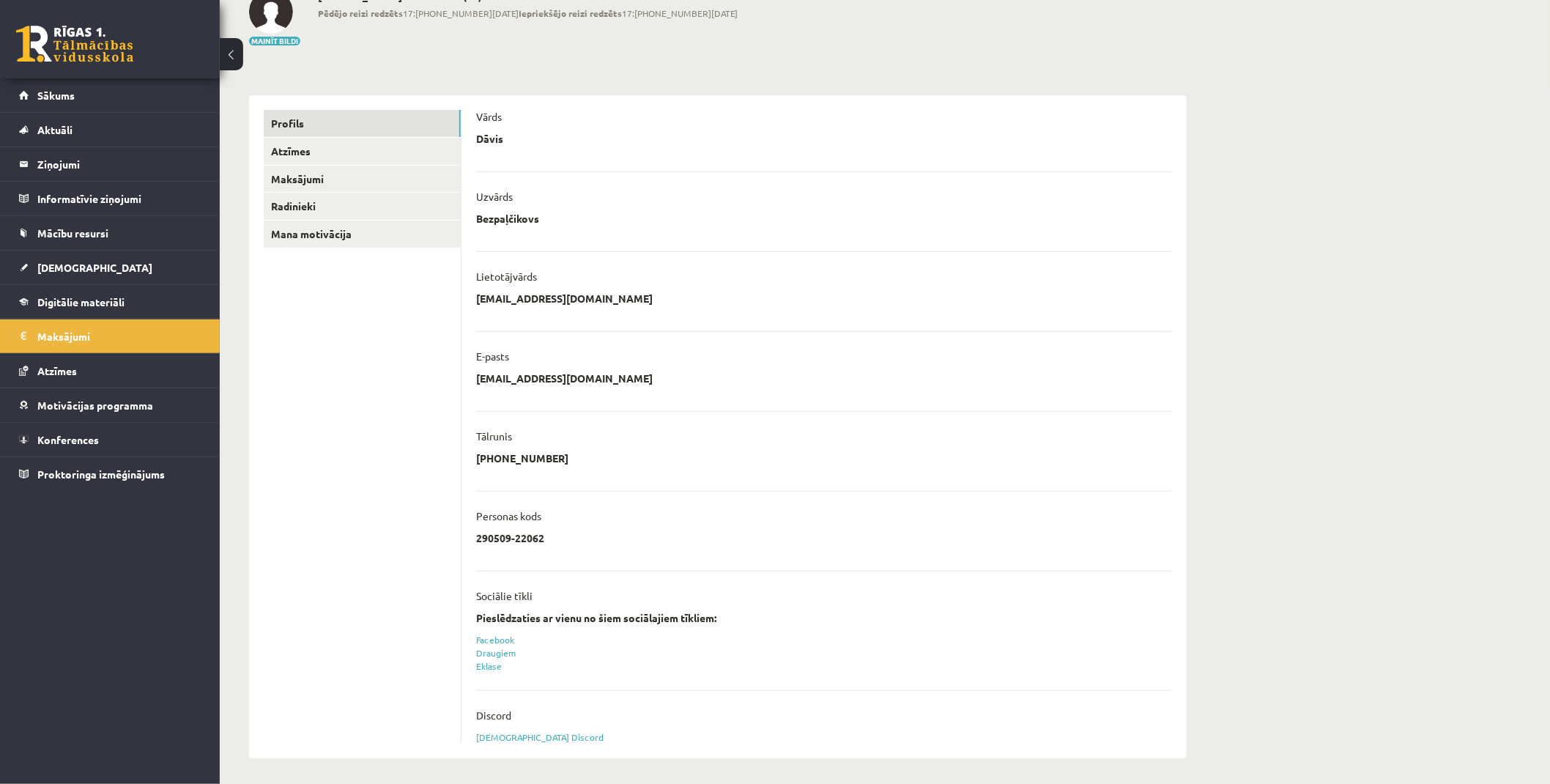
scroll to position [100, 0]
click at [420, 610] on ul "Profils Atzīmes Maksājumi [GEOGRAPHIC_DATA] Mana motivācija" at bounding box center [363, 423] width 198 height 634
click at [521, 735] on link "[DEMOGRAPHIC_DATA] Discord" at bounding box center [539, 733] width 128 height 11
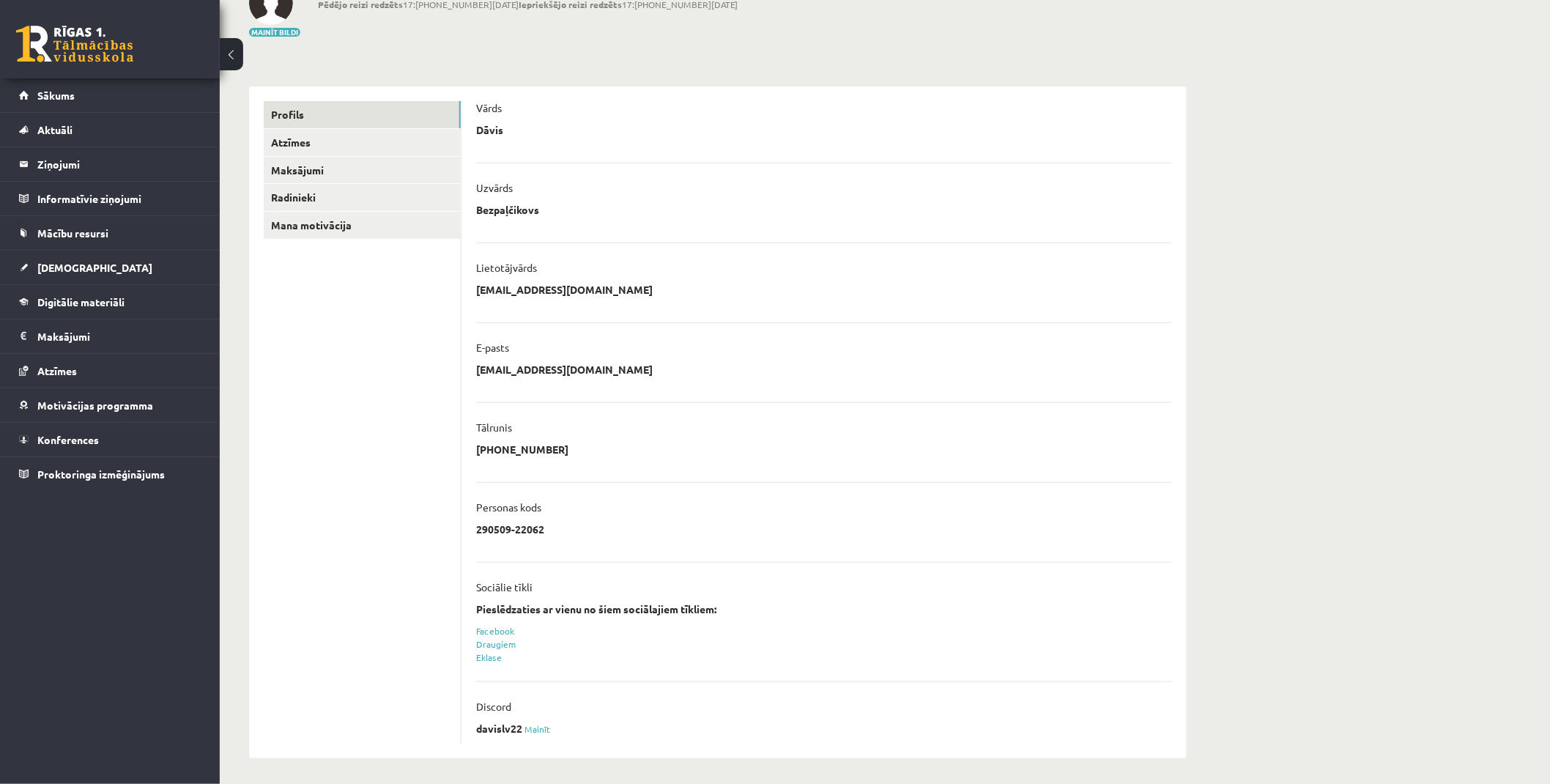
scroll to position [109, 0]
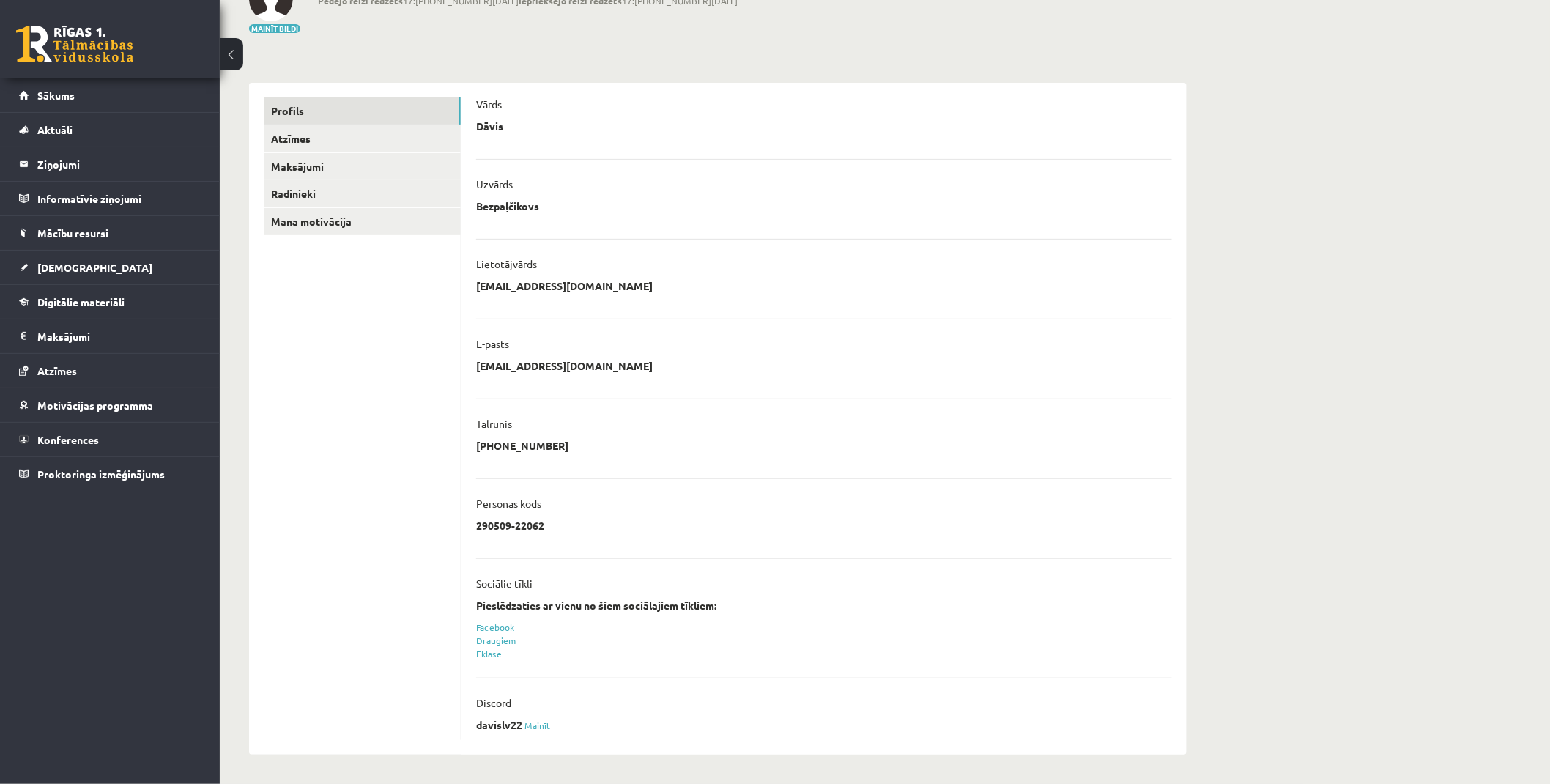
drag, startPoint x: 668, startPoint y: 352, endPoint x: 645, endPoint y: 649, distance: 297.9
click at [376, 377] on ul "Profils Atzīmes Maksājumi [GEOGRAPHIC_DATA] Mana motivācija" at bounding box center [363, 418] width 198 height 642
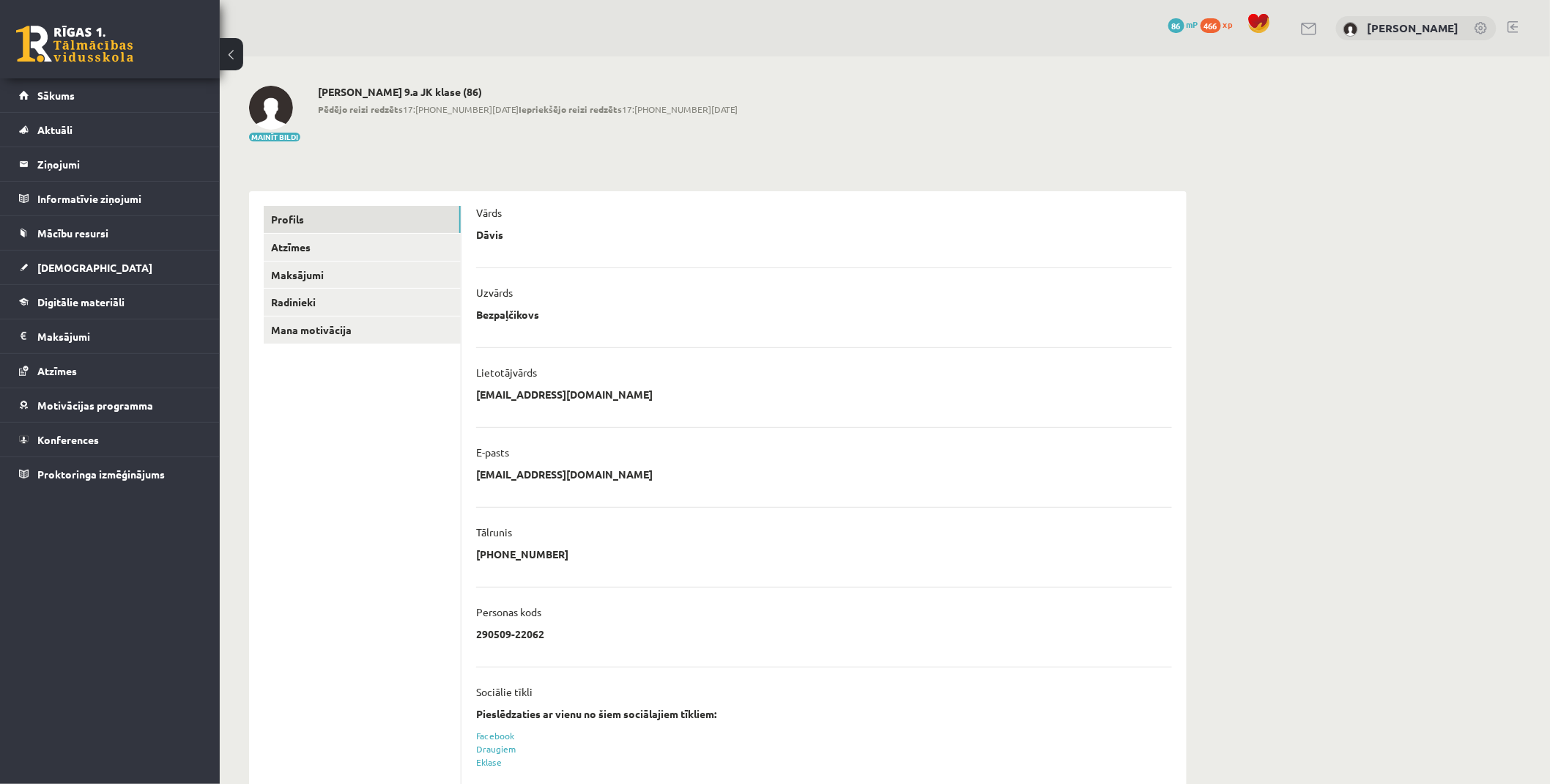
drag, startPoint x: 325, startPoint y: 414, endPoint x: 320, endPoint y: 200, distance: 214.1
